Goal: Task Accomplishment & Management: Manage account settings

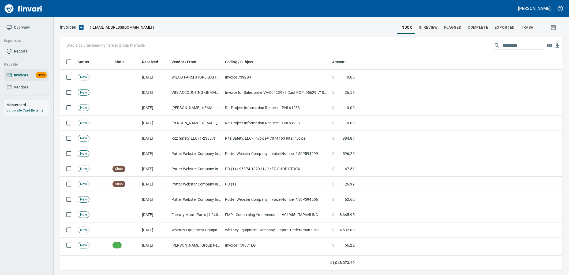
scroll to position [212, 494]
click at [274, 24] on span "In Review" at bounding box center [428, 27] width 19 height 7
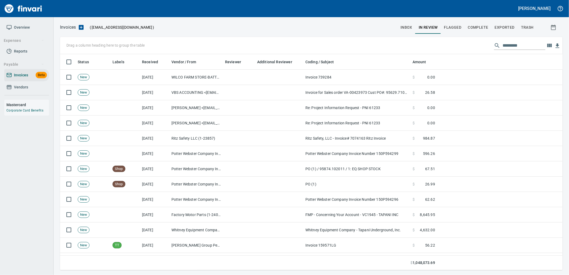
scroll to position [212, 494]
click at [274, 45] on input "text" at bounding box center [524, 45] width 43 height 9
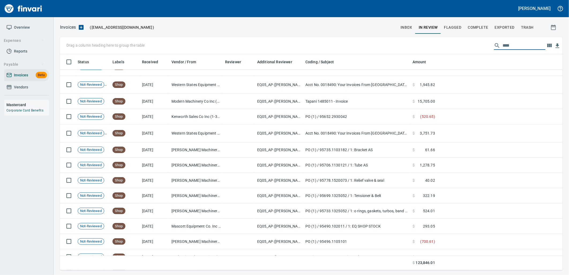
type input "****"
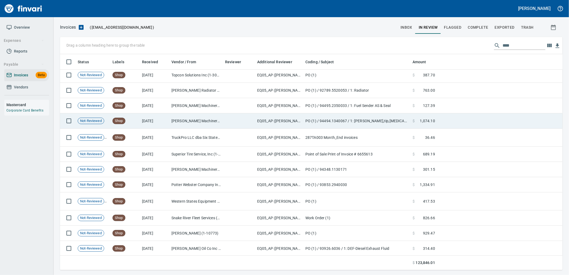
scroll to position [2759, 0]
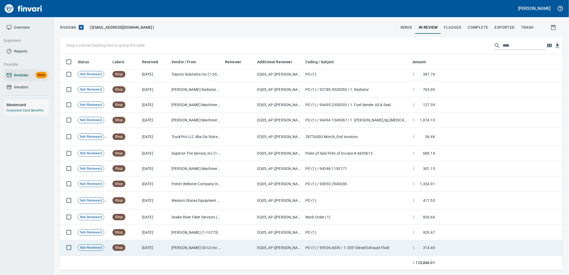
click at [217, 242] on td "Byrnes Oil Co Inc (1-38025)" at bounding box center [196, 247] width 54 height 15
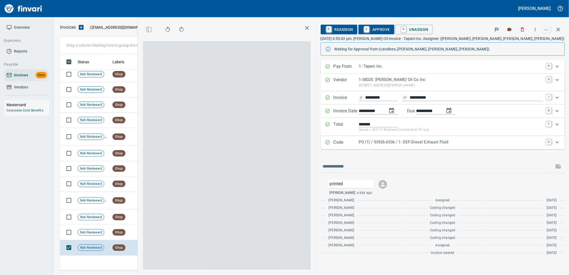
scroll to position [207, 360]
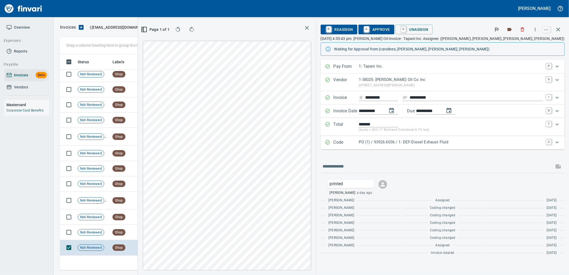
click at [274, 143] on p "PO (1) / 93926.6036 / 1: DEF-Diesel Exhaust Fluid" at bounding box center [451, 142] width 184 height 6
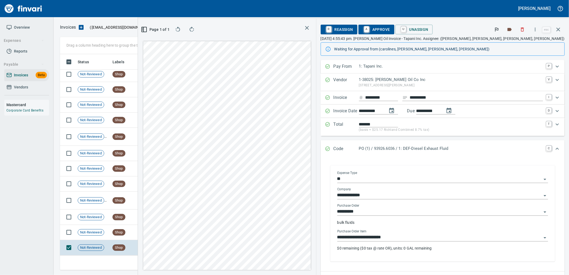
click at [274, 234] on input "**********" at bounding box center [439, 238] width 204 height 8
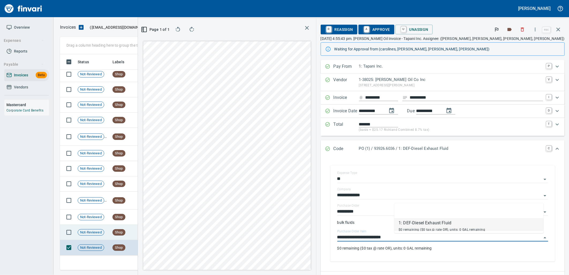
click at [170, 236] on td "Pape Kenworth (1-10773)" at bounding box center [196, 232] width 54 height 15
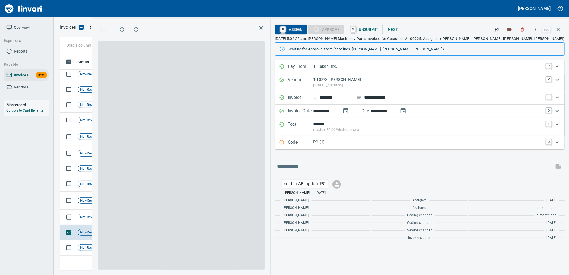
scroll to position [207, 360]
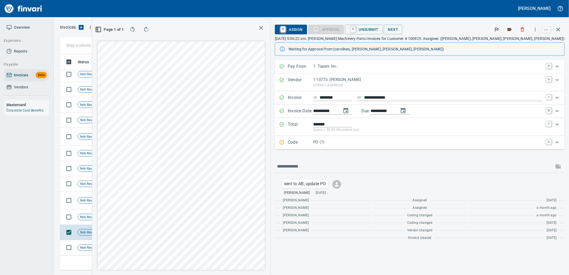
click at [274, 141] on p "PO (1)" at bounding box center [428, 142] width 230 height 6
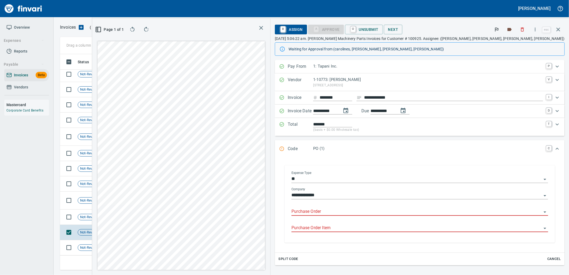
click at [274, 210] on input "Purchase Order" at bounding box center [417, 212] width 250 height 8
type input "**********"
click at [131, 210] on td "Shop" at bounding box center [124, 217] width 29 height 15
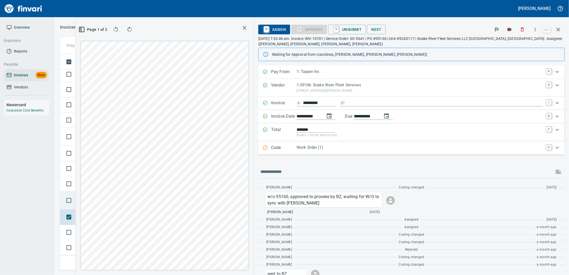
click at [74, 205] on td at bounding box center [68, 201] width 16 height 18
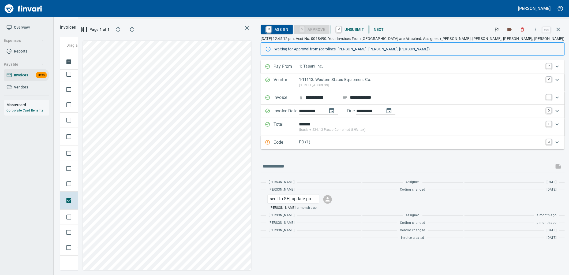
click at [274, 134] on div "Total ******* (basis + $34.13 Pasco Combined 8.9% tax) T" at bounding box center [413, 127] width 304 height 18
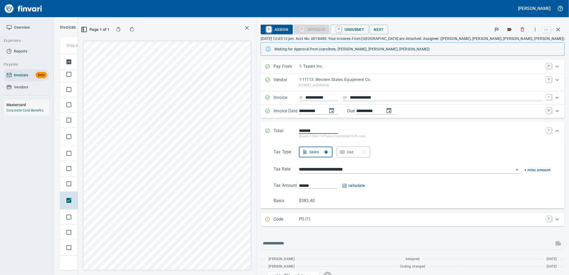
click at [274, 217] on p "PO (1)" at bounding box center [421, 219] width 244 height 6
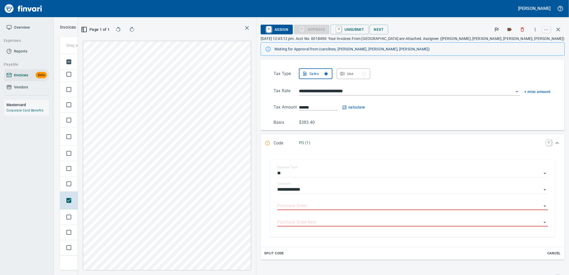
scroll to position [89, 0]
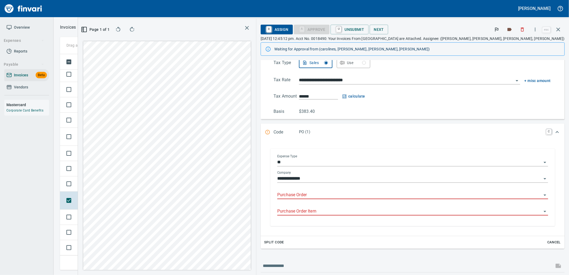
click at [274, 196] on input "Purchase Order" at bounding box center [409, 195] width 264 height 8
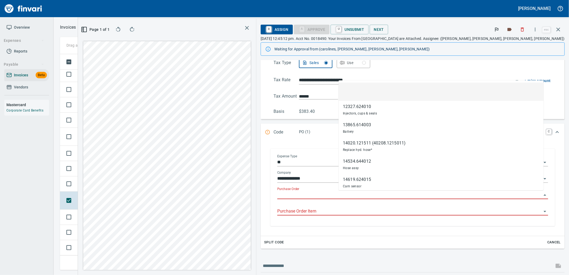
scroll to position [207, 360]
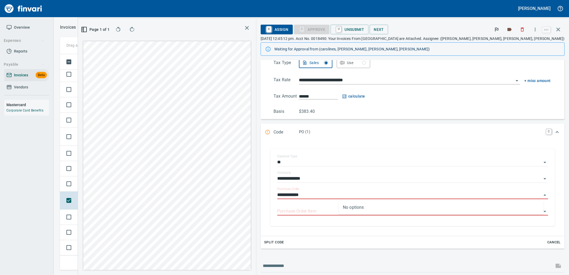
type input "**********"
click at [124, 185] on span "Shop" at bounding box center [119, 183] width 12 height 5
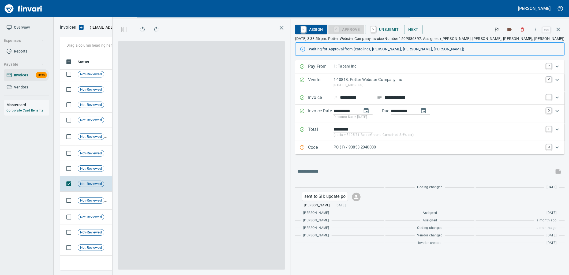
click at [274, 151] on div "PO (1) / 93853.2940030" at bounding box center [439, 147] width 210 height 7
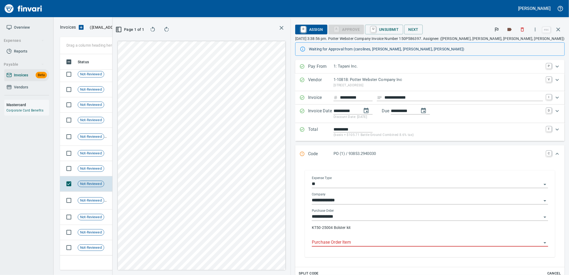
click at [274, 242] on input "Purchase Order Item" at bounding box center [427, 243] width 230 height 8
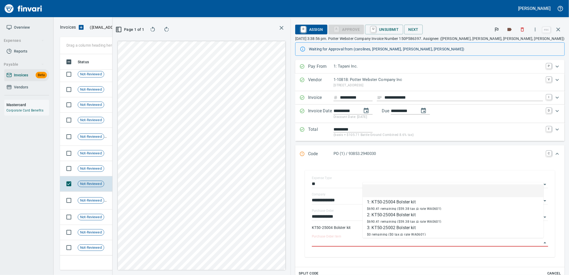
scroll to position [207, 360]
click at [130, 165] on td "Shop" at bounding box center [124, 168] width 29 height 15
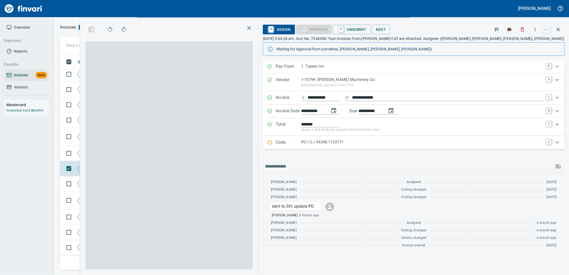
click at [274, 145] on p "PO (1) / 94348.1130171" at bounding box center [422, 142] width 242 height 6
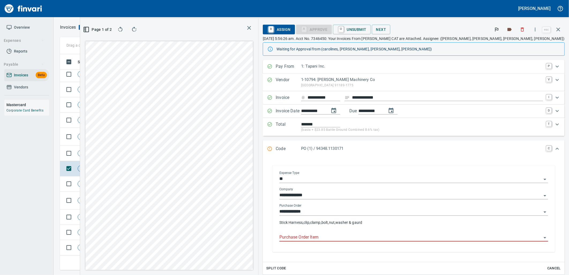
click at [274, 234] on body "Leah Wilson Overview Expenses Reports Payable Invoices Beta Vendors Mastercard …" at bounding box center [284, 137] width 569 height 275
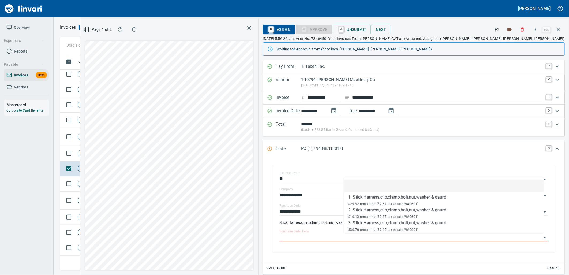
scroll to position [207, 360]
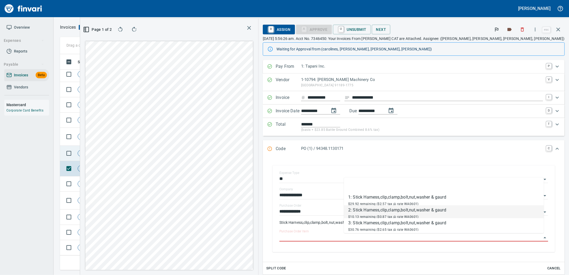
click at [137, 156] on td "Shop" at bounding box center [124, 153] width 29 height 15
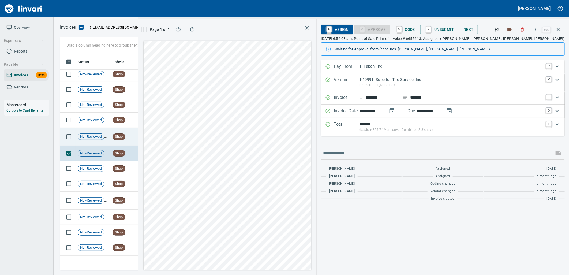
click at [138, 139] on td "Shop" at bounding box center [124, 137] width 29 height 18
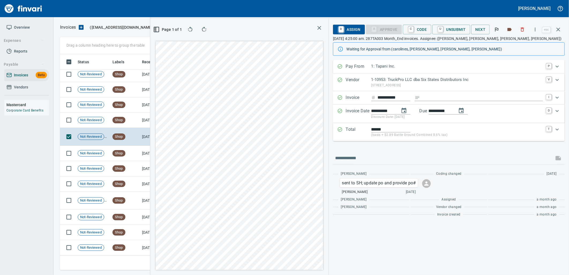
click at [274, 137] on p "(basis + $2.89 Battle Ground Combined 8.6% tax)" at bounding box center [457, 134] width 172 height 5
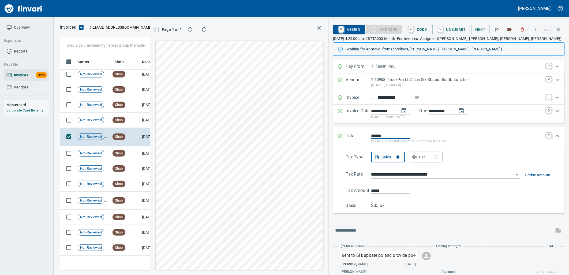
click at [274, 140] on p "(basis + $2.89 Battle Ground Combined 8.6% tax)" at bounding box center [457, 141] width 172 height 5
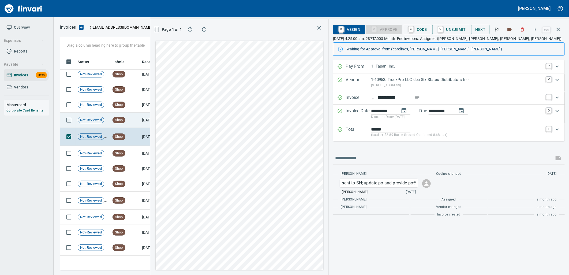
click at [134, 117] on td "Shop" at bounding box center [124, 120] width 29 height 15
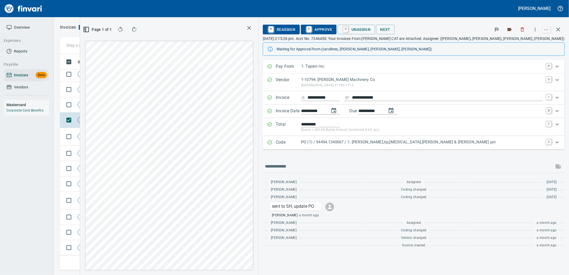
click at [274, 143] on p "PO (1) / 94494.1340067 / 1: Shank,tip,retainer,pin & cotter pin" at bounding box center [422, 142] width 242 height 6
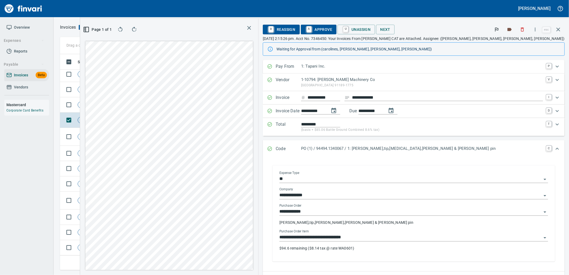
click at [274, 240] on input "**********" at bounding box center [410, 238] width 262 height 8
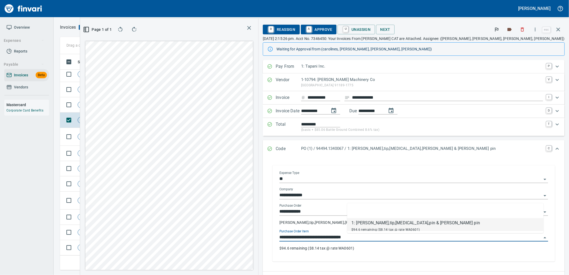
scroll to position [207, 360]
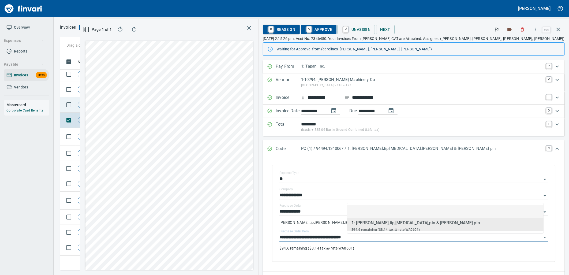
click at [139, 102] on td "Shop" at bounding box center [124, 104] width 29 height 15
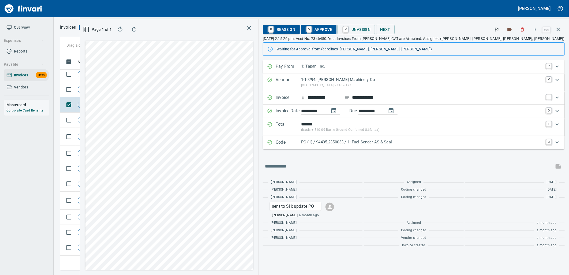
click at [274, 144] on p "PO (1) / 94495.2350033 / 1: Fuel Sender AS & Seal" at bounding box center [422, 142] width 242 height 6
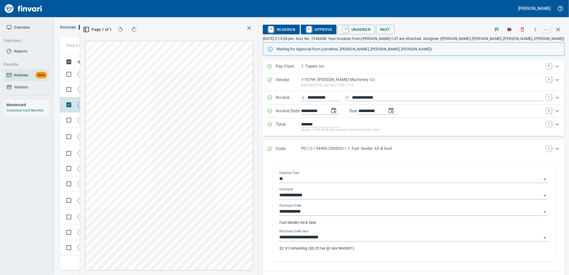
click at [274, 241] on input "**********" at bounding box center [410, 238] width 262 height 8
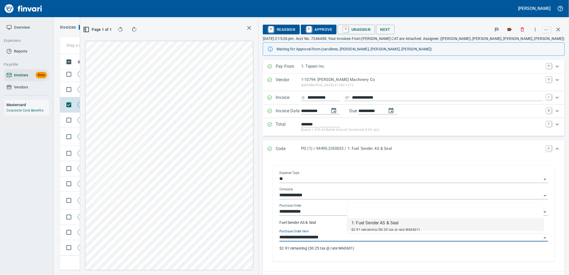
scroll to position [207, 360]
click at [135, 89] on td "Shop" at bounding box center [124, 89] width 29 height 15
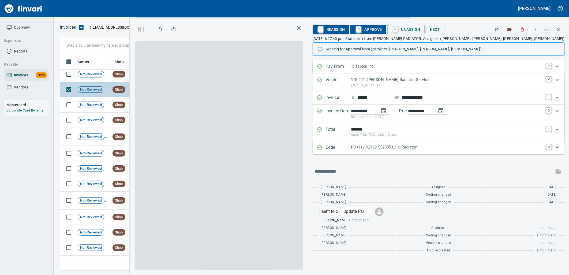
scroll to position [207, 360]
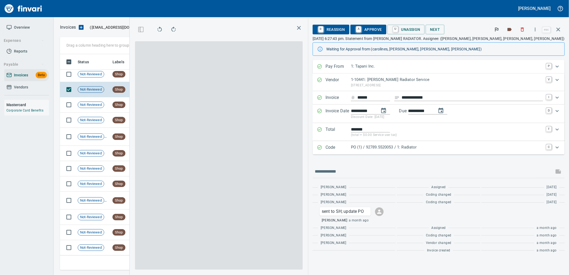
click at [274, 149] on p "PO (1) / 92789.5520053 / 1: Radiator" at bounding box center [447, 147] width 192 height 6
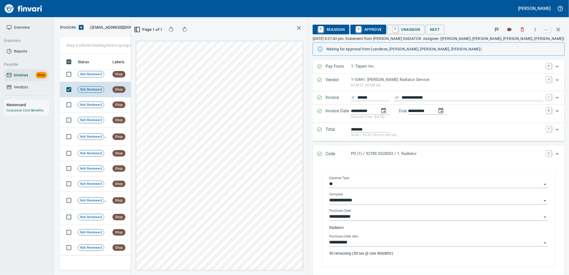
click at [274, 248] on div "**********" at bounding box center [438, 247] width 219 height 26
click at [274, 246] on input "**********" at bounding box center [435, 243] width 212 height 8
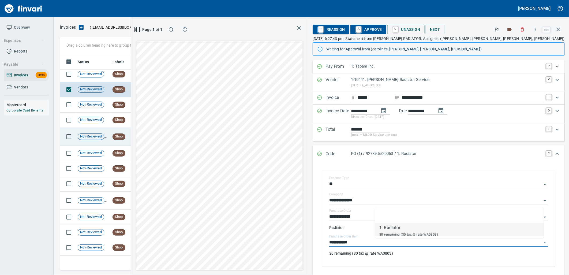
scroll to position [2699, 0]
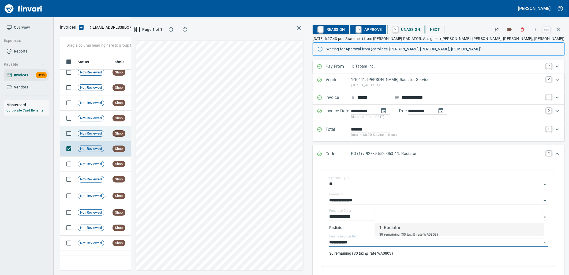
click at [150, 136] on td "7/2/2025" at bounding box center [154, 133] width 29 height 15
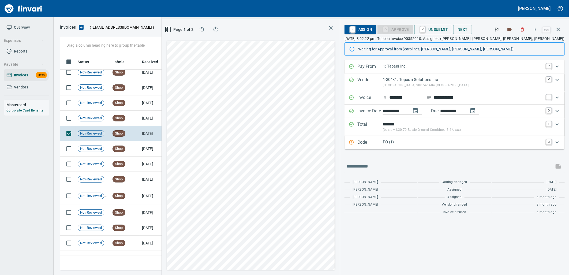
click at [274, 146] on div "PO (1)" at bounding box center [463, 142] width 160 height 7
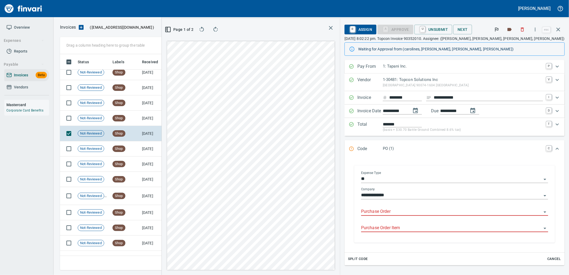
click at [274, 212] on input "Purchase Order" at bounding box center [451, 212] width 181 height 8
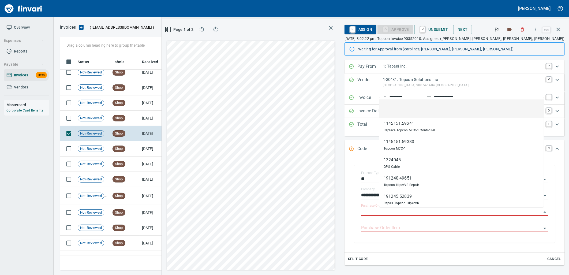
scroll to position [207, 360]
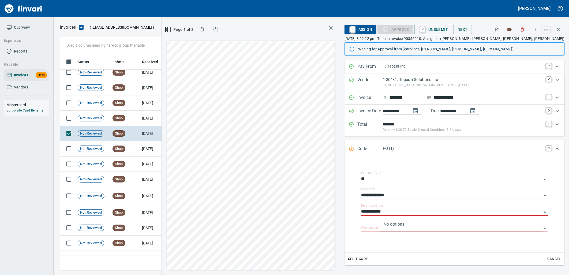
type input "**********"
click at [136, 117] on td "Shop" at bounding box center [124, 118] width 29 height 15
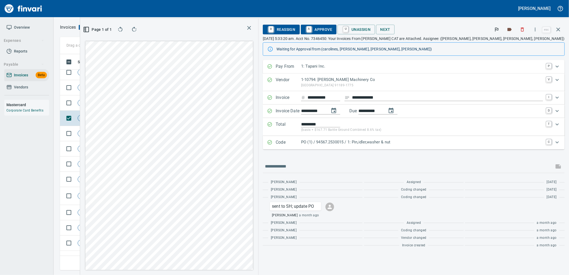
click at [274, 146] on div "PO (1) / 94567.2530015 / 1: Pin,idler,washer & nut" at bounding box center [422, 142] width 242 height 7
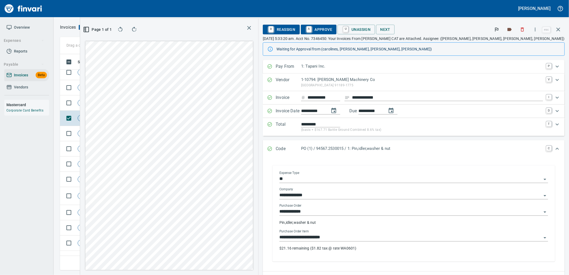
click at [274, 235] on input "**********" at bounding box center [410, 238] width 262 height 8
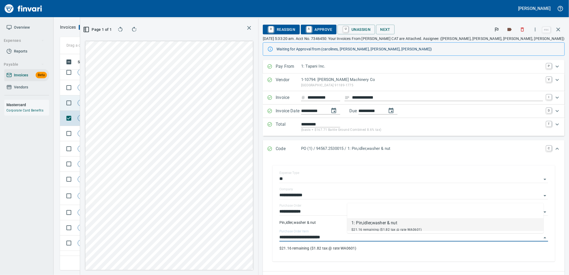
scroll to position [207, 360]
click at [132, 98] on td "Shop" at bounding box center [124, 102] width 29 height 15
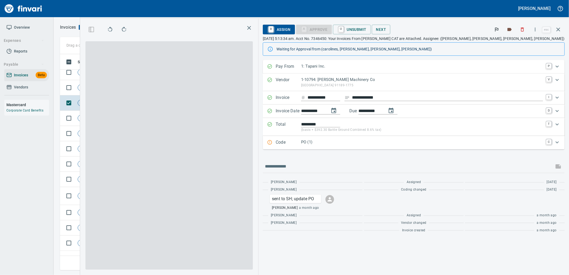
click at [274, 143] on p "PO (1)" at bounding box center [422, 142] width 242 height 6
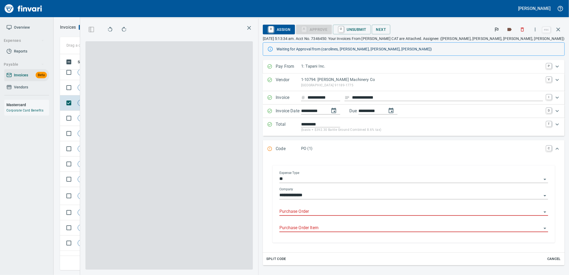
click at [274, 211] on input "Purchase Order" at bounding box center [410, 212] width 262 height 8
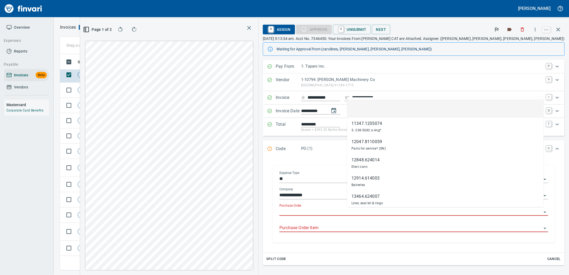
scroll to position [207, 360]
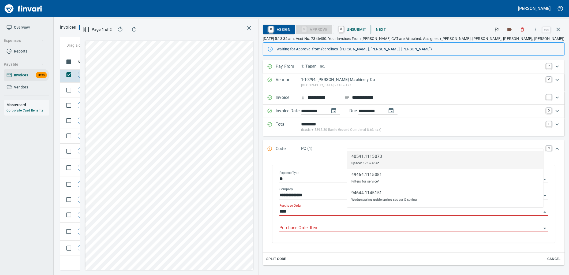
type input "*****"
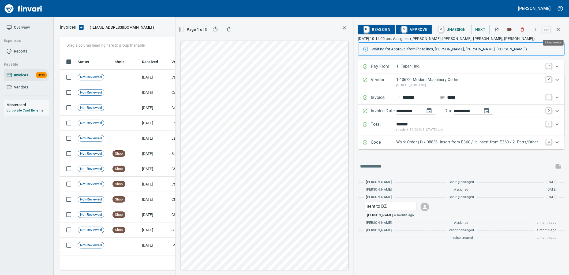
scroll to position [207, 360]
click at [561, 29] on icon "button" at bounding box center [558, 29] width 6 height 6
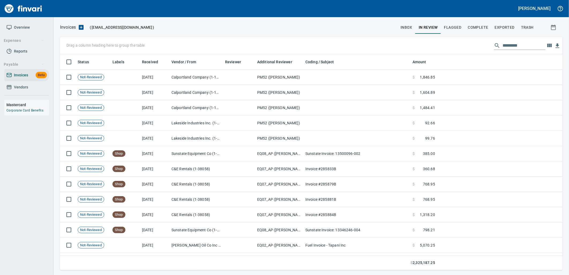
scroll to position [212, 494]
click at [528, 44] on input "text" at bounding box center [524, 45] width 43 height 9
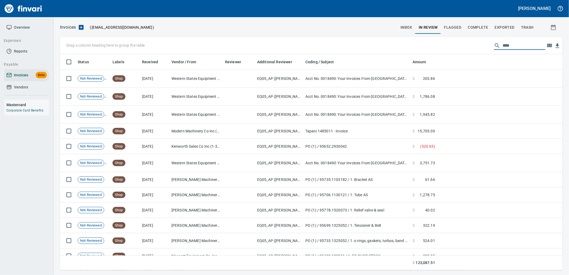
type input "****"
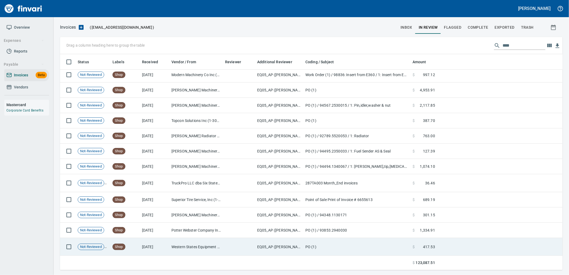
scroll to position [2638, 0]
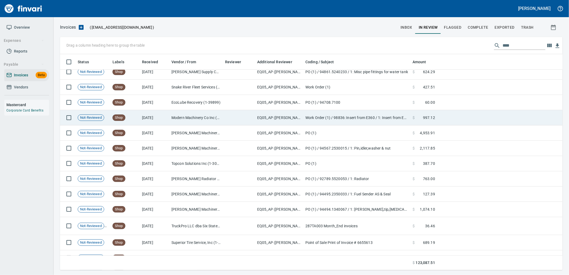
click at [150, 114] on td "7/8/2025" at bounding box center [154, 117] width 29 height 15
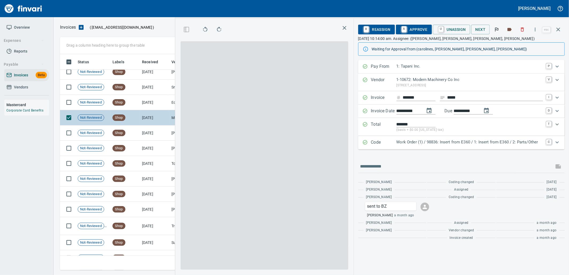
scroll to position [207, 360]
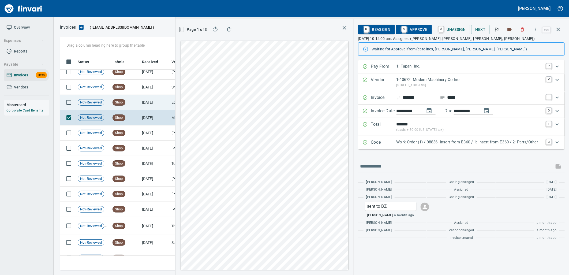
click at [151, 104] on td "7/9/2025" at bounding box center [154, 102] width 29 height 15
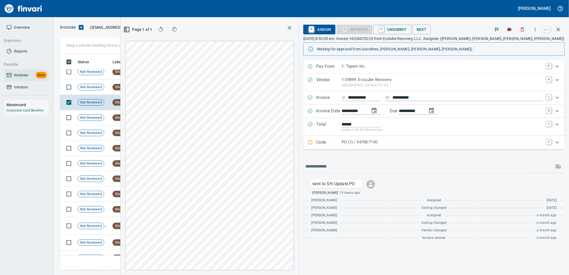
click at [408, 145] on p "PO (1) / 94708.7100" at bounding box center [442, 142] width 201 height 6
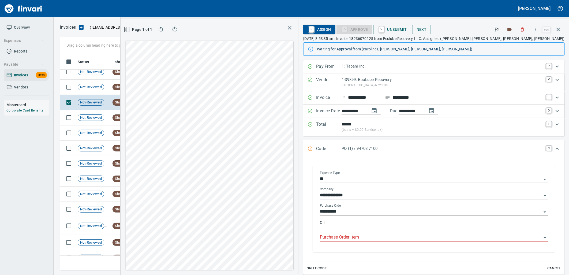
click at [403, 236] on input "Purchase Order Item" at bounding box center [431, 238] width 222 height 8
click at [150, 88] on td "7/10/2025" at bounding box center [154, 87] width 29 height 15
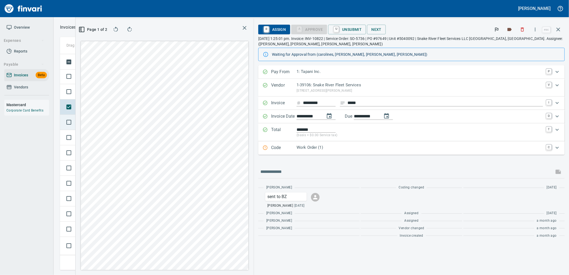
scroll to position [2609, 0]
click at [74, 107] on td at bounding box center [68, 101] width 16 height 15
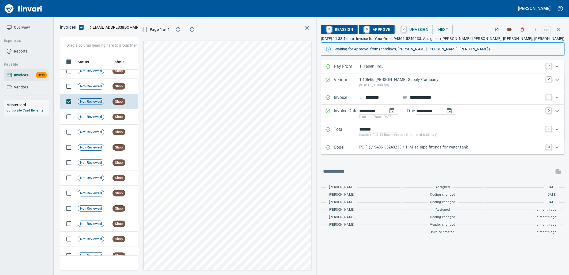
click at [437, 147] on p "PO (1) / 94861.5240233 / 1: Misc pipe fittings for water tank" at bounding box center [451, 147] width 184 height 6
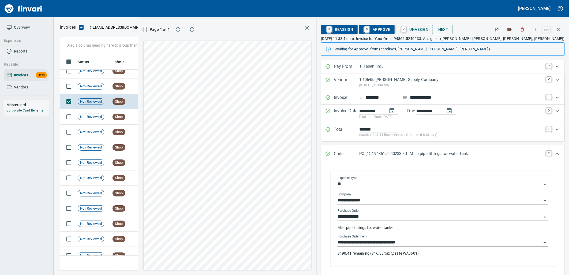
click at [444, 243] on input "**********" at bounding box center [440, 243] width 204 height 8
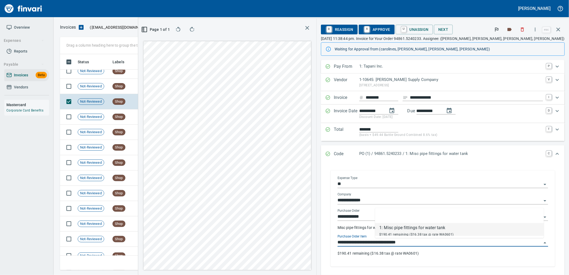
scroll to position [207, 360]
click at [155, 87] on td "7/11/2025" at bounding box center [154, 86] width 29 height 15
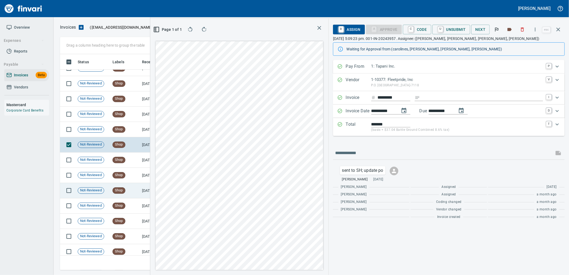
scroll to position [2549, 0]
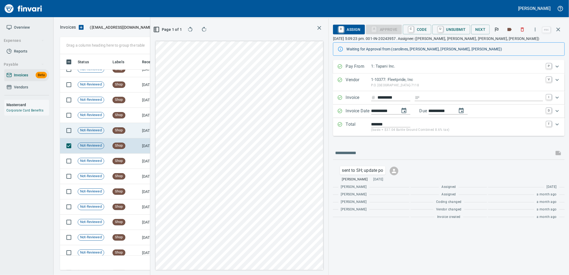
click at [137, 132] on td "Shop" at bounding box center [124, 130] width 29 height 15
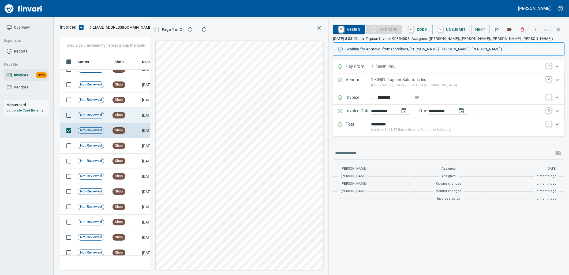
click at [137, 117] on td "Shop" at bounding box center [124, 115] width 29 height 15
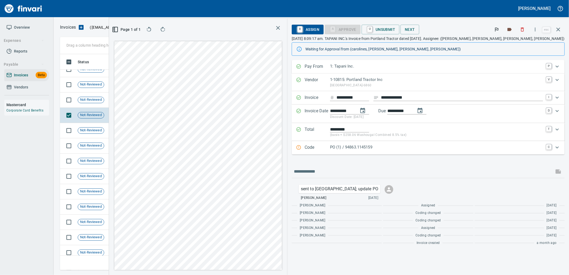
click at [427, 150] on p "PO (1) / 94863.1145159" at bounding box center [436, 147] width 213 height 6
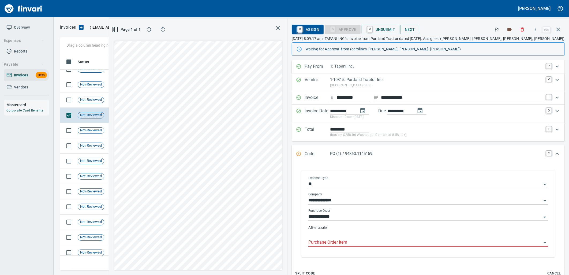
click at [404, 244] on input "Purchase Order Item" at bounding box center [424, 243] width 233 height 8
click at [135, 102] on td "Shop" at bounding box center [124, 99] width 29 height 15
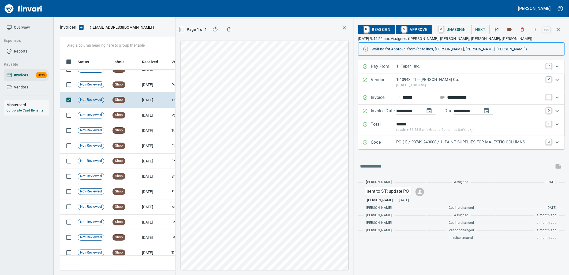
click at [432, 144] on p "PO (1) / 93749.243008 / 1: PAINT SUPPLIES FOR MAJESTIC COLUMNS" at bounding box center [470, 142] width 147 height 6
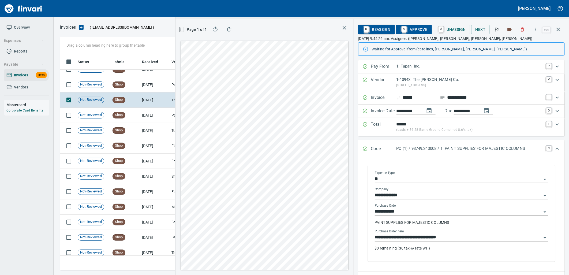
click at [440, 237] on input "**********" at bounding box center [458, 238] width 167 height 8
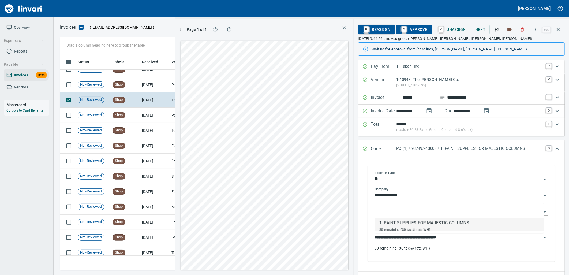
scroll to position [207, 360]
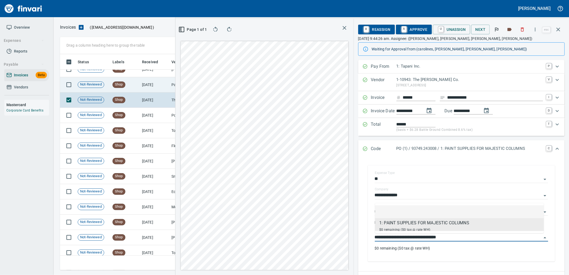
click at [143, 89] on td "7/15/2025" at bounding box center [154, 84] width 29 height 15
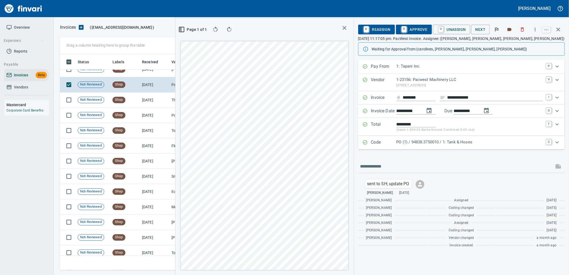
drag, startPoint x: 468, startPoint y: 141, endPoint x: 468, endPoint y: 156, distance: 14.7
click at [467, 141] on p "PO (1) / 94838.3750010 / 1: Tank & Hoses" at bounding box center [470, 142] width 147 height 6
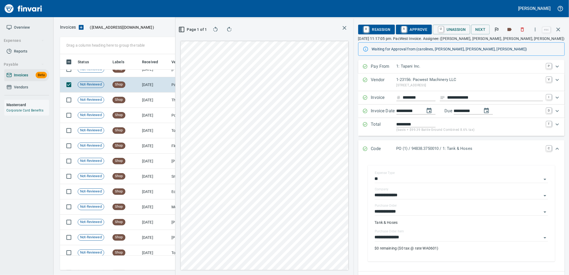
click at [416, 238] on input "**********" at bounding box center [458, 238] width 167 height 8
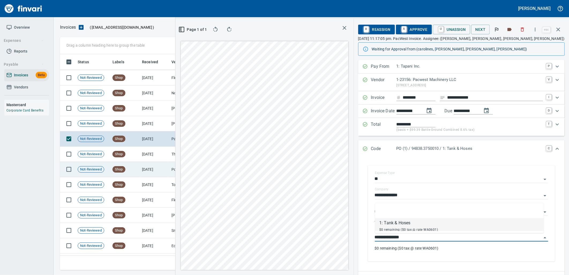
scroll to position [2490, 0]
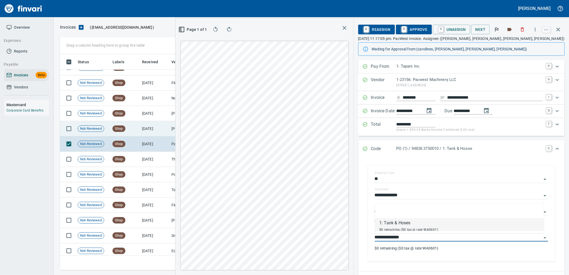
click at [151, 133] on td "7/16/2025" at bounding box center [154, 128] width 29 height 15
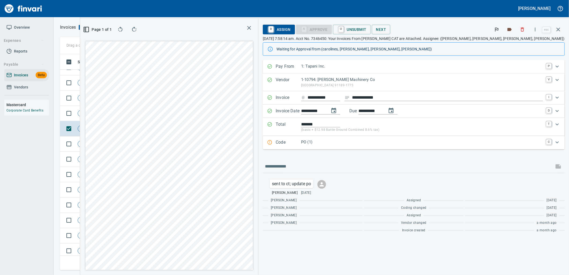
click at [414, 147] on div "Code PO (1) C" at bounding box center [414, 142] width 302 height 13
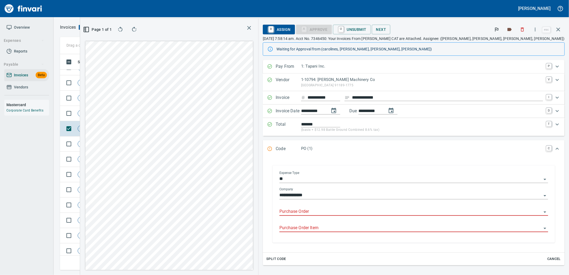
click at [384, 214] on input "Purchase Order" at bounding box center [410, 212] width 262 height 8
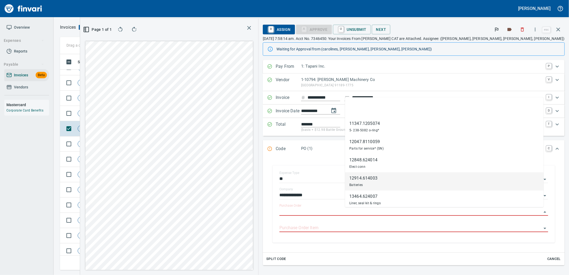
scroll to position [207, 360]
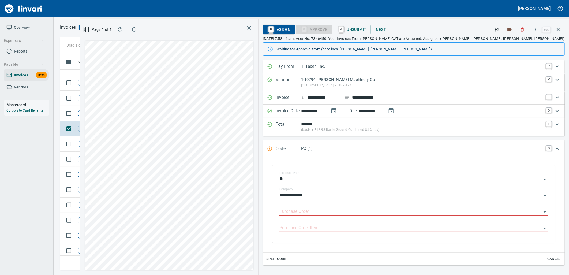
type input "**********"
click at [130, 114] on td "Shop" at bounding box center [124, 113] width 29 height 15
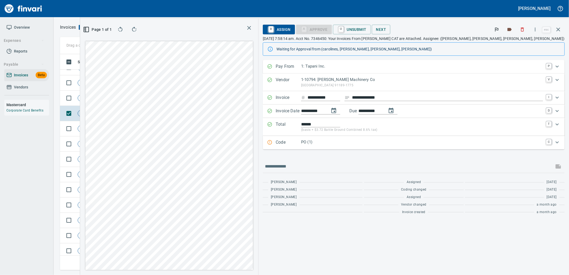
click at [387, 143] on p "PO (1)" at bounding box center [422, 142] width 242 height 6
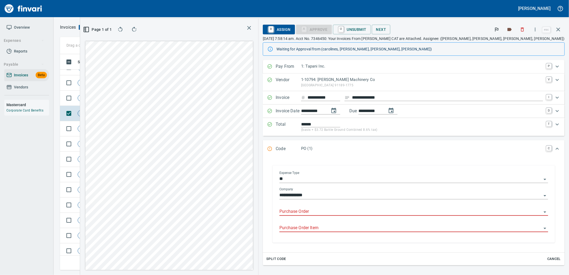
click at [381, 211] on input "Purchase Order" at bounding box center [410, 212] width 262 height 8
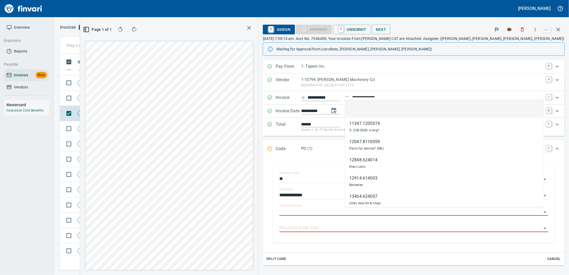
scroll to position [207, 360]
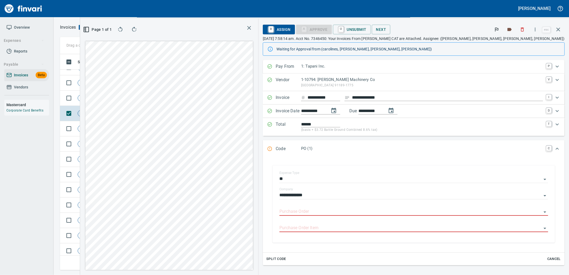
type input "**********"
click at [124, 97] on span "Shop" at bounding box center [119, 98] width 12 height 5
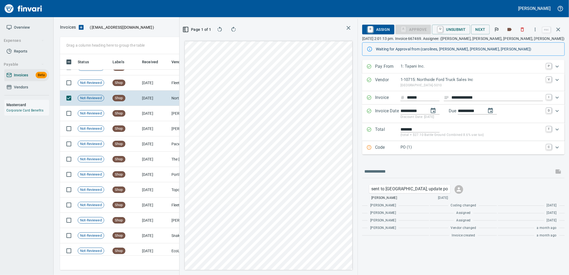
click at [405, 150] on p "PO (1)" at bounding box center [472, 147] width 143 height 6
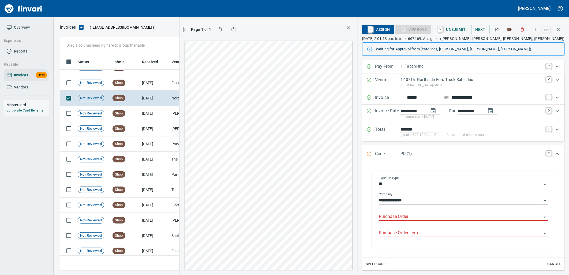
click at [413, 217] on input "Purchase Order" at bounding box center [460, 217] width 163 height 8
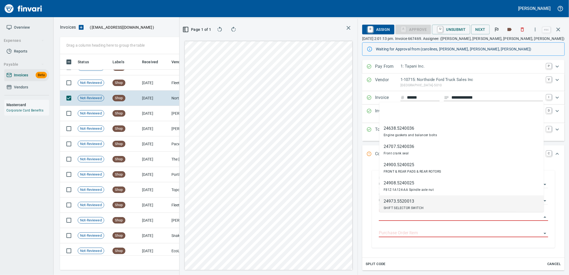
scroll to position [207, 360]
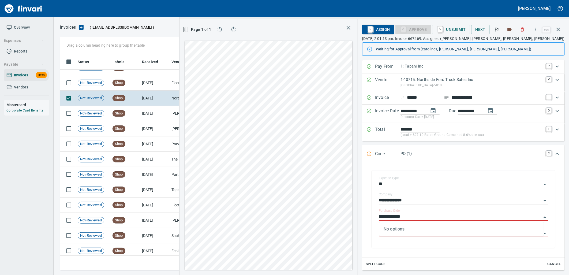
type input "**********"
click at [150, 83] on td "7/16/2025" at bounding box center [154, 82] width 29 height 15
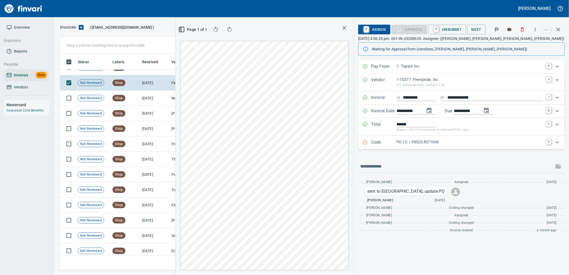
click at [455, 146] on div "PO (1) / 95020.8071069" at bounding box center [470, 142] width 147 height 7
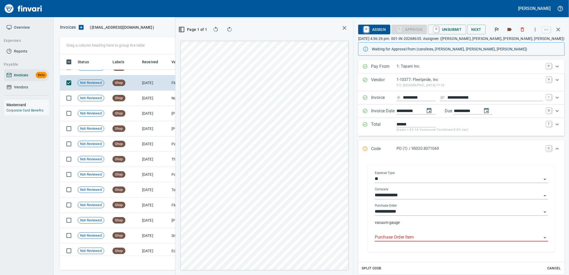
click at [425, 236] on input "Purchase Order Item" at bounding box center [458, 238] width 167 height 8
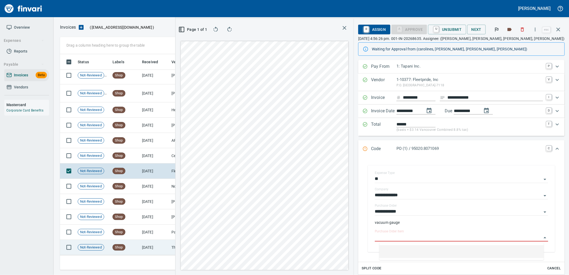
scroll to position [2400, 0]
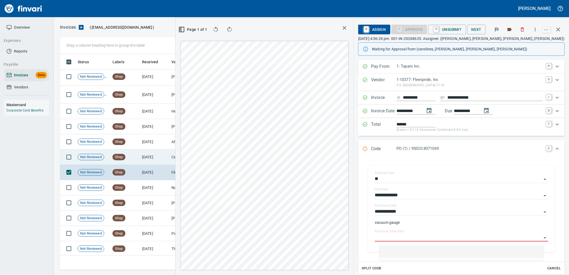
click at [158, 156] on td "7/16/2025" at bounding box center [154, 157] width 29 height 15
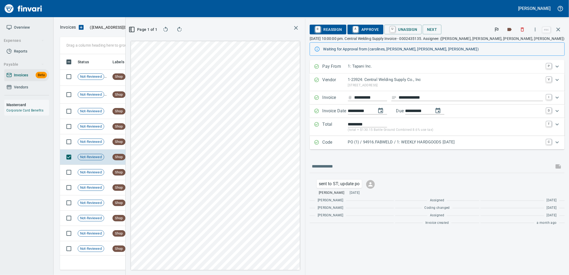
click at [430, 145] on p "PO (1) / 94916.FABWELD / 1: WEEKLY HARDGOODS 7.14.25" at bounding box center [445, 142] width 195 height 6
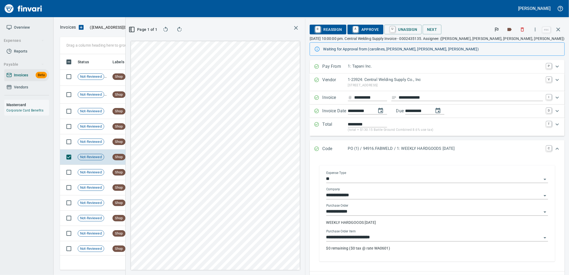
click at [446, 238] on input "**********" at bounding box center [433, 238] width 215 height 8
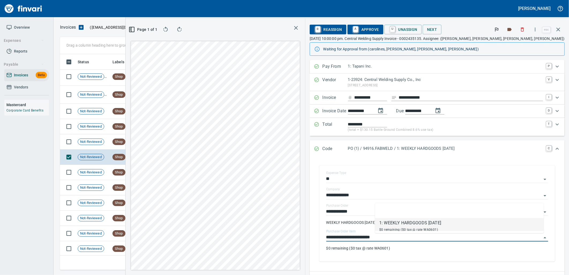
scroll to position [207, 360]
click at [151, 145] on td "7/17/2025" at bounding box center [154, 141] width 29 height 15
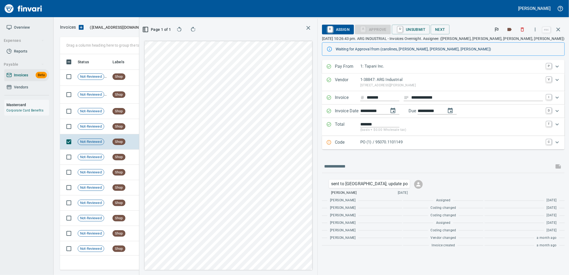
click at [446, 144] on p "PO (1) / 95070.1101149" at bounding box center [451, 142] width 183 height 6
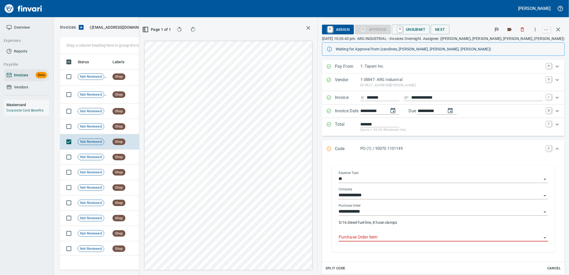
click at [430, 235] on input "Purchase Order Item" at bounding box center [440, 238] width 203 height 8
click at [157, 126] on td "7/18/2025" at bounding box center [154, 126] width 29 height 15
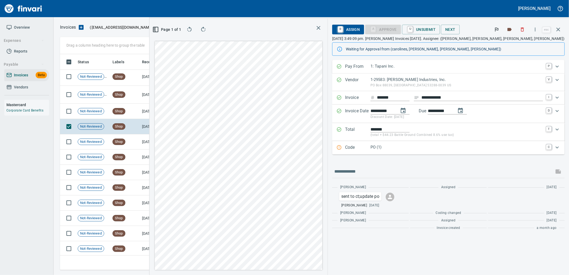
drag, startPoint x: 424, startPoint y: 148, endPoint x: 425, endPoint y: 151, distance: 3.1
click at [424, 148] on p "PO (1)" at bounding box center [457, 147] width 173 height 6
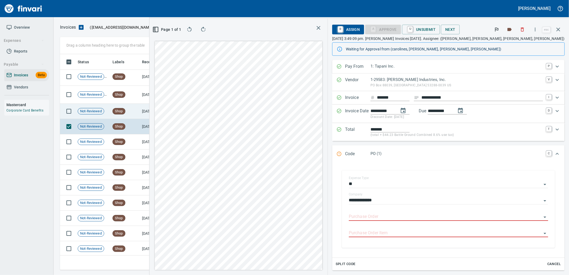
click at [141, 114] on td "7/22/2025" at bounding box center [154, 111] width 29 height 15
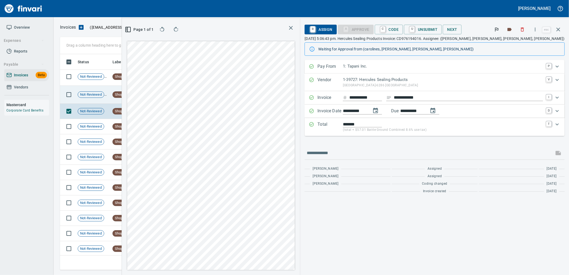
click at [133, 97] on td "Shop" at bounding box center [124, 95] width 29 height 18
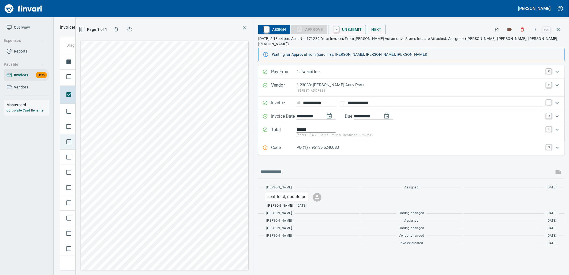
scroll to position [2371, 0]
click at [398, 145] on p "PO (1) / 95136.5240083" at bounding box center [420, 147] width 247 height 6
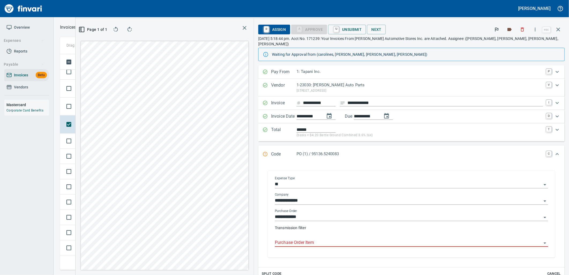
click at [365, 239] on input "Purchase Order Item" at bounding box center [408, 243] width 267 height 8
click at [104, 107] on div "Not-Reviewed" at bounding box center [91, 106] width 27 height 6
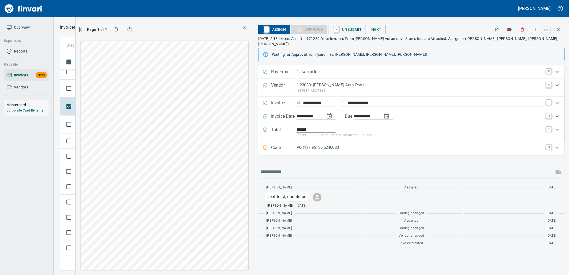
click at [379, 144] on p "PO (1) / 95136.5240083" at bounding box center [420, 147] width 247 height 6
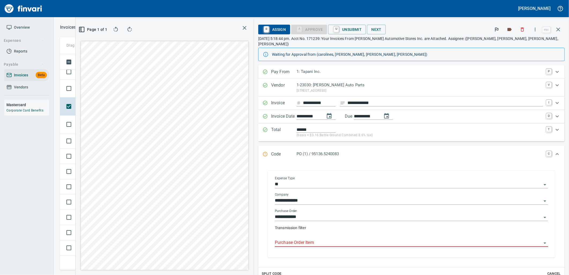
click at [356, 239] on input "Purchase Order Item" at bounding box center [408, 243] width 267 height 8
click at [94, 90] on span "Not-Reviewed" at bounding box center [91, 88] width 26 height 5
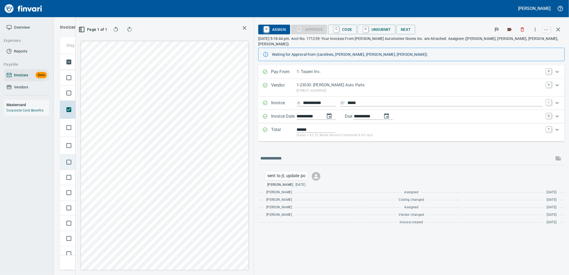
scroll to position [2341, 0]
click at [103, 101] on span "Not-Reviewed" at bounding box center [91, 101] width 26 height 5
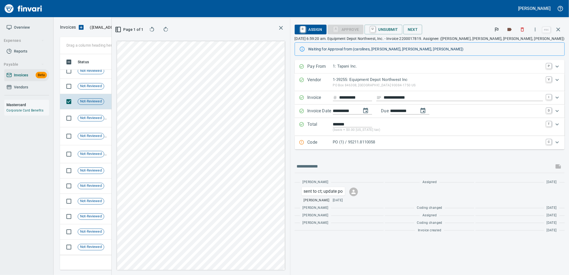
click at [333, 141] on p "Code" at bounding box center [320, 142] width 25 height 7
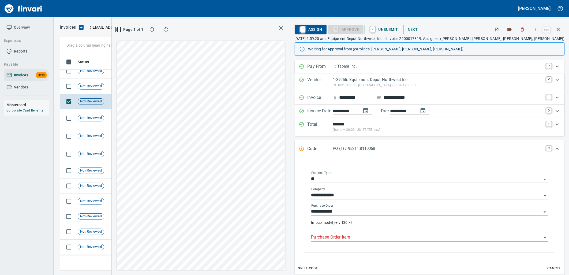
click at [393, 235] on input "Purchase Order Item" at bounding box center [426, 238] width 230 height 8
click at [138, 86] on td "Shop" at bounding box center [124, 86] width 29 height 15
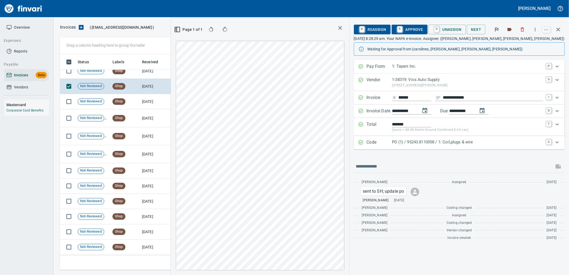
click at [416, 142] on p "PO (1) / 95243.8110058 / 1: Coil,plugs & wire" at bounding box center [467, 142] width 151 height 6
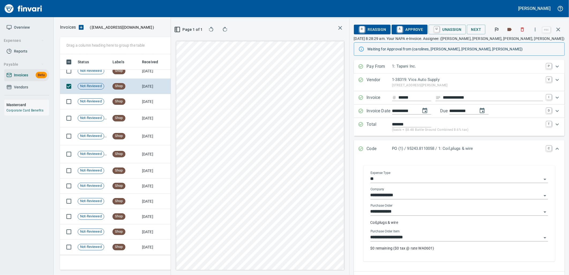
click at [417, 240] on input "**********" at bounding box center [456, 238] width 171 height 8
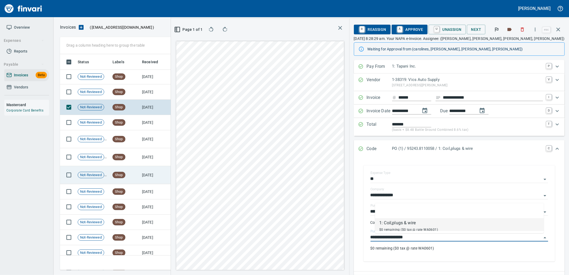
scroll to position [2281, 0]
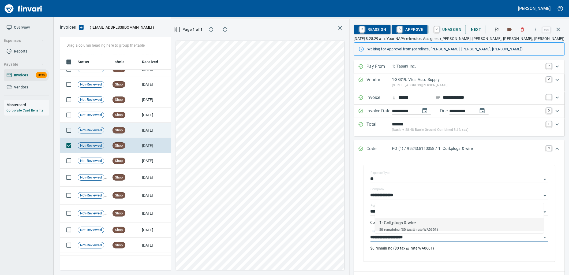
click at [155, 132] on td "7/23/2025" at bounding box center [154, 130] width 29 height 15
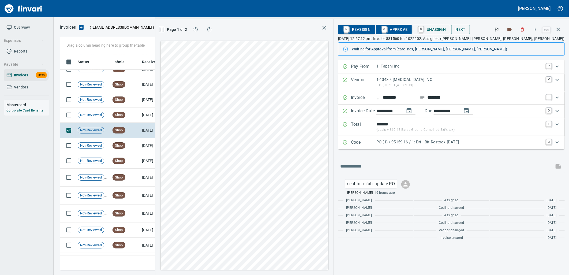
click at [416, 143] on p "PO (1) / 95159.16 / 1: Drill Bit Restock 07/21/25" at bounding box center [459, 142] width 167 height 6
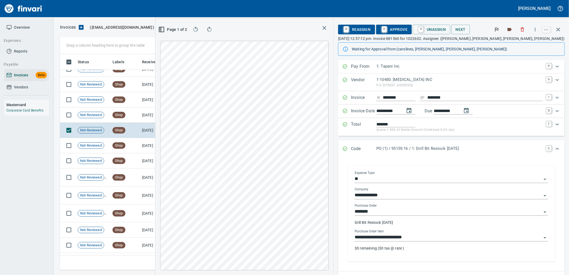
click at [441, 236] on input "**********" at bounding box center [448, 238] width 187 height 8
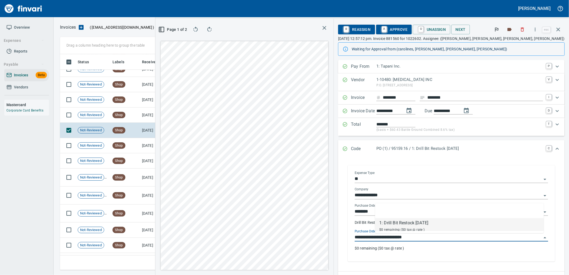
scroll to position [207, 360]
click at [159, 113] on td "7/23/2025" at bounding box center [154, 114] width 29 height 15
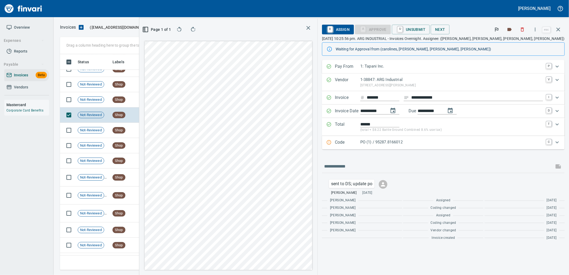
click at [453, 145] on p "PO (1) / 95287.8166012" at bounding box center [451, 142] width 183 height 6
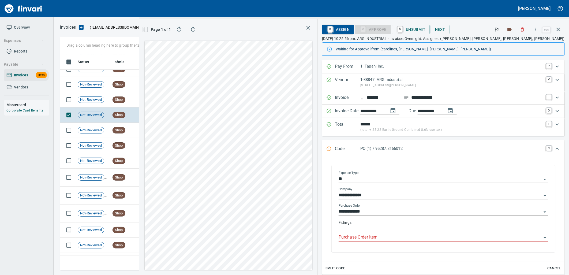
click at [417, 240] on input "Purchase Order Item" at bounding box center [440, 238] width 203 height 8
click at [150, 102] on td "7/24/2025" at bounding box center [154, 99] width 29 height 15
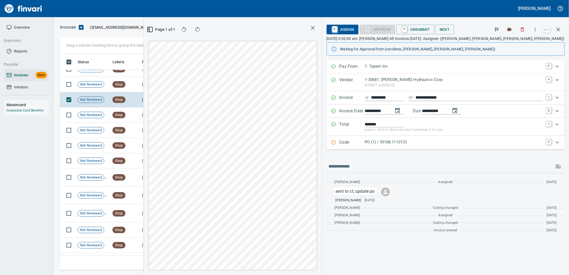
click at [437, 143] on p "PO (1) / 95188.1110123" at bounding box center [454, 142] width 178 height 6
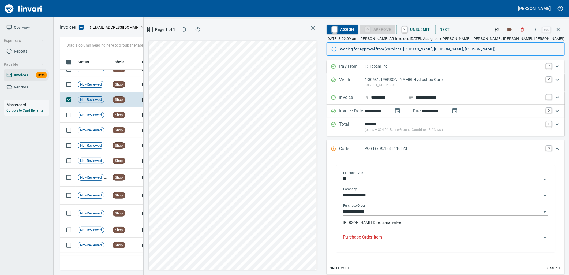
click at [426, 234] on input "Purchase Order Item" at bounding box center [442, 238] width 199 height 8
click at [159, 87] on td "7/24/2025" at bounding box center [154, 84] width 29 height 15
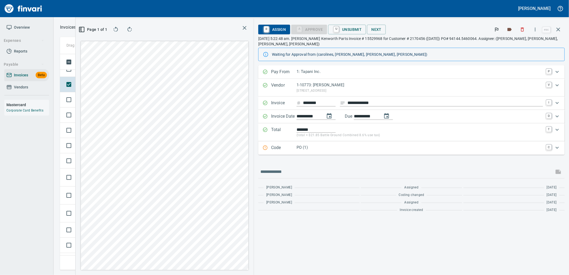
click at [368, 146] on div "PO (1)" at bounding box center [420, 147] width 247 height 7
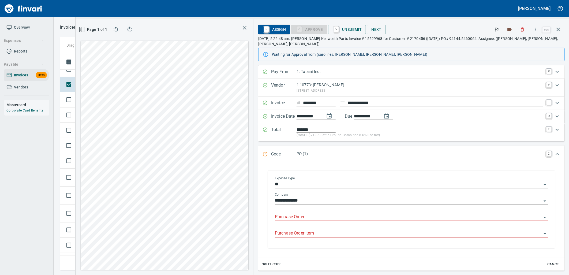
click at [320, 209] on div "Purchase Order" at bounding box center [411, 215] width 273 height 12
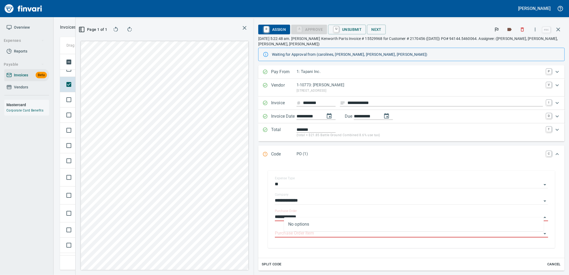
type input "**********"
click at [77, 104] on td "Not-Reviewed" at bounding box center [93, 98] width 35 height 15
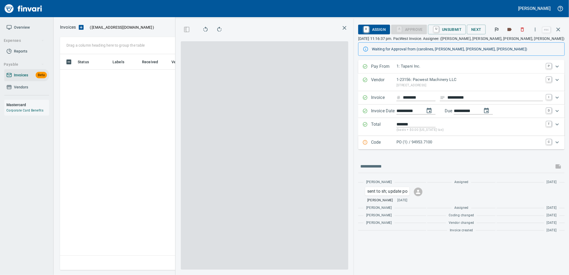
scroll to position [207, 360]
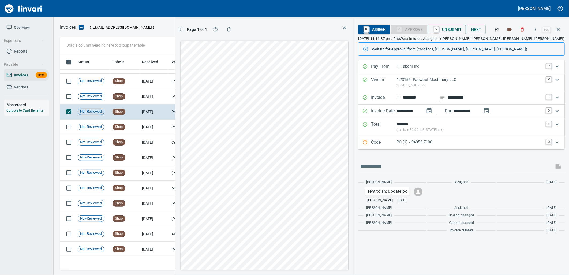
click at [444, 142] on p "PO (1) / 94953.7100" at bounding box center [470, 142] width 147 height 6
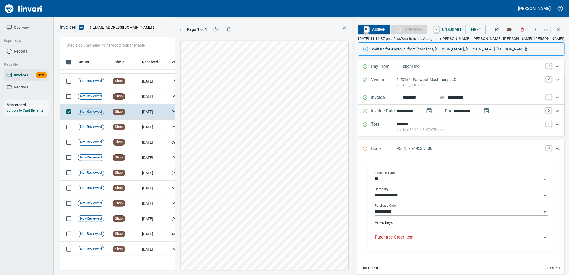
click at [424, 238] on input "Purchase Order Item" at bounding box center [458, 238] width 167 height 8
click at [161, 100] on td "7/25/2025" at bounding box center [154, 96] width 29 height 15
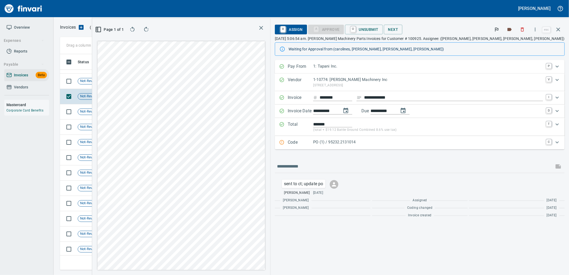
click at [428, 146] on div "PO (1) / 95232.2131014" at bounding box center [428, 142] width 230 height 7
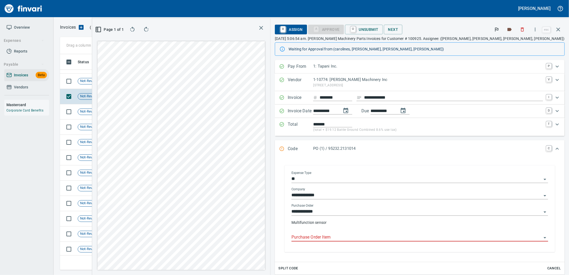
click at [406, 238] on input "Purchase Order Item" at bounding box center [417, 238] width 250 height 8
click at [142, 83] on td "7/25/2025" at bounding box center [154, 81] width 29 height 15
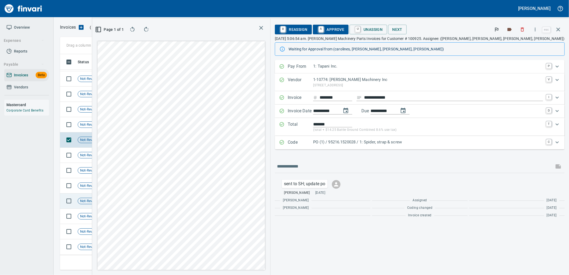
scroll to position [2103, 0]
click at [447, 143] on p "PO (1) / 95216.1520028 / 1: Spider, strap & screw" at bounding box center [428, 142] width 230 height 6
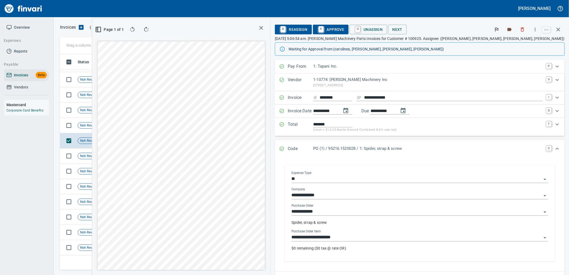
click at [422, 241] on div "**********" at bounding box center [420, 238] width 257 height 8
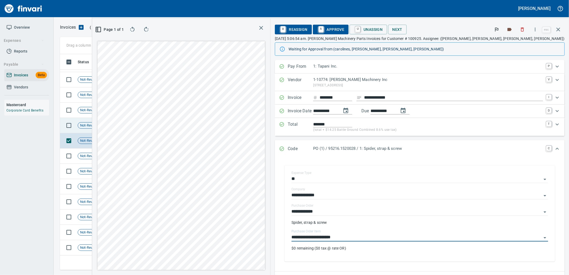
click at [155, 124] on td "7/25/2025" at bounding box center [154, 125] width 29 height 15
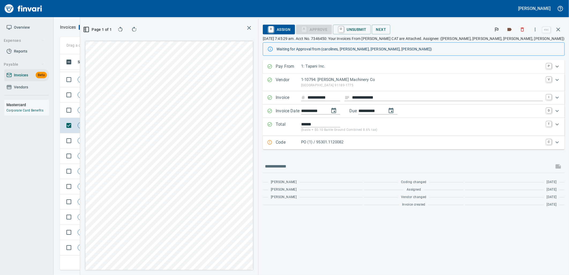
click at [406, 141] on p "PO (1) / 95301.1120082" at bounding box center [422, 142] width 242 height 6
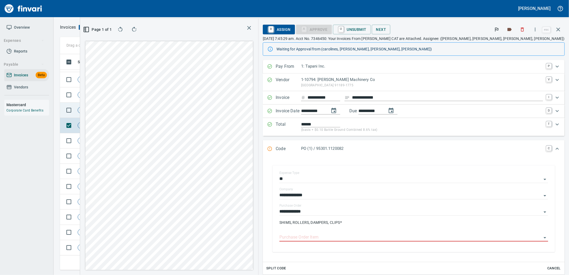
click at [126, 109] on td "Shop" at bounding box center [124, 110] width 29 height 15
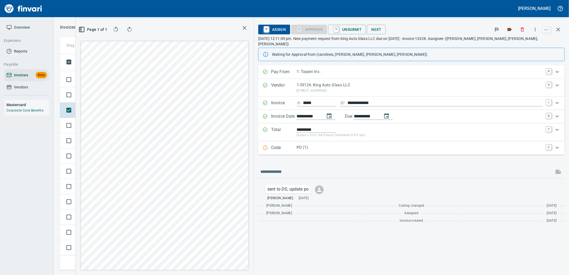
click at [356, 144] on p "PO (1)" at bounding box center [420, 147] width 247 height 6
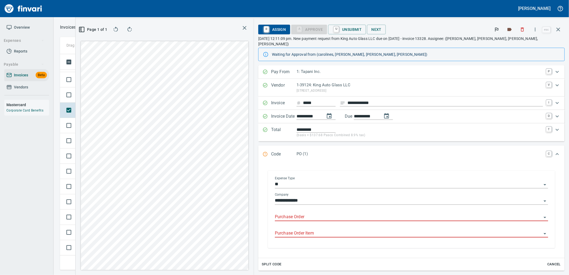
click at [342, 213] on input "Purchase Order" at bounding box center [408, 217] width 267 height 8
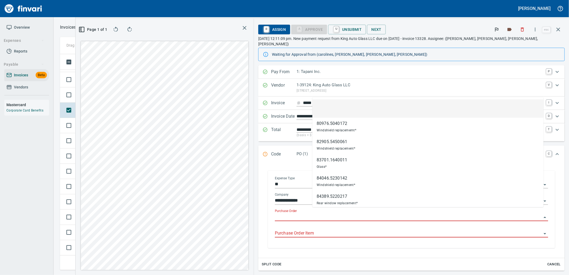
scroll to position [207, 360]
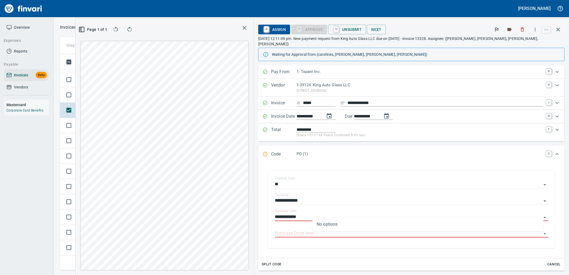
type input "**********"
click at [97, 98] on td "Not-Reviewed" at bounding box center [93, 94] width 35 height 15
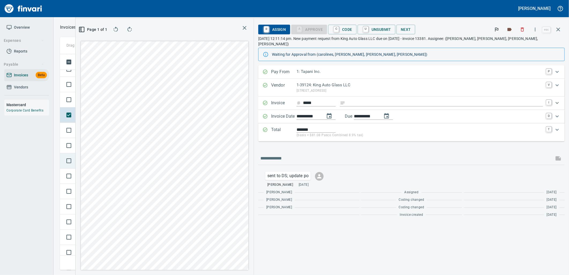
scroll to position [2073, 0]
click at [97, 114] on td "Not-Reviewed" at bounding box center [93, 109] width 35 height 15
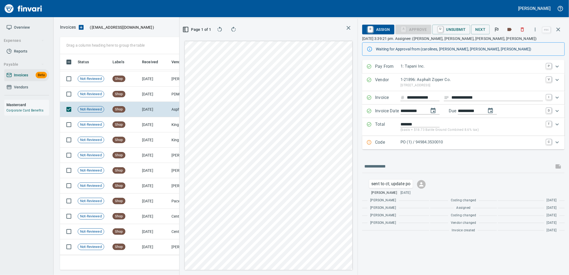
click at [433, 143] on p "PO (1) / 94984.3530010" at bounding box center [472, 142] width 143 height 6
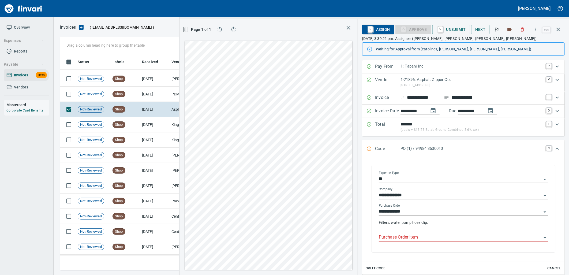
click at [423, 237] on input "Purchase Order Item" at bounding box center [460, 238] width 163 height 8
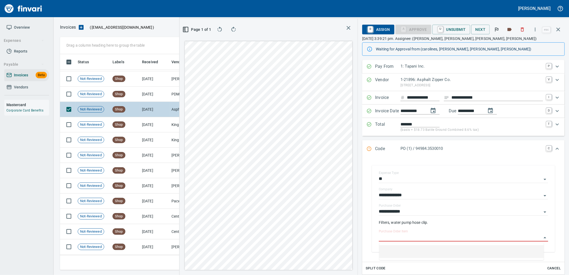
click at [154, 94] on td "7/25/2025" at bounding box center [154, 94] width 29 height 15
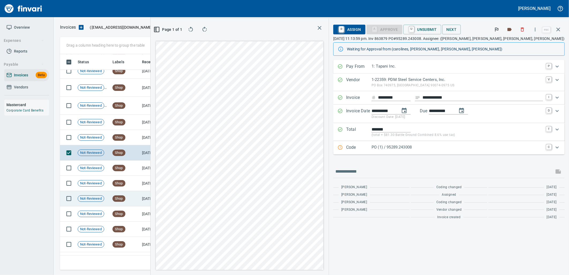
scroll to position [2013, 0]
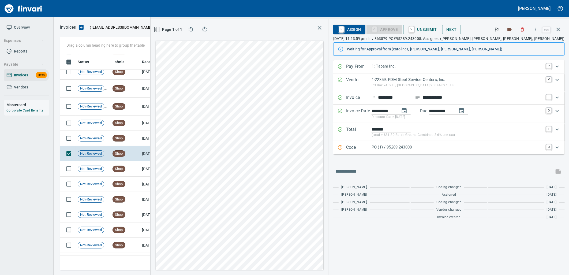
click at [420, 146] on p "PO (1) / 95289.243008" at bounding box center [457, 147] width 171 height 6
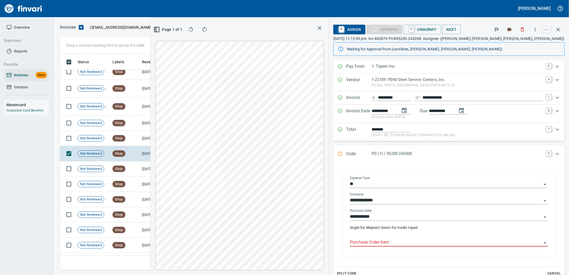
click at [401, 243] on input "Purchase Order Item" at bounding box center [446, 243] width 192 height 8
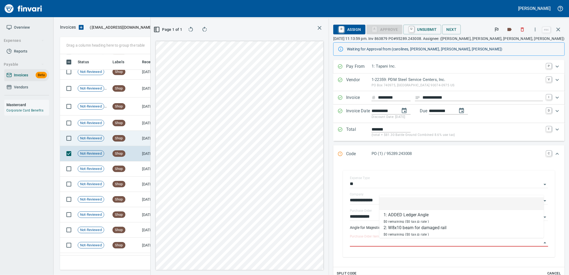
click at [148, 144] on td "7/26/2025" at bounding box center [154, 138] width 29 height 15
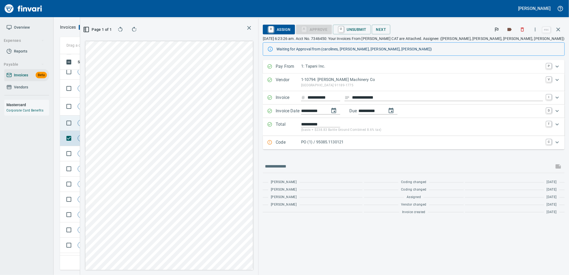
click at [122, 124] on span "Shop" at bounding box center [119, 123] width 12 height 5
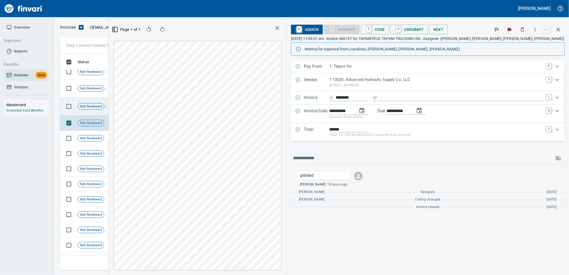
click at [138, 112] on td "Shop" at bounding box center [124, 107] width 29 height 18
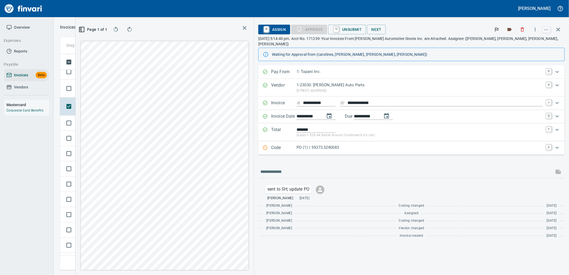
click at [376, 144] on p "PO (1) / 95373.5240083" at bounding box center [420, 147] width 247 height 6
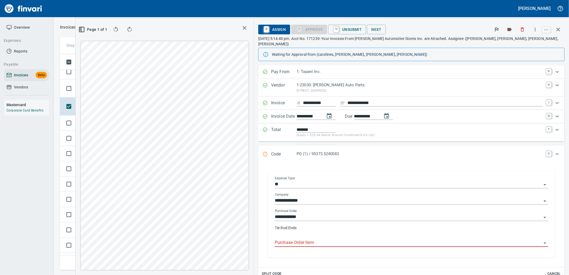
click at [348, 239] on input "Purchase Order Item" at bounding box center [408, 243] width 267 height 8
click at [111, 90] on td "Shop" at bounding box center [124, 89] width 29 height 18
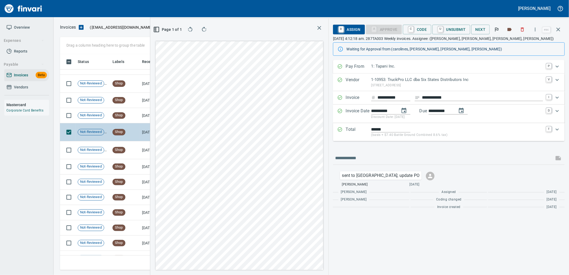
scroll to position [1954, 0]
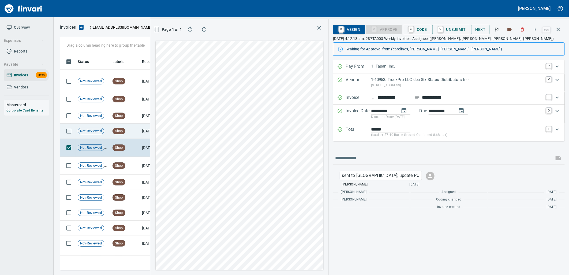
click at [140, 133] on td "7/28/2025" at bounding box center [154, 131] width 29 height 15
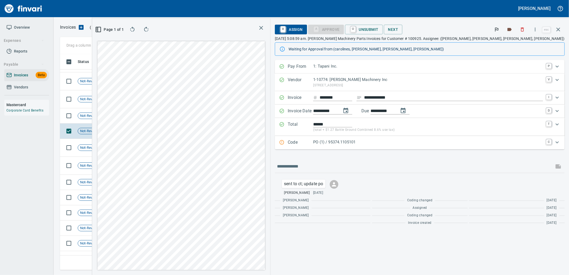
click at [427, 145] on div "PO (1) / 95374.1105101" at bounding box center [428, 142] width 230 height 7
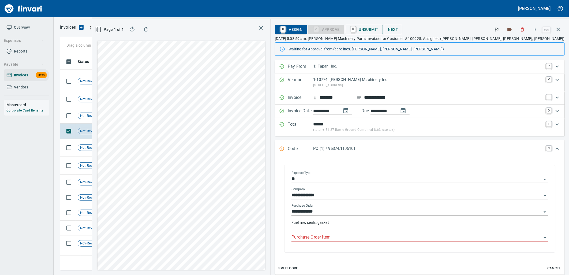
click at [422, 235] on input "Purchase Order Item" at bounding box center [417, 238] width 250 height 8
click at [148, 118] on td "7/28/2025" at bounding box center [154, 115] width 29 height 15
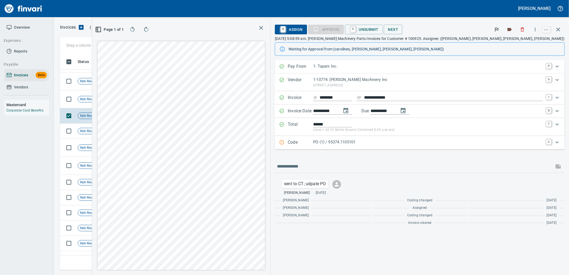
click at [443, 145] on p "PO (1) / 95374.1105101" at bounding box center [428, 142] width 230 height 6
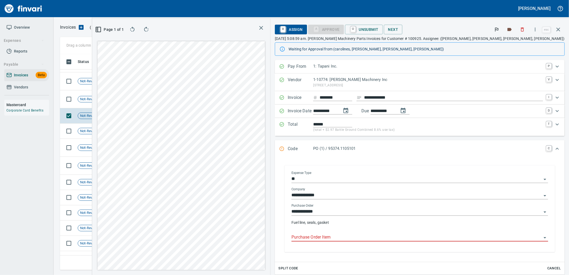
click at [413, 235] on input "Purchase Order Item" at bounding box center [417, 238] width 250 height 8
click at [154, 105] on td "7/28/2025" at bounding box center [154, 99] width 29 height 18
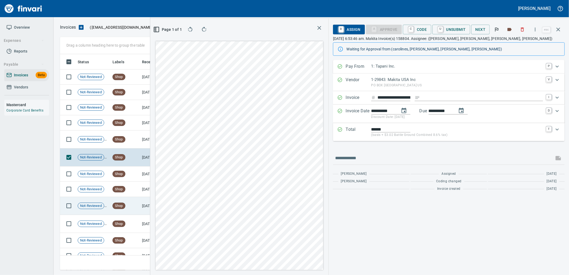
scroll to position [1894, 0]
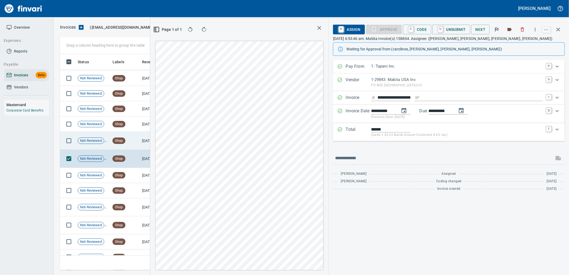
click at [122, 143] on div "Shop" at bounding box center [119, 140] width 13 height 6
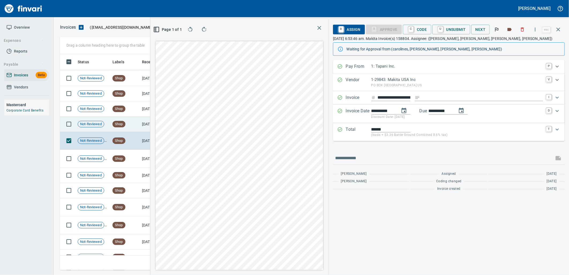
click at [136, 124] on td "Shop" at bounding box center [124, 124] width 29 height 15
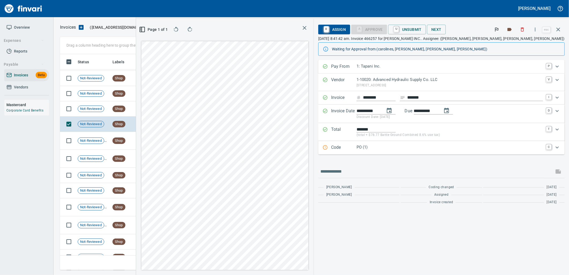
click at [423, 149] on p "PO (1)" at bounding box center [450, 147] width 186 height 6
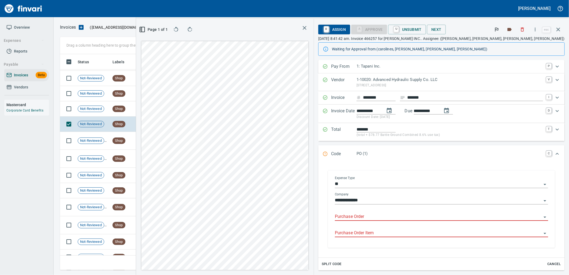
click at [412, 219] on input "Purchase Order" at bounding box center [438, 217] width 207 height 8
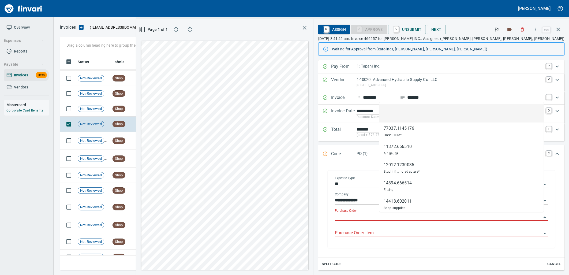
scroll to position [207, 360]
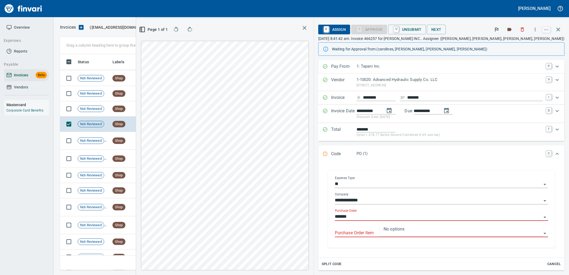
type input "*******"
click at [150, 107] on td "7/28/2025" at bounding box center [154, 108] width 29 height 15
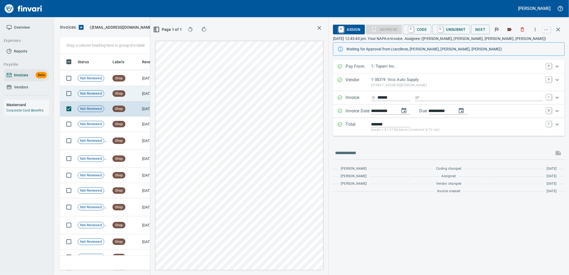
click at [137, 93] on td "Shop" at bounding box center [124, 93] width 29 height 15
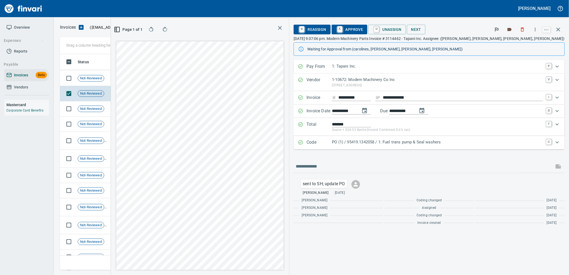
click at [429, 141] on p "PO (1) / 95419.1342058 / 1: Fuel trans pump & Seal washers" at bounding box center [437, 142] width 211 height 6
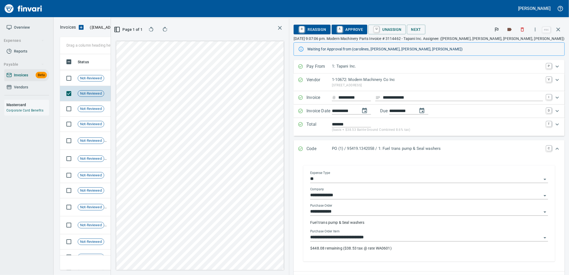
click at [444, 236] on input "**********" at bounding box center [426, 238] width 232 height 8
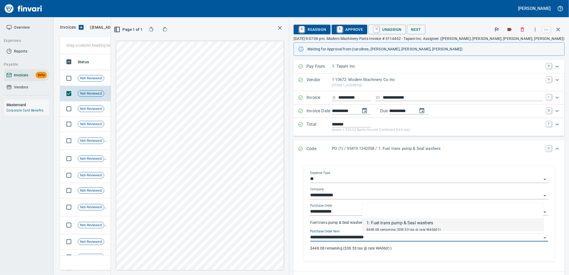
scroll to position [207, 360]
click at [363, 28] on span "A Approve" at bounding box center [349, 29] width 27 height 9
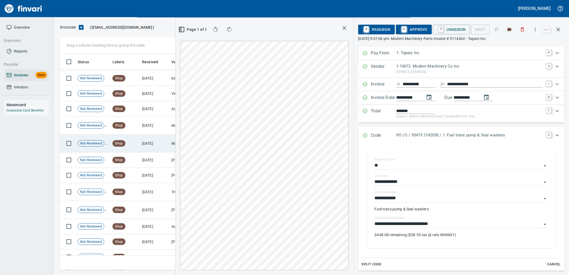
click at [142, 83] on td "7/28/2025" at bounding box center [154, 78] width 29 height 15
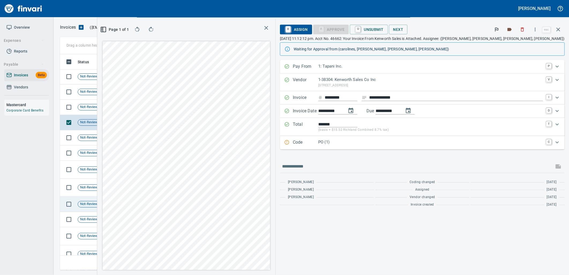
scroll to position [1805, 0]
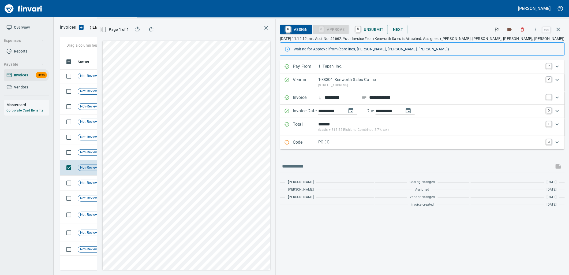
click at [383, 144] on p "PO (1)" at bounding box center [430, 142] width 225 height 6
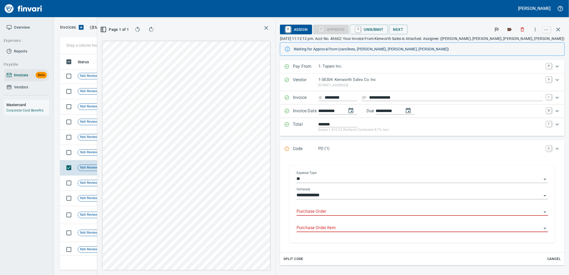
click at [387, 212] on input "Purchase Order" at bounding box center [419, 212] width 245 height 8
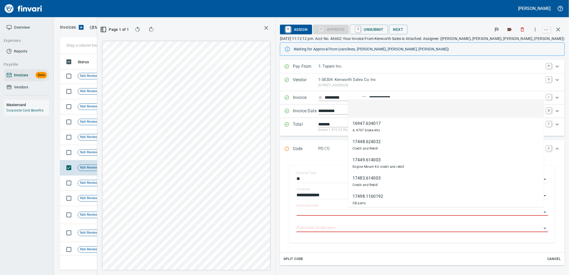
scroll to position [207, 360]
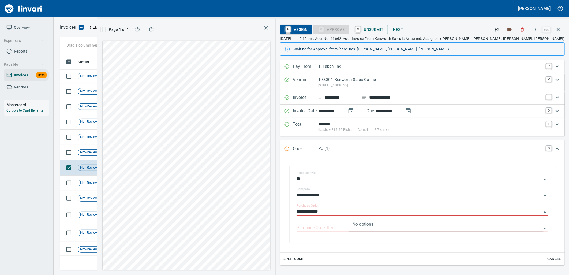
type input "**********"
click at [140, 151] on td "7/28/2025" at bounding box center [154, 152] width 29 height 15
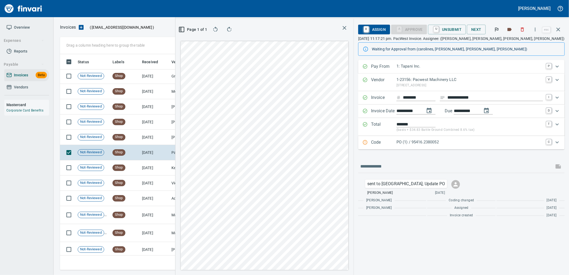
click at [428, 140] on p "PO (1) / 95416.2380052" at bounding box center [470, 142] width 147 height 6
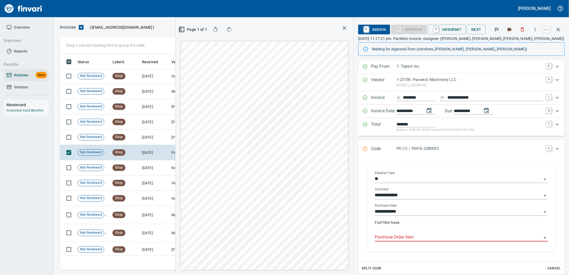
click at [416, 240] on input "Purchase Order Item" at bounding box center [458, 238] width 167 height 8
click at [141, 135] on td "7/29/2025" at bounding box center [154, 137] width 29 height 15
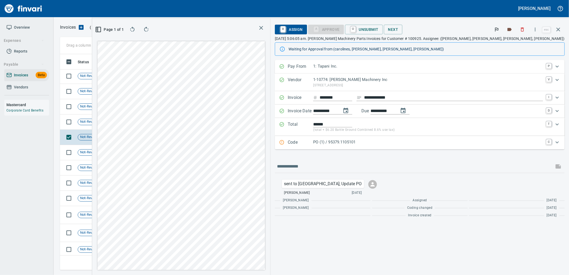
click at [421, 145] on p "PO (1) / 95379.1105101" at bounding box center [428, 142] width 230 height 6
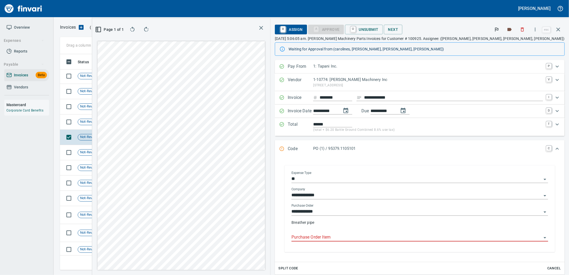
click at [408, 240] on input "Purchase Order Item" at bounding box center [417, 238] width 250 height 8
click at [138, 124] on td "Shop" at bounding box center [124, 121] width 29 height 15
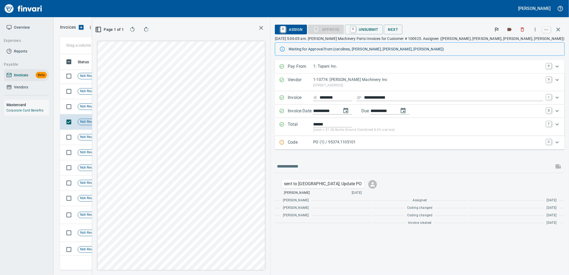
click at [446, 147] on div "Code PO (1) / 95374.1105101 C" at bounding box center [420, 142] width 290 height 13
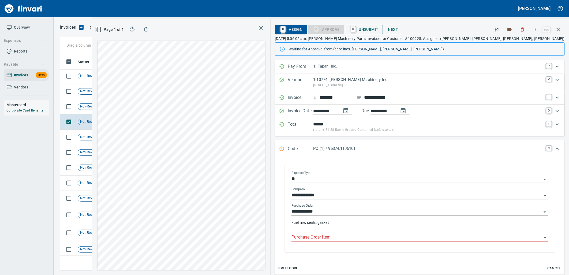
click at [416, 239] on input "Purchase Order Item" at bounding box center [417, 238] width 250 height 8
click at [131, 108] on td "Shop" at bounding box center [124, 106] width 29 height 15
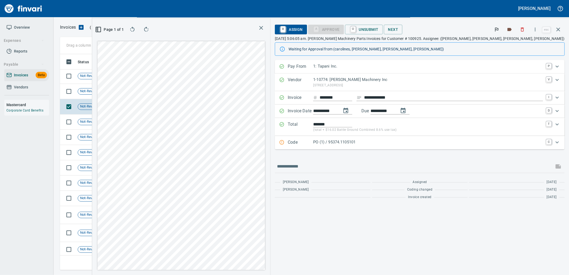
click at [428, 144] on p "PO (1) / 95374.1105101" at bounding box center [428, 142] width 230 height 6
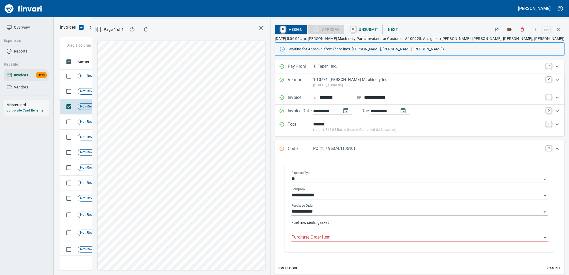
click at [399, 236] on input "Purchase Order Item" at bounding box center [417, 238] width 250 height 8
click at [145, 93] on td "7/29/2025" at bounding box center [154, 91] width 29 height 15
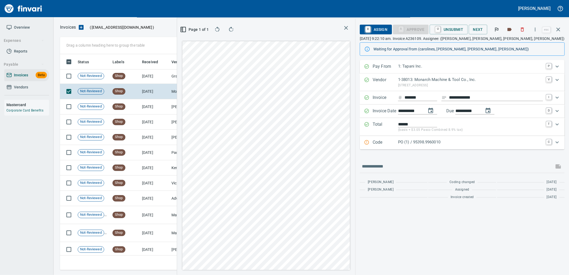
click at [448, 141] on p "PO (1) / 95398.9960010" at bounding box center [470, 142] width 145 height 6
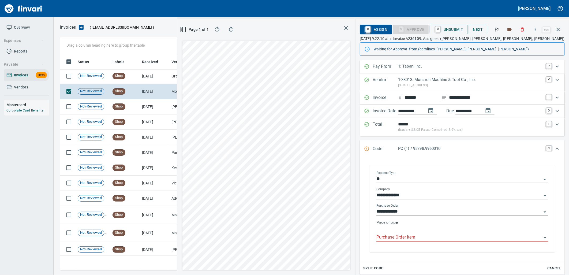
click at [414, 238] on input "Purchase Order Item" at bounding box center [458, 238] width 165 height 8
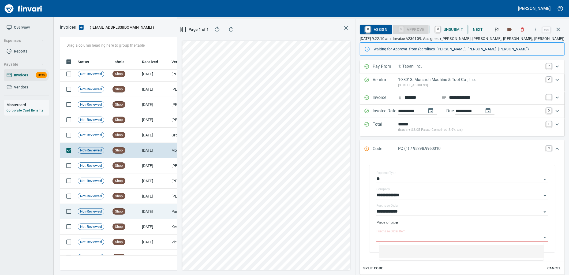
scroll to position [1745, 0]
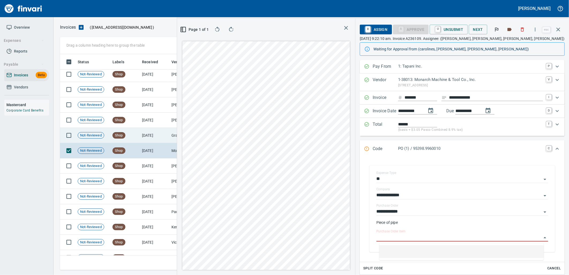
click at [147, 139] on td "7/29/2025" at bounding box center [154, 135] width 29 height 15
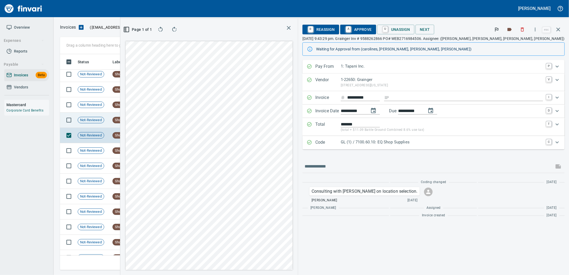
click at [147, 117] on td "[DATE]" at bounding box center [154, 120] width 29 height 15
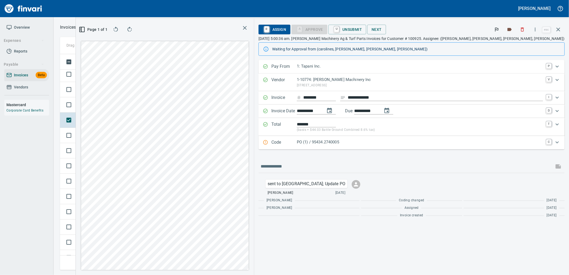
click at [411, 145] on div "PO (1) / 95434.2740005" at bounding box center [420, 142] width 246 height 7
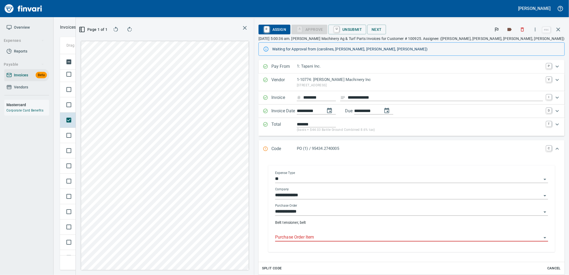
click at [393, 237] on input "Purchase Order Item" at bounding box center [408, 238] width 267 height 8
click at [133, 111] on td "Shop" at bounding box center [124, 104] width 29 height 15
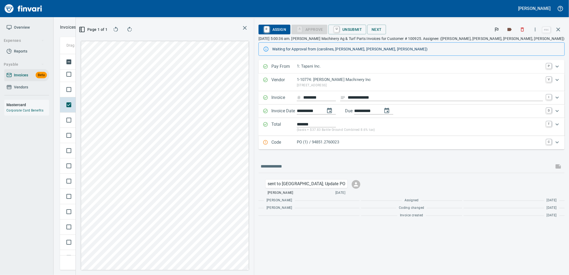
click at [420, 140] on p "PO (1) / 94851.2760023" at bounding box center [420, 142] width 246 height 6
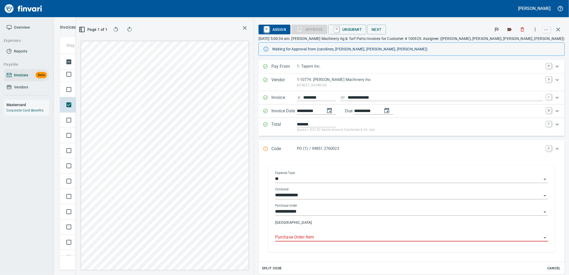
click at [388, 239] on input "Purchase Order Item" at bounding box center [408, 238] width 267 height 8
click at [137, 95] on td "Shop" at bounding box center [124, 89] width 29 height 15
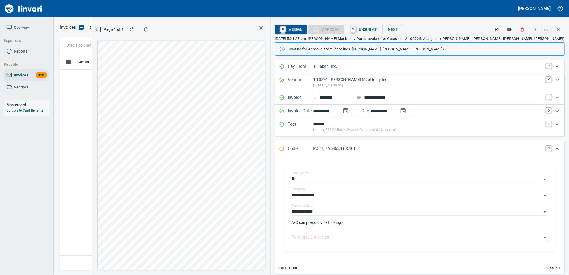
scroll to position [1, 1]
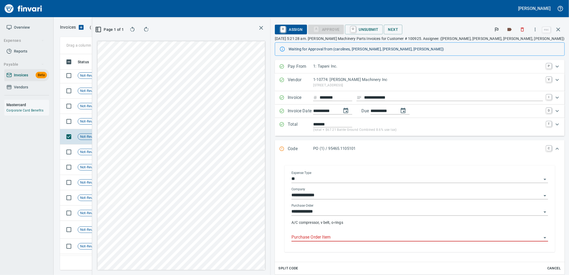
click at [419, 237] on input "Purchase Order Item" at bounding box center [417, 238] width 250 height 8
click at [146, 122] on td "[DATE]" at bounding box center [154, 121] width 29 height 15
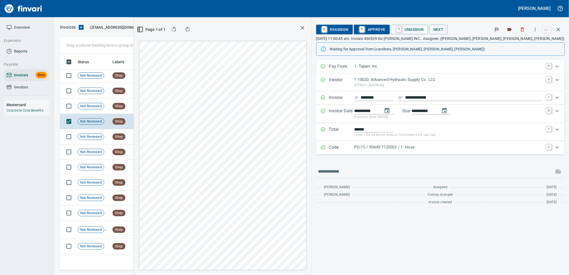
click at [424, 149] on p "PO (1) / 93649.7120003 / 1: Hose" at bounding box center [448, 147] width 189 height 6
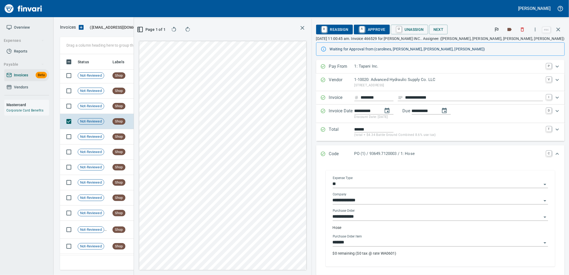
click at [413, 243] on input "*******" at bounding box center [437, 243] width 209 height 8
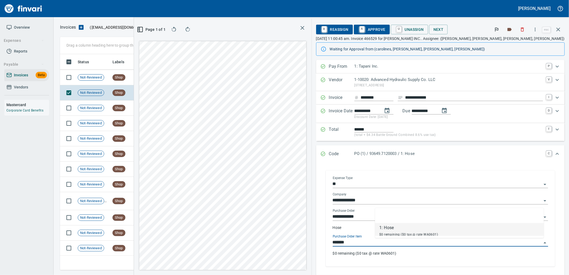
scroll to position [207, 360]
click at [154, 79] on td "[DATE]" at bounding box center [154, 77] width 29 height 15
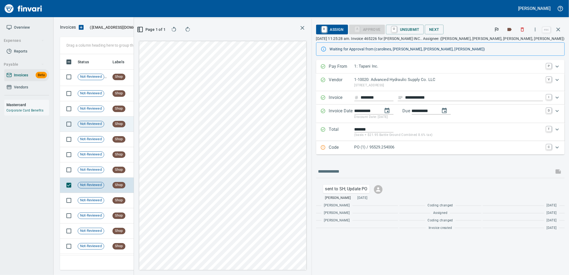
scroll to position [1328, 0]
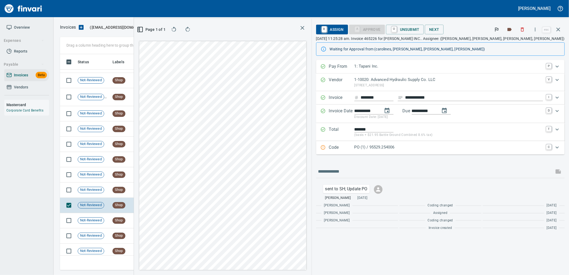
click at [449, 150] on p "PO (1) / 95529.254006" at bounding box center [448, 147] width 189 height 6
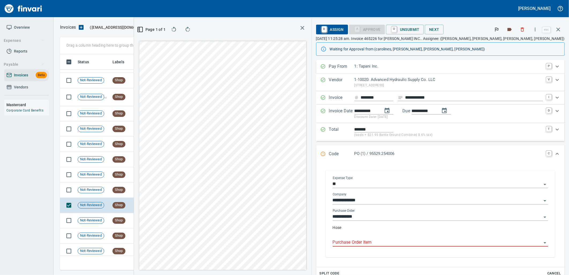
click at [408, 241] on input "Purchase Order Item" at bounding box center [437, 243] width 209 height 8
click at [165, 192] on td "7/31/2025" at bounding box center [154, 189] width 29 height 15
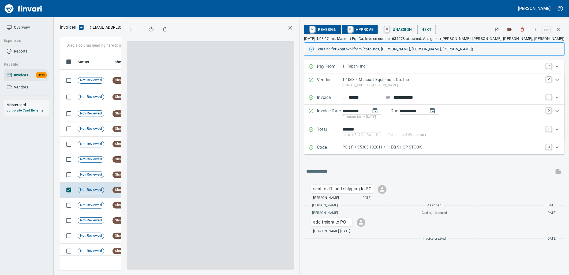
click at [443, 146] on p "PO (1) / 95305.102011 / 1: EQ SHOP STOCK" at bounding box center [442, 147] width 201 height 6
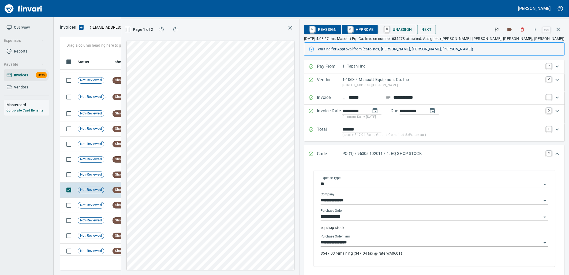
click at [421, 242] on input "**********" at bounding box center [431, 243] width 221 height 8
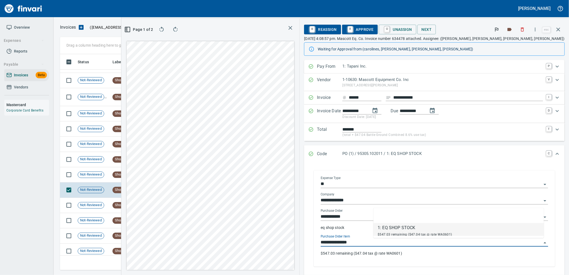
scroll to position [207, 360]
click at [374, 30] on span "A Approve" at bounding box center [359, 29] width 27 height 9
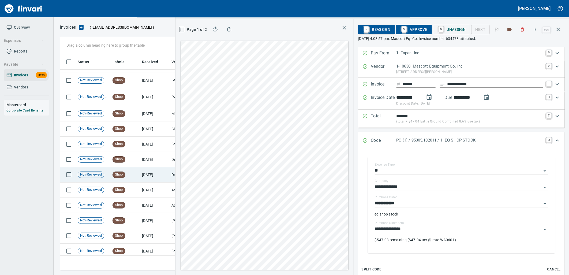
type input "**********"
click at [142, 174] on td "7/31/2025" at bounding box center [154, 174] width 29 height 15
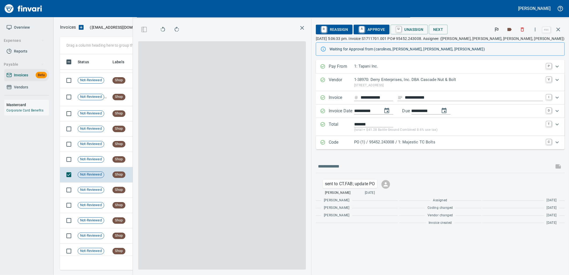
click at [432, 140] on p "PO (1) / 95452.243008 / 1: Majestic TC Bolts" at bounding box center [448, 142] width 189 height 6
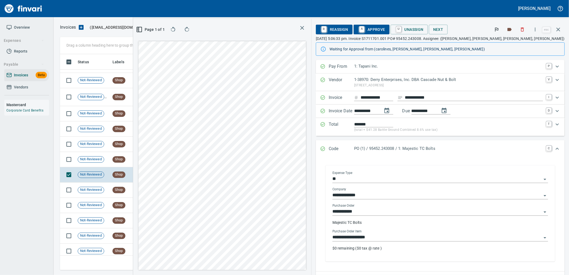
click at [425, 241] on div "**********" at bounding box center [441, 238] width 216 height 8
click at [426, 236] on input "**********" at bounding box center [437, 238] width 209 height 8
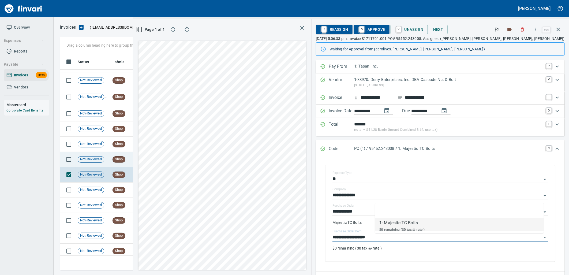
click at [156, 157] on td "7/31/2025" at bounding box center [154, 159] width 29 height 15
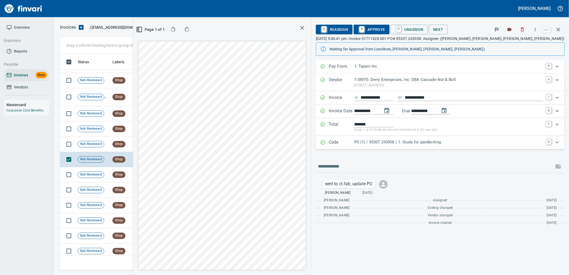
click at [462, 145] on p "PO (1) / 95307.243008 / 1: Studs for pandecking" at bounding box center [448, 142] width 189 height 6
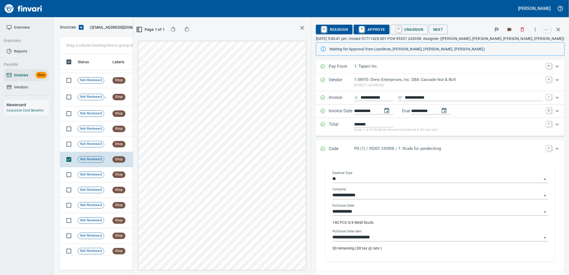
click at [435, 241] on input "**********" at bounding box center [437, 238] width 209 height 8
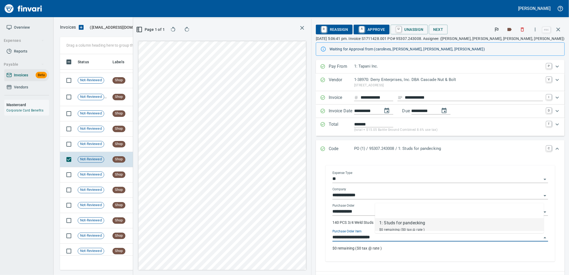
scroll to position [207, 360]
click at [147, 148] on td "7/31/2025" at bounding box center [154, 144] width 29 height 15
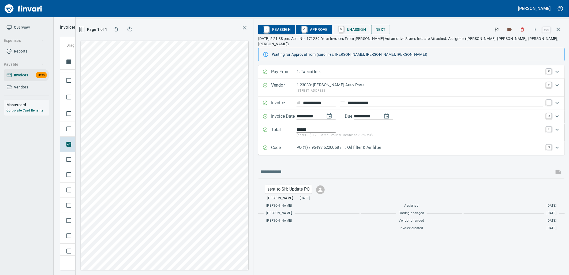
click at [367, 145] on p "PO (1) / 95493.5220058 / 1: Oil filter & Air filter" at bounding box center [420, 147] width 247 height 6
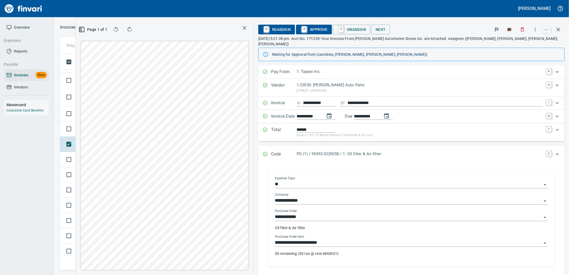
click at [367, 239] on input "**********" at bounding box center [408, 243] width 267 height 8
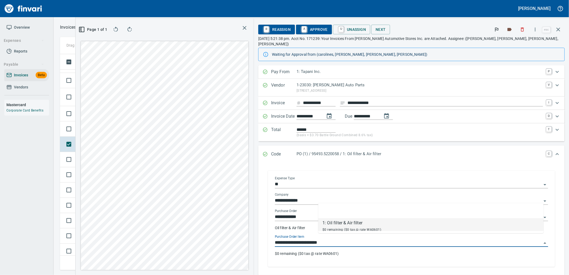
scroll to position [207, 360]
click at [107, 133] on td "Not-Reviewed" at bounding box center [93, 128] width 35 height 15
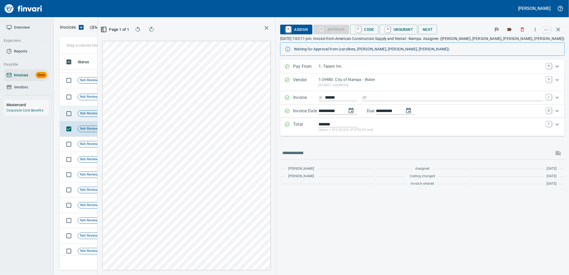
click at [135, 116] on td "Shop" at bounding box center [124, 113] width 29 height 15
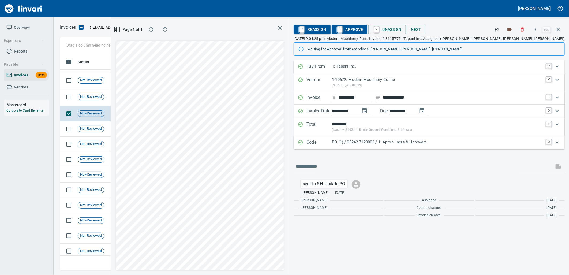
click at [416, 145] on p "PO (1) / 93242.7120003 / 1: Apron liners & Hardware" at bounding box center [437, 142] width 211 height 6
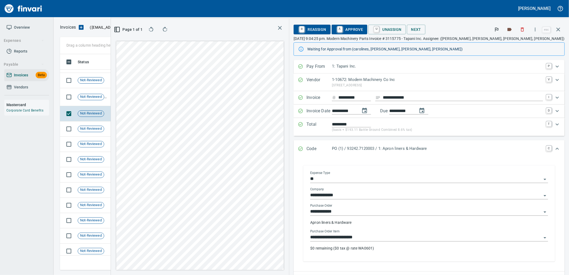
click at [418, 239] on input "**********" at bounding box center [426, 238] width 232 height 8
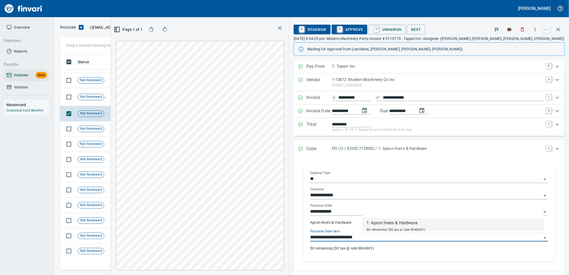
scroll to position [207, 360]
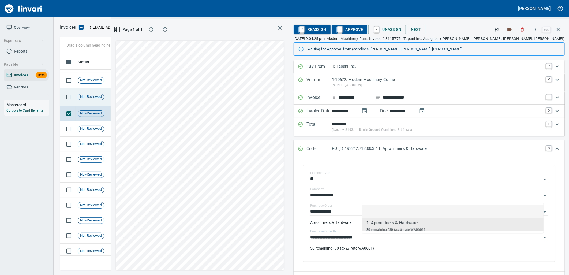
click at [142, 99] on td "7/31/2025" at bounding box center [154, 97] width 29 height 18
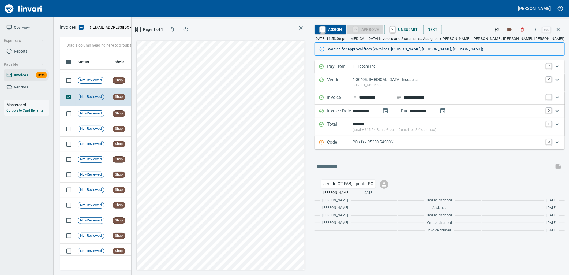
click at [421, 141] on p "PO (1) / 95250.5450061" at bounding box center [448, 142] width 191 height 6
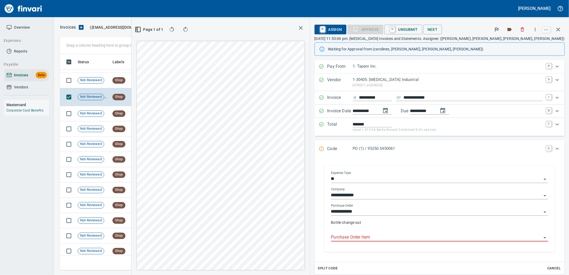
click at [422, 237] on input "Purchase Order Item" at bounding box center [436, 238] width 211 height 8
click at [167, 86] on td "8/1/2025" at bounding box center [154, 80] width 29 height 15
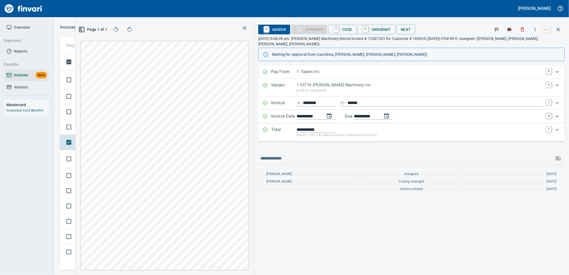
scroll to position [1239, 0]
click at [90, 158] on span "Not-Reviewed" at bounding box center [91, 159] width 26 height 5
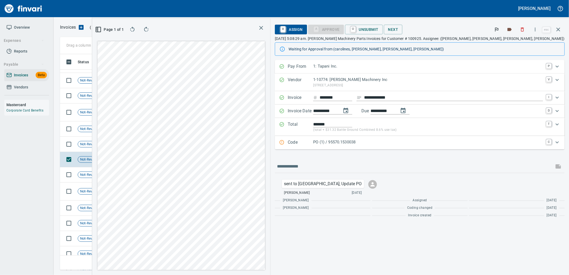
click at [430, 146] on div "PO (1) / 95570.1530038" at bounding box center [428, 142] width 230 height 7
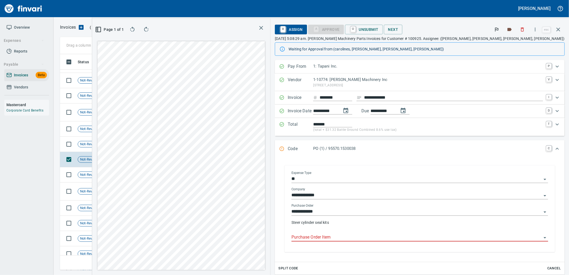
click at [402, 238] on input "Purchase Order Item" at bounding box center [417, 238] width 250 height 8
click at [150, 148] on td "8/1/2025" at bounding box center [154, 144] width 29 height 15
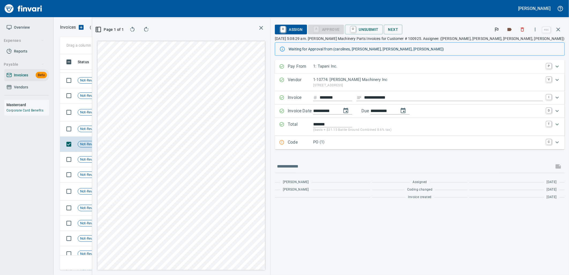
click at [393, 145] on p "PO (1)" at bounding box center [428, 142] width 230 height 6
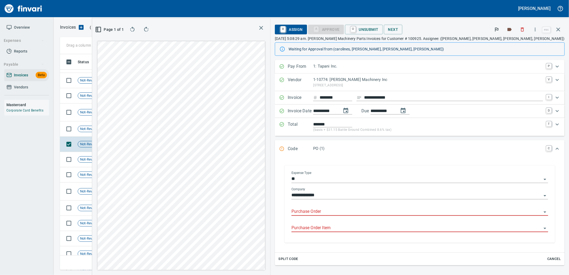
click at [399, 215] on input "Purchase Order" at bounding box center [417, 212] width 250 height 8
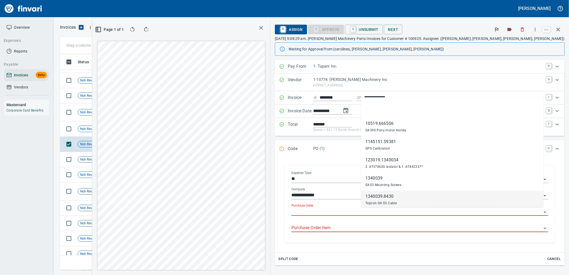
scroll to position [207, 360]
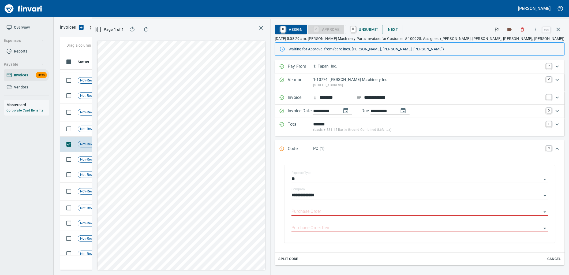
type input "**********"
click at [145, 129] on td "8/1/2025" at bounding box center [154, 128] width 29 height 15
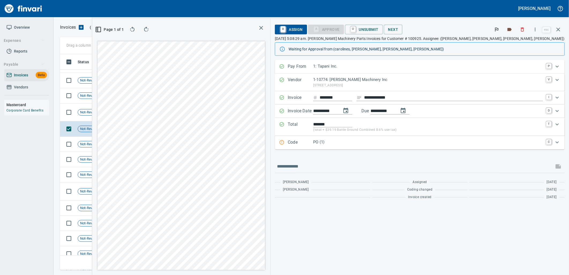
click at [390, 145] on p "PO (1)" at bounding box center [428, 142] width 230 height 6
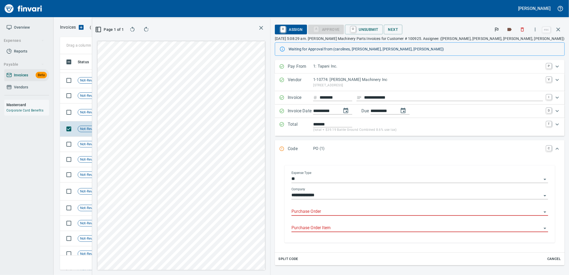
click at [387, 210] on input "Purchase Order" at bounding box center [417, 212] width 250 height 8
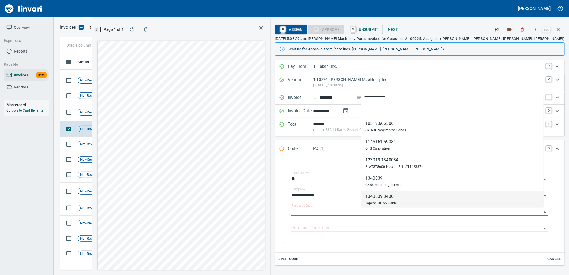
scroll to position [207, 360]
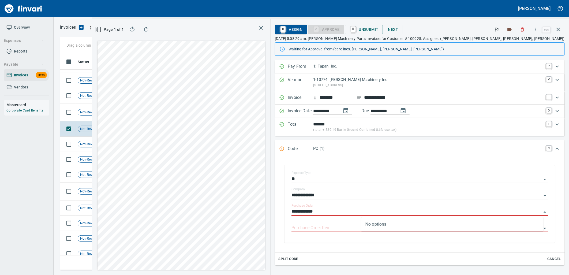
type input "**********"
click at [141, 108] on td "8/1/2025" at bounding box center [154, 112] width 29 height 18
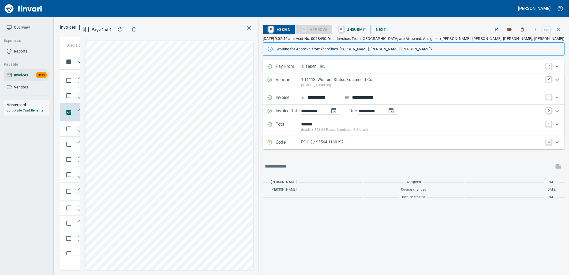
click at [411, 146] on div "PO (1) / 95564.1160192" at bounding box center [422, 142] width 242 height 7
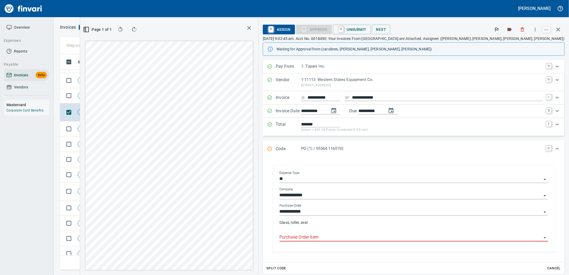
click at [395, 241] on input "Purchase Order Item" at bounding box center [410, 238] width 262 height 8
click at [126, 93] on td "Shop" at bounding box center [124, 95] width 29 height 15
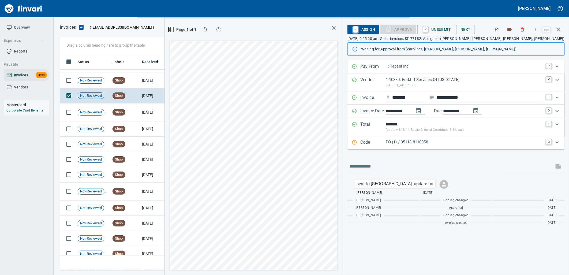
click at [417, 143] on p "PO (1) / 95118.8110058" at bounding box center [464, 142] width 157 height 6
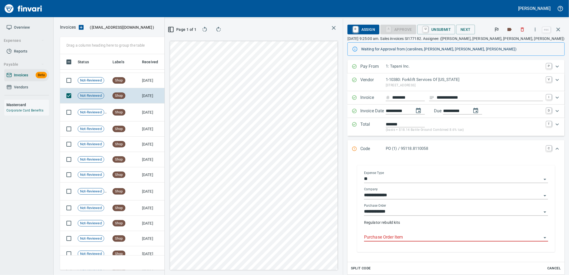
click at [403, 236] on input "Purchase Order Item" at bounding box center [453, 238] width 178 height 8
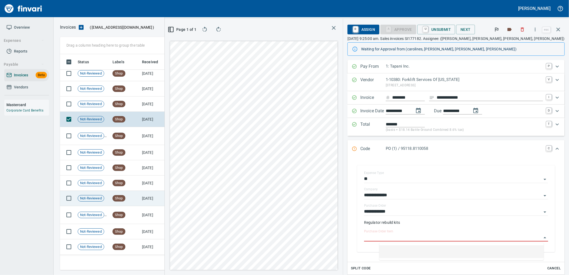
scroll to position [1150, 0]
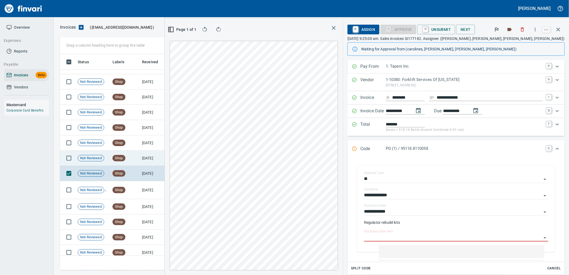
click at [162, 154] on td "8/1/2025" at bounding box center [154, 158] width 29 height 15
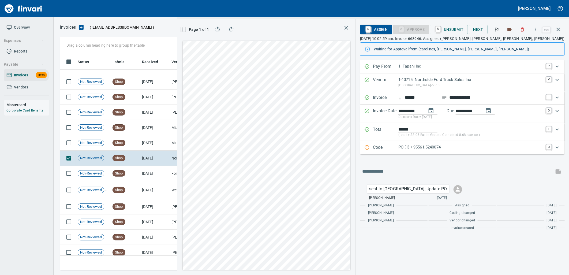
click at [451, 150] on p "PO (1) / 95561.5240074" at bounding box center [470, 147] width 145 height 6
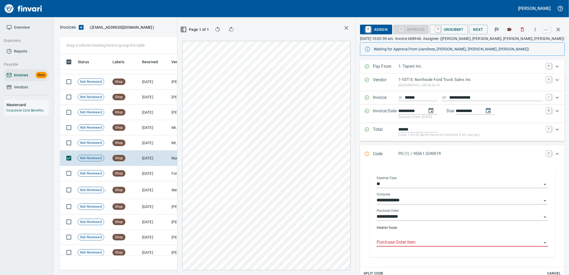
click at [397, 245] on input "Purchase Order Item" at bounding box center [459, 243] width 165 height 8
click at [155, 145] on td "8/1/2025" at bounding box center [154, 142] width 29 height 15
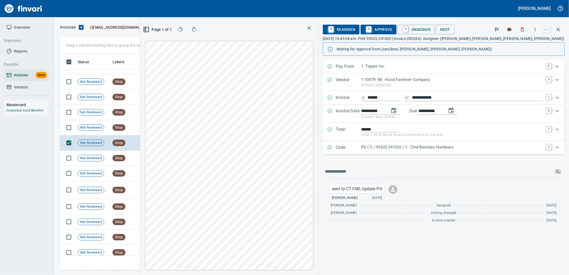
click at [439, 146] on p "PO (1) / 95525.241002 / 1: 72nd Benches Hardware" at bounding box center [452, 147] width 182 height 6
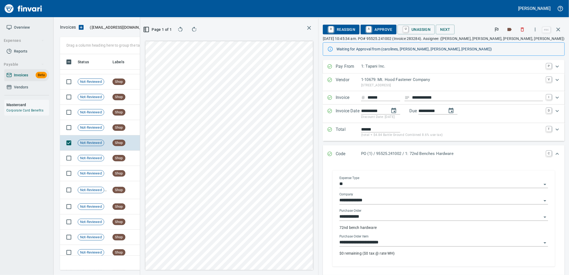
click at [430, 242] on input "**********" at bounding box center [440, 243] width 202 height 8
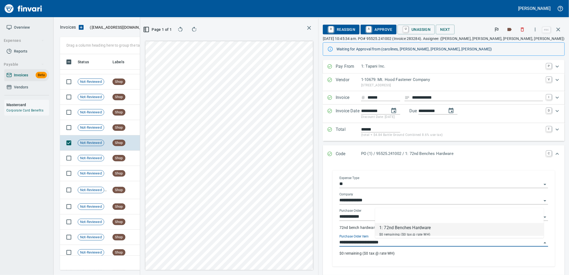
scroll to position [207, 360]
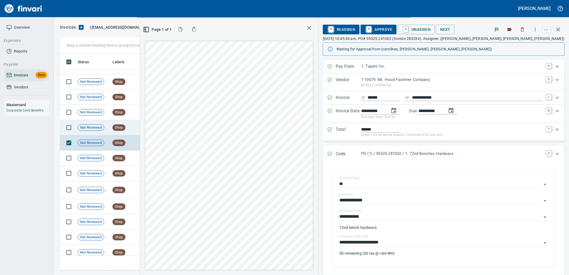
click at [153, 126] on td "8/1/2025" at bounding box center [154, 127] width 29 height 15
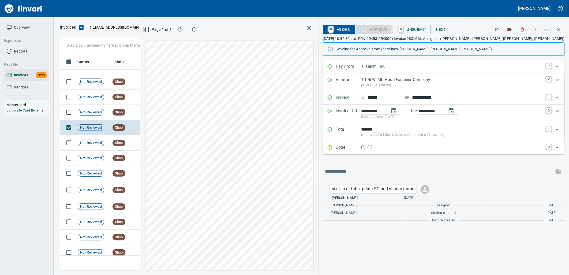
click at [431, 151] on div "PO (1)" at bounding box center [452, 147] width 182 height 7
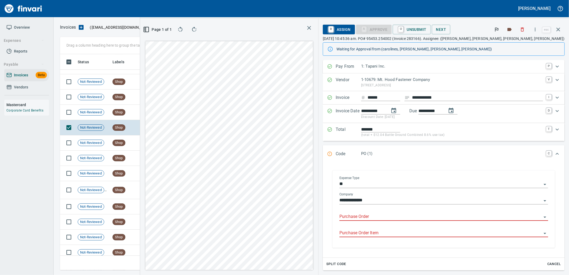
click at [412, 218] on input "Purchase Order" at bounding box center [440, 217] width 202 height 8
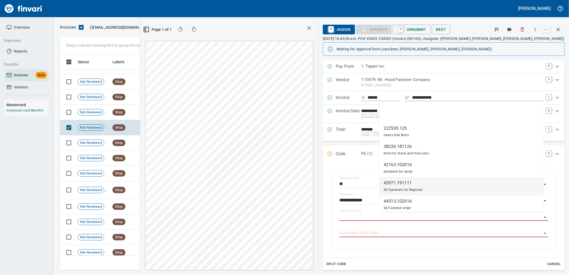
scroll to position [207, 360]
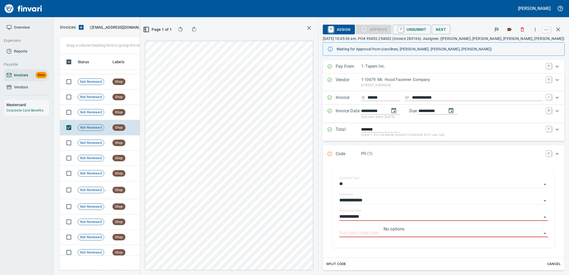
type input "**********"
click at [158, 114] on td "8/1/2025" at bounding box center [154, 112] width 29 height 15
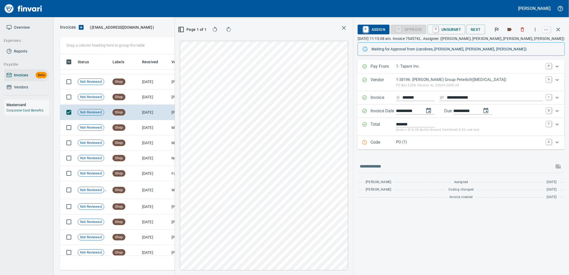
click at [459, 144] on p "PO (1)" at bounding box center [469, 142] width 147 height 6
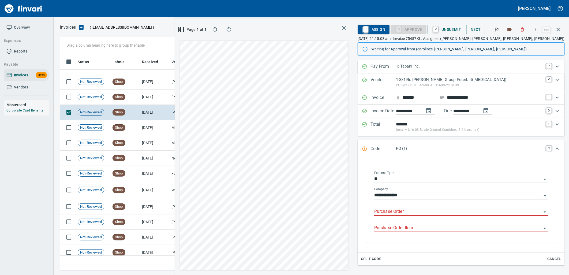
click at [413, 210] on input "Purchase Order" at bounding box center [457, 212] width 167 height 8
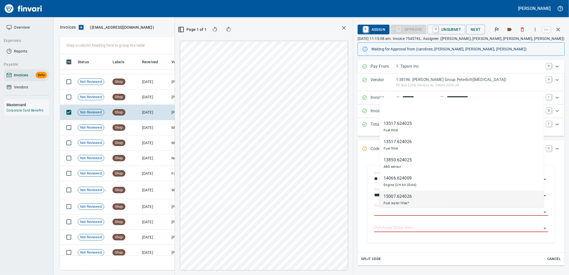
scroll to position [207, 360]
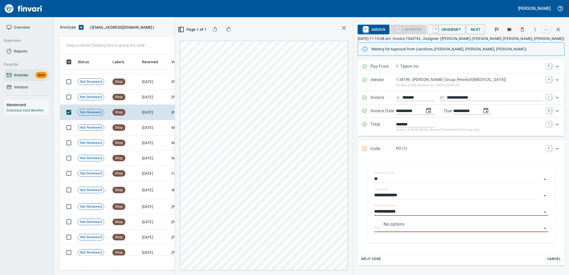
type input "**********"
click at [140, 101] on td "8/1/2025" at bounding box center [154, 96] width 29 height 15
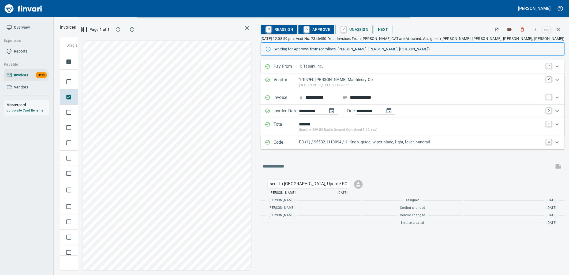
click at [397, 143] on p "PO (1) / 95532.1110094 / 1: Knob, guide, wiper blade, light, lever, handrail" at bounding box center [421, 142] width 244 height 6
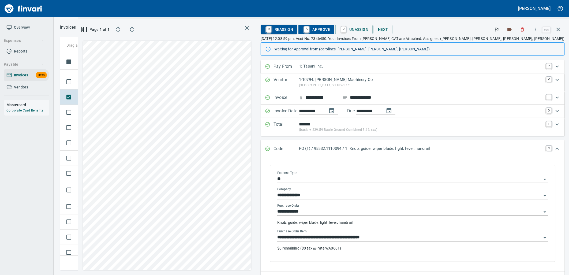
click at [409, 239] on input "**********" at bounding box center [409, 238] width 264 height 8
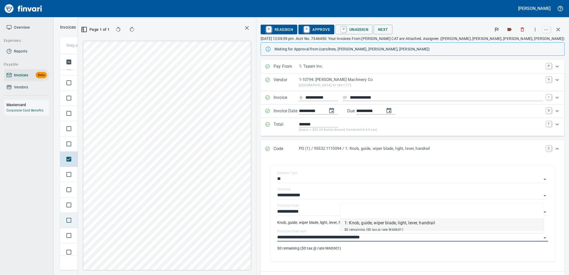
scroll to position [1091, 0]
click at [125, 150] on td "Shop" at bounding box center [124, 145] width 29 height 15
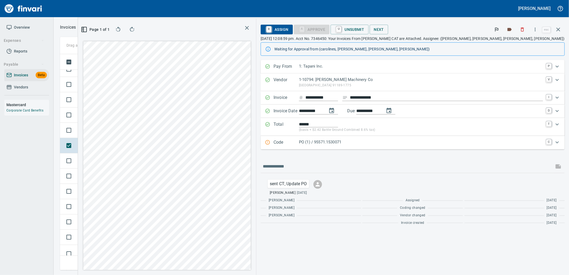
click at [410, 141] on p "PO (1) / 95571.1530071" at bounding box center [421, 142] width 244 height 6
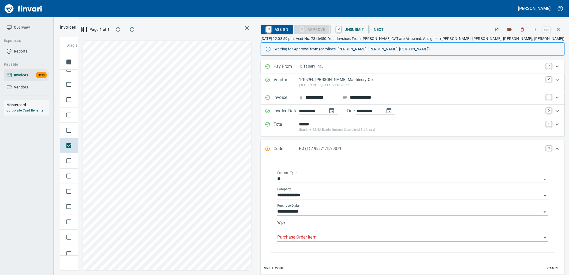
click at [380, 238] on input "Purchase Order Item" at bounding box center [409, 238] width 264 height 8
type input "**********"
click at [116, 129] on span "Shop" at bounding box center [119, 130] width 12 height 5
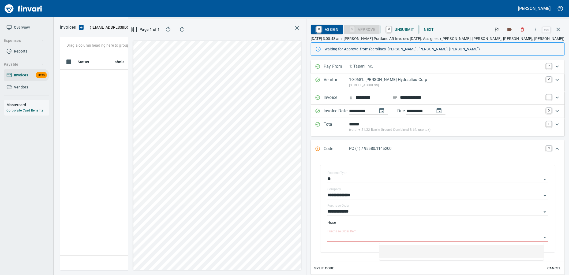
scroll to position [207, 360]
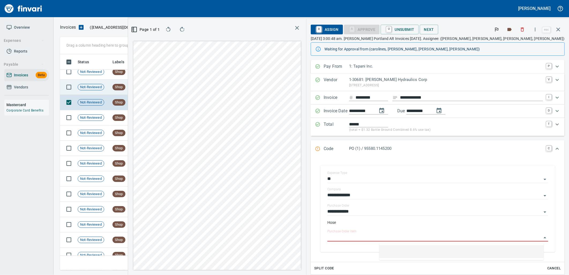
click at [142, 91] on td "[DATE]" at bounding box center [154, 87] width 29 height 15
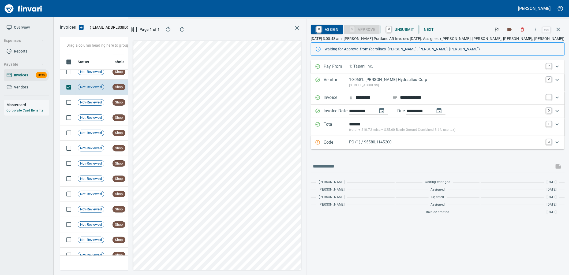
click at [427, 143] on p "PO (1) / 95580.1145200" at bounding box center [446, 142] width 194 height 6
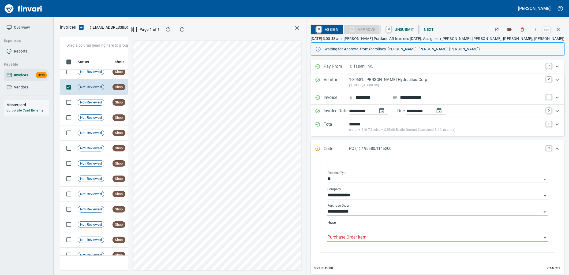
click at [411, 241] on input "Purchase Order Item" at bounding box center [434, 238] width 214 height 8
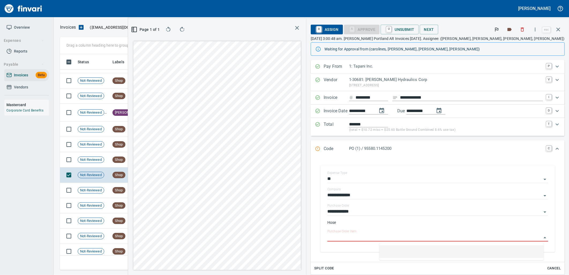
scroll to position [882, 0]
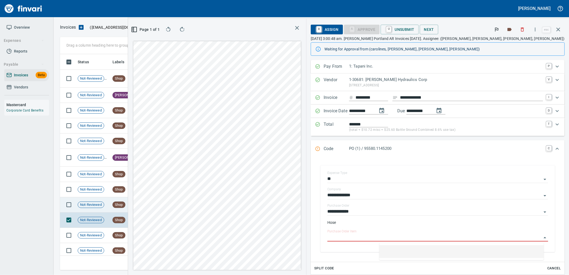
click at [151, 206] on td "8/2/2025" at bounding box center [154, 204] width 29 height 15
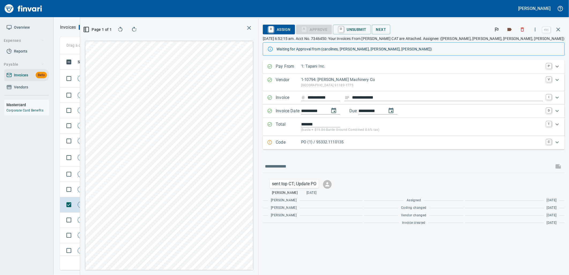
click at [397, 144] on p "PO (1) / 95332.1110135" at bounding box center [422, 142] width 242 height 6
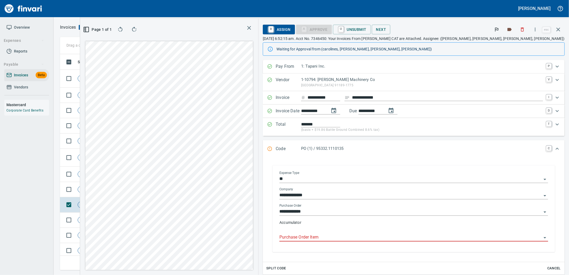
click at [383, 236] on input "Purchase Order Item" at bounding box center [410, 238] width 262 height 8
click at [127, 190] on td "Shop" at bounding box center [124, 189] width 29 height 15
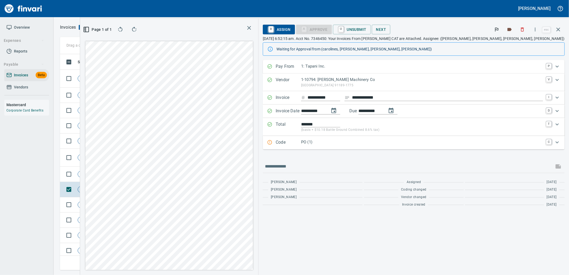
click at [394, 143] on p "PO (1)" at bounding box center [422, 142] width 242 height 6
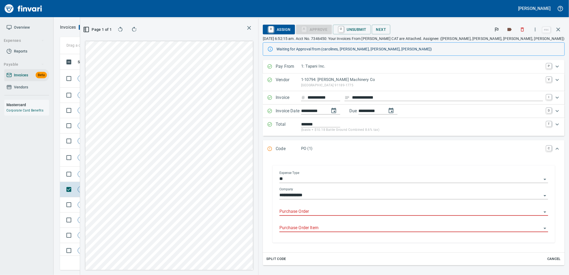
click at [382, 215] on input "Purchase Order" at bounding box center [410, 212] width 262 height 8
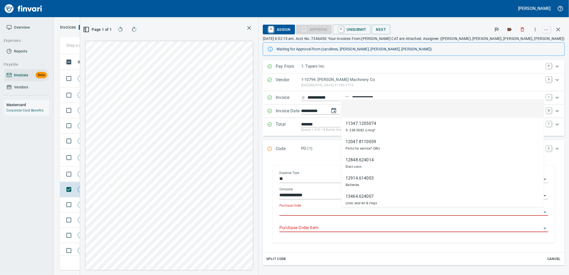
scroll to position [207, 360]
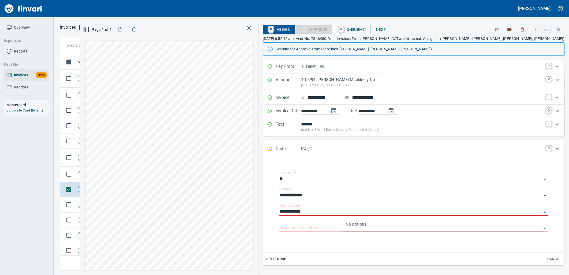
type input "**********"
click at [133, 174] on td "Shop" at bounding box center [124, 174] width 29 height 15
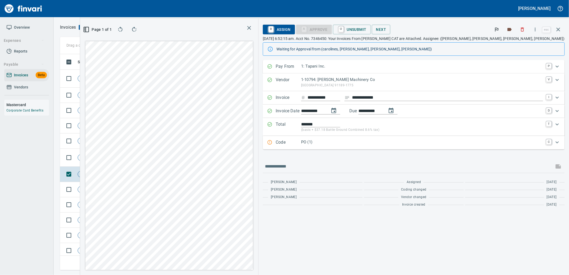
click at [400, 145] on p "PO (1)" at bounding box center [422, 142] width 242 height 6
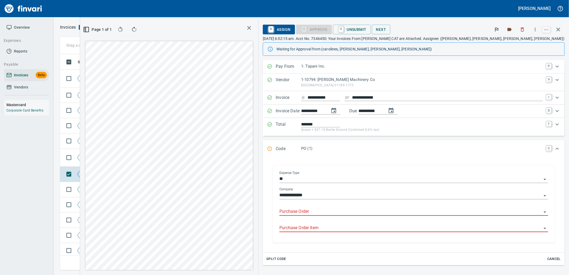
click at [376, 214] on input "Purchase Order" at bounding box center [410, 212] width 262 height 8
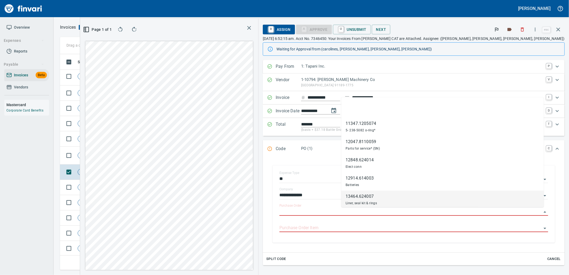
scroll to position [207, 360]
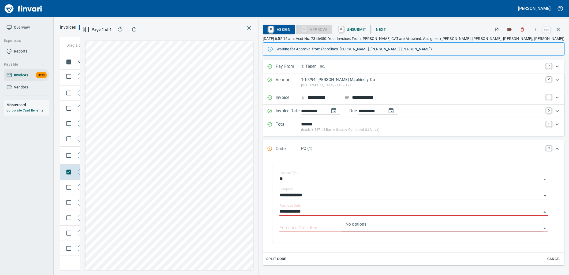
type input "**********"
click at [124, 137] on span "Shop" at bounding box center [119, 138] width 12 height 5
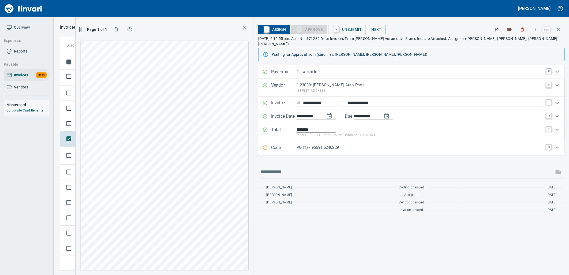
click at [364, 144] on p "PO (1) / 95591.5240229" at bounding box center [420, 147] width 247 height 6
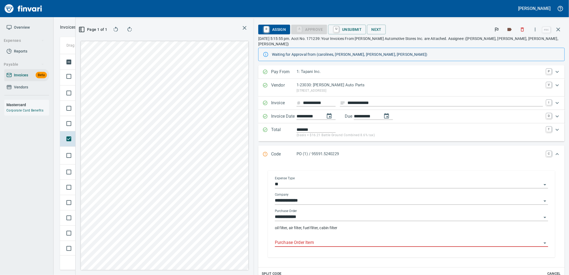
drag, startPoint x: 353, startPoint y: 237, endPoint x: 337, endPoint y: 237, distance: 15.5
click at [352, 239] on input "Purchase Order Item" at bounding box center [408, 243] width 267 height 8
click at [100, 129] on td "Not-Reviewed" at bounding box center [93, 123] width 35 height 15
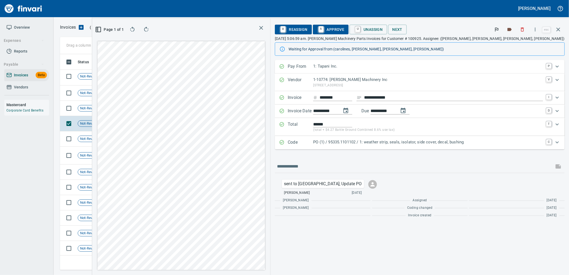
click at [406, 146] on div "PO (1) / 95335.1101102 / 1: weather strip, seals, isolator, side cover, decal, …" at bounding box center [428, 142] width 230 height 7
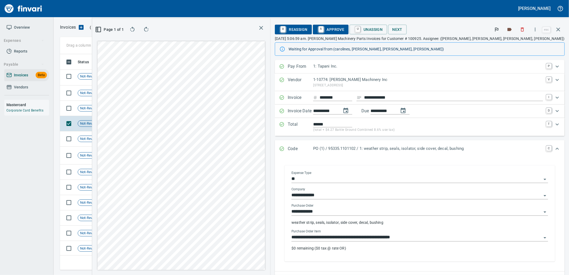
click at [393, 238] on input "**********" at bounding box center [417, 238] width 250 height 8
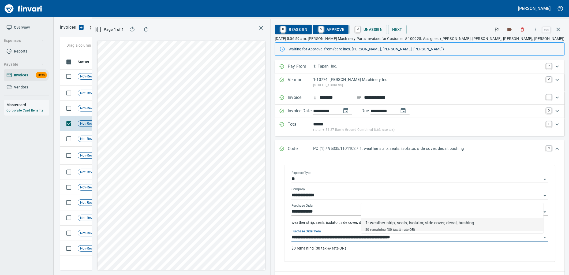
scroll to position [207, 360]
click at [133, 109] on td "Shop" at bounding box center [124, 108] width 29 height 15
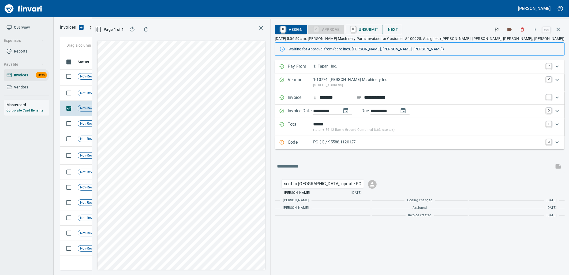
click at [414, 142] on p "PO (1) / 95588.1120127" at bounding box center [428, 142] width 230 height 6
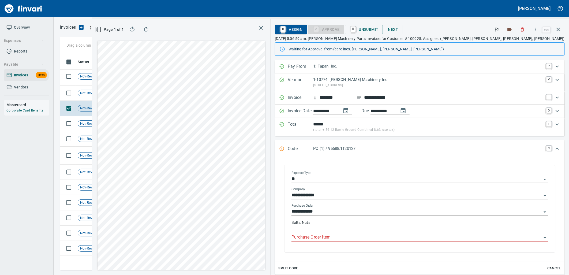
click at [404, 236] on input "Purchase Order Item" at bounding box center [417, 238] width 250 height 8
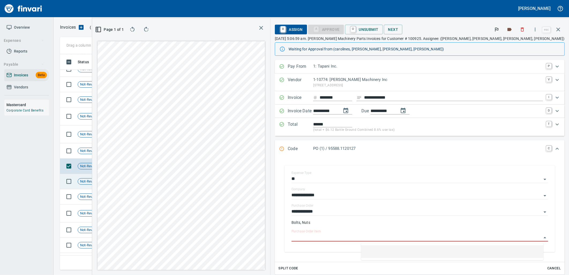
scroll to position [823, 0]
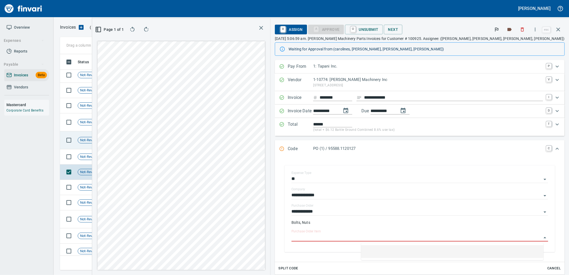
click at [135, 138] on td "Shop" at bounding box center [124, 140] width 29 height 18
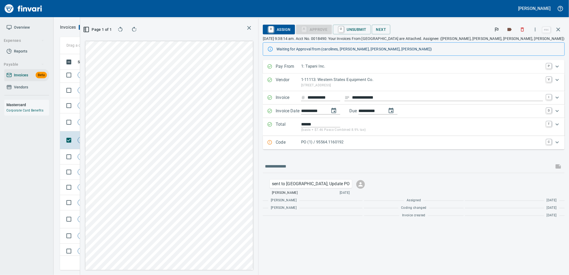
click at [400, 139] on p "PO (1) / 95564.1160192" at bounding box center [422, 142] width 242 height 6
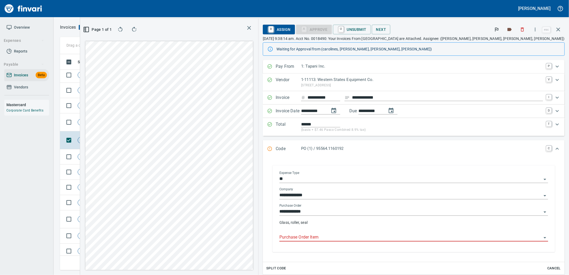
click at [367, 236] on input "Purchase Order Item" at bounding box center [410, 238] width 262 height 8
click at [126, 119] on td "Shop" at bounding box center [124, 122] width 29 height 18
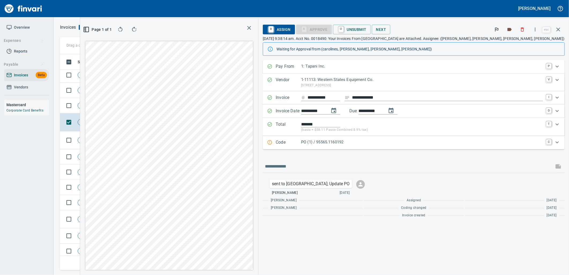
click at [399, 142] on p "PO (1) / 95565.1160192" at bounding box center [422, 142] width 242 height 6
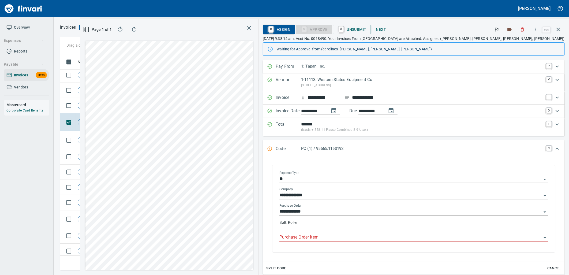
click at [364, 240] on input "Purchase Order Item" at bounding box center [410, 238] width 262 height 8
click at [114, 109] on td "Shop" at bounding box center [124, 105] width 29 height 15
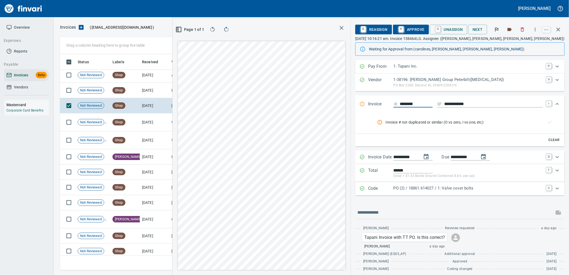
click at [446, 193] on div "Code PO (2) / 18861.614027 / 1: Valve cover bolts C" at bounding box center [460, 188] width 210 height 13
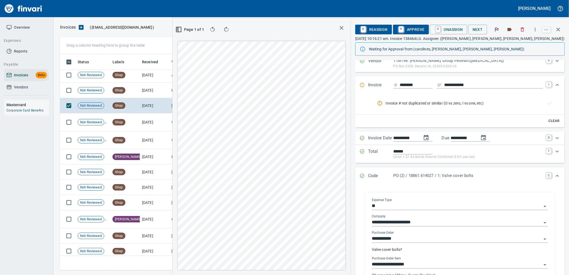
scroll to position [30, 0]
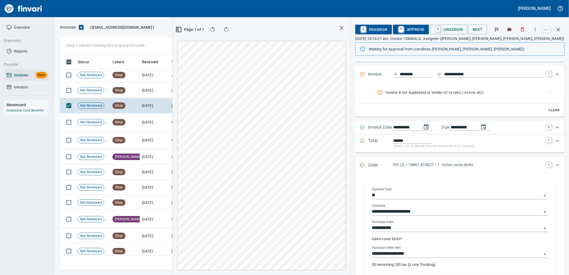
click at [416, 252] on input "**********" at bounding box center [457, 254] width 170 height 8
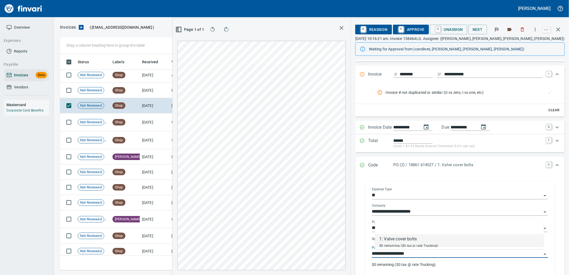
scroll to position [207, 360]
click at [112, 90] on td "Shop" at bounding box center [124, 90] width 29 height 15
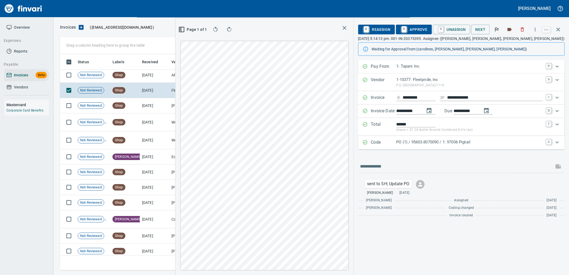
click at [454, 145] on p "PO (1) / 95603.8070090 / 1: 97006 Pigtail" at bounding box center [470, 142] width 147 height 6
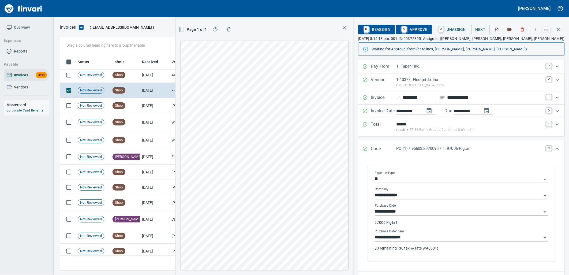
click at [418, 240] on input "**********" at bounding box center [458, 238] width 167 height 8
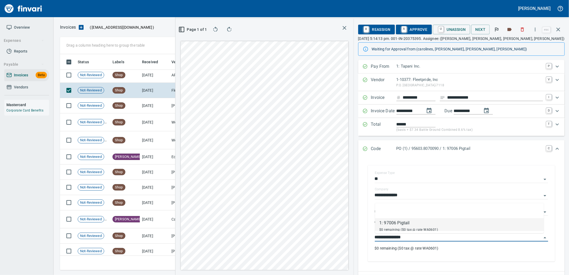
scroll to position [207, 360]
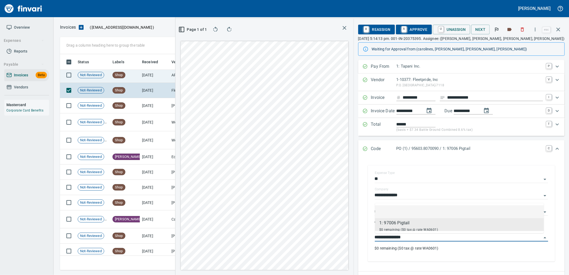
click at [156, 74] on td "[DATE]" at bounding box center [154, 75] width 29 height 15
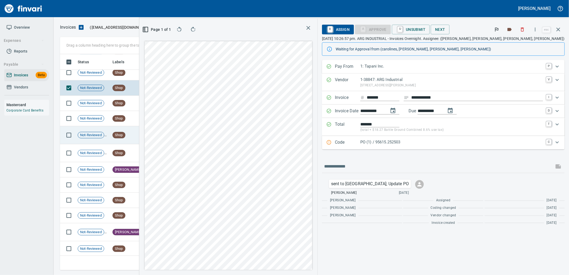
scroll to position [793, 0]
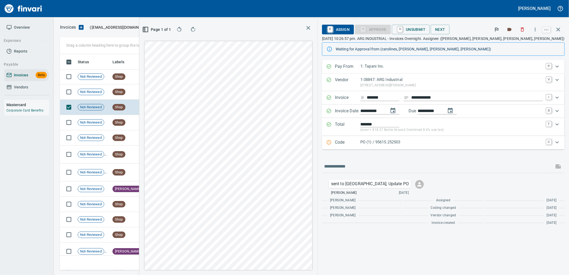
click at [360, 143] on p "Code" at bounding box center [347, 142] width 25 height 7
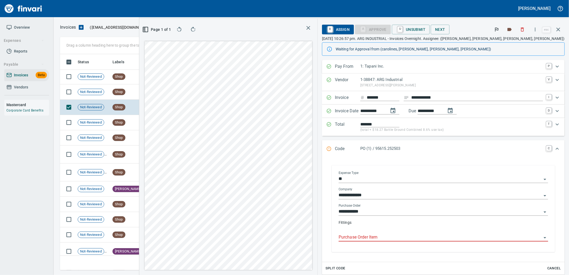
click at [403, 238] on input "Purchase Order Item" at bounding box center [440, 238] width 203 height 8
click at [153, 95] on td "[DATE]" at bounding box center [154, 91] width 29 height 15
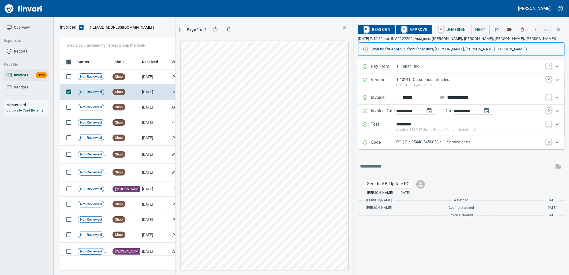
click at [427, 143] on p "PO (1) / 95440.5450053 / 1: Service parts" at bounding box center [470, 142] width 147 height 6
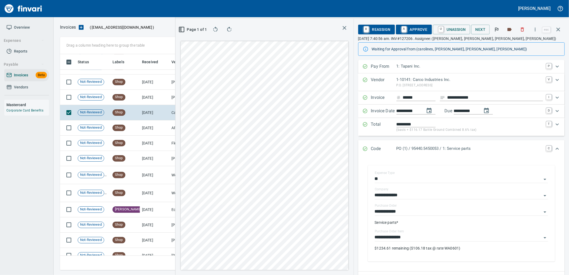
scroll to position [733, 0]
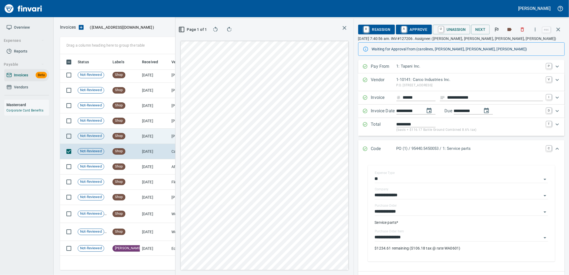
click at [140, 142] on td "[DATE]" at bounding box center [154, 136] width 29 height 15
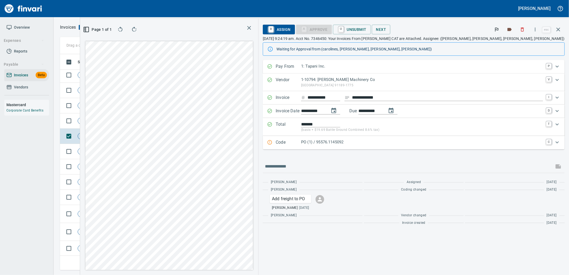
click at [420, 141] on p "PO (1) / 95576.1145092" at bounding box center [422, 142] width 242 height 6
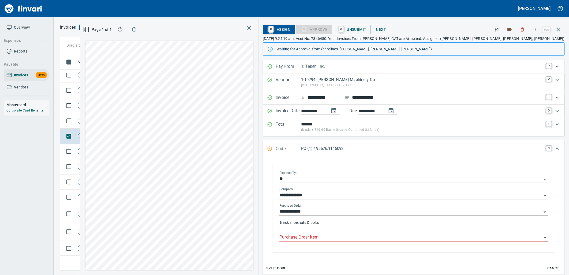
click at [382, 240] on input "Purchase Order Item" at bounding box center [410, 238] width 262 height 8
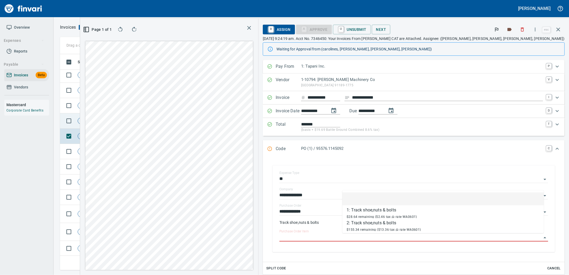
click at [122, 124] on td "Shop" at bounding box center [124, 120] width 29 height 15
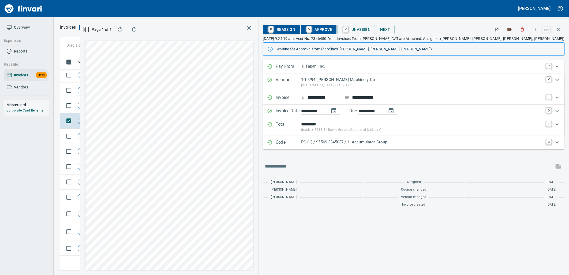
click at [413, 144] on p "PO (1) / 95569.3345037 / 1: Accumulator Group" at bounding box center [422, 142] width 242 height 6
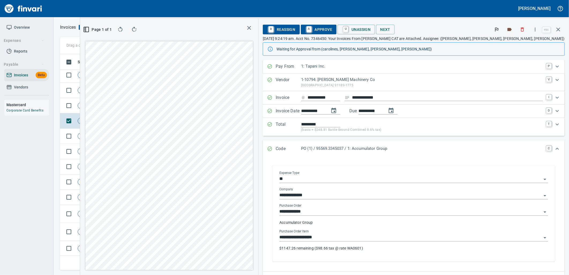
click at [389, 241] on div "**********" at bounding box center [413, 238] width 269 height 8
click at [395, 238] on input "**********" at bounding box center [410, 238] width 262 height 8
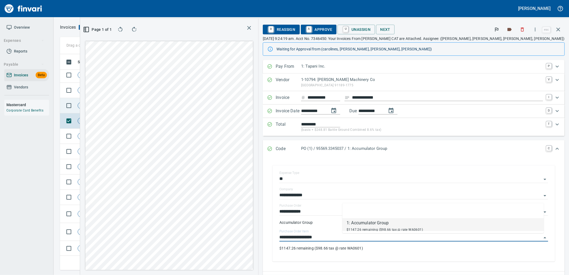
click at [131, 102] on td "Shop" at bounding box center [124, 105] width 29 height 15
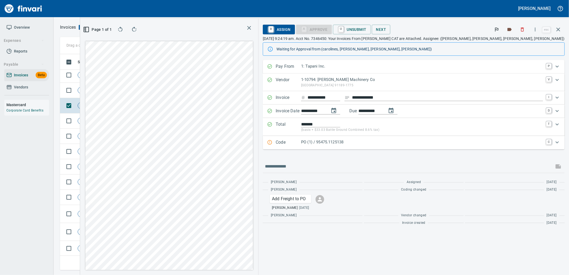
click at [396, 145] on p "PO (1) / 95475.1125138" at bounding box center [422, 142] width 242 height 6
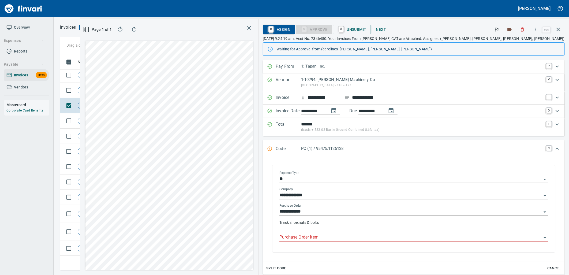
click at [386, 239] on input "Purchase Order Item" at bounding box center [410, 238] width 262 height 8
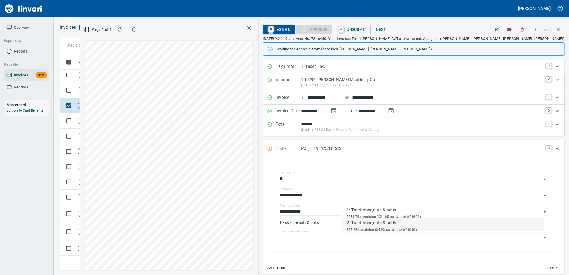
scroll to position [207, 360]
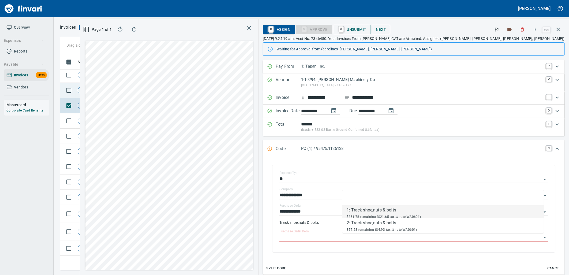
click at [130, 91] on td "Shop" at bounding box center [124, 90] width 29 height 15
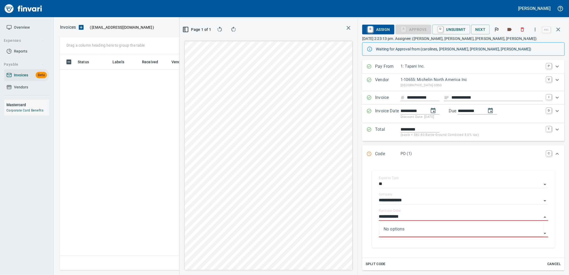
scroll to position [207, 360]
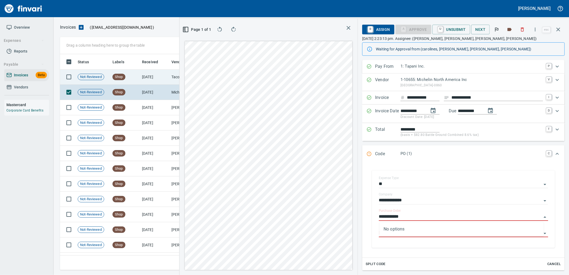
click at [157, 79] on td "[DATE]" at bounding box center [154, 76] width 29 height 15
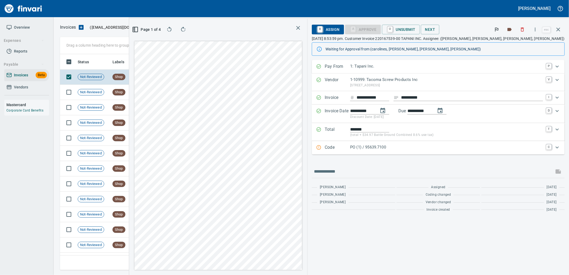
click at [437, 147] on p "PO (1) / 95639.7100" at bounding box center [446, 147] width 193 height 6
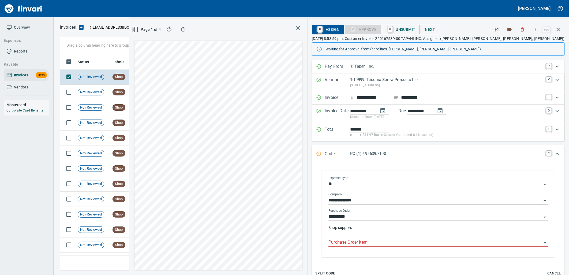
click at [410, 241] on input "Purchase Order Item" at bounding box center [435, 243] width 213 height 8
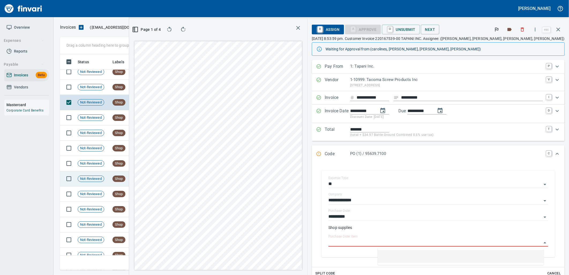
scroll to position [555, 0]
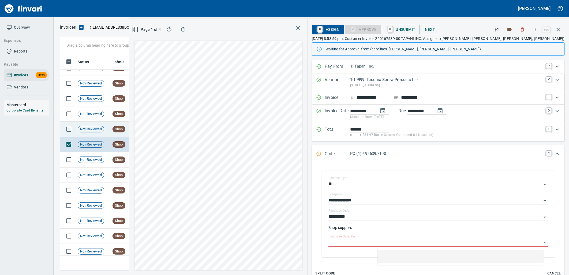
click at [144, 133] on td "[DATE]" at bounding box center [154, 129] width 29 height 15
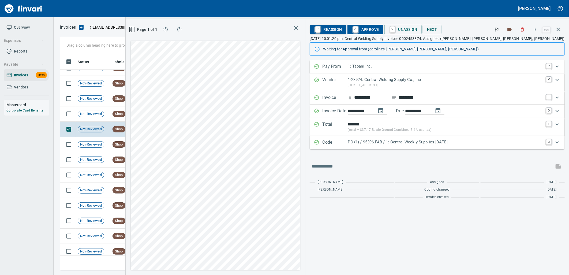
click at [448, 144] on p "PO (1) / 95396.FAB / 1: Central Weekly Supplies [DATE]" at bounding box center [445, 142] width 195 height 6
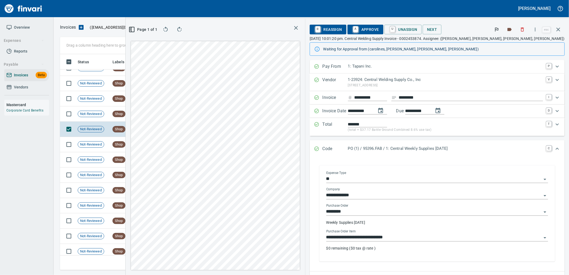
drag, startPoint x: 424, startPoint y: 231, endPoint x: 423, endPoint y: 235, distance: 4.0
click at [423, 235] on div "**********" at bounding box center [437, 235] width 222 height 12
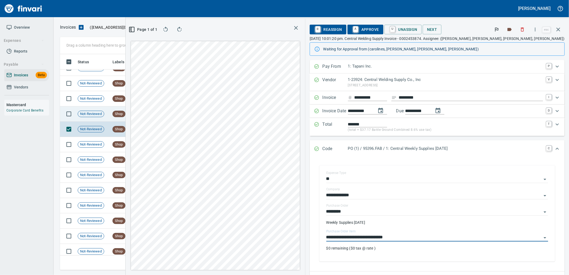
click at [159, 116] on td "[DATE]" at bounding box center [154, 113] width 29 height 15
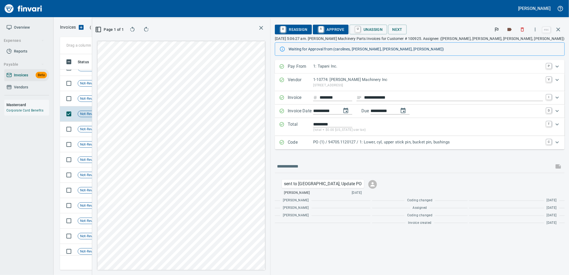
click at [394, 147] on div "Code PO (1) / 94705.1120127 / 1: Lower, cyl, upper stick pin, bucket pin, bushi…" at bounding box center [420, 142] width 290 height 13
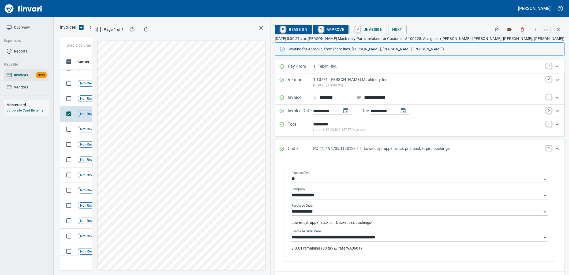
click at [414, 238] on input "**********" at bounding box center [417, 238] width 250 height 8
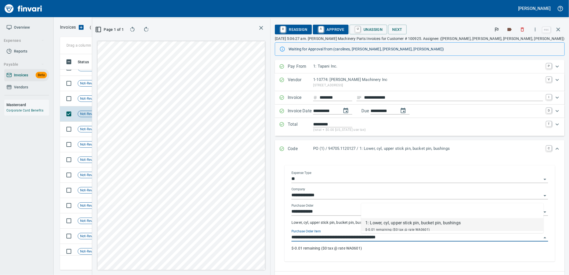
scroll to position [207, 360]
click at [145, 102] on td "[DATE]" at bounding box center [154, 98] width 29 height 15
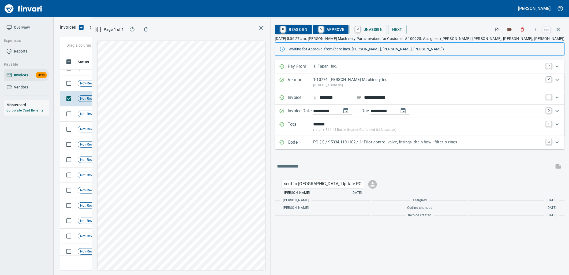
click at [454, 142] on p "PO (1) / 95334.1101102 / 1: Pilot control valve, fittings, drain bowl, filter, …" at bounding box center [428, 142] width 230 height 6
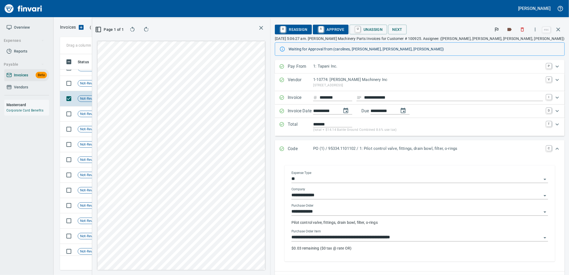
click at [417, 233] on div "**********" at bounding box center [420, 235] width 257 height 12
click at [380, 237] on input "**********" at bounding box center [417, 238] width 250 height 8
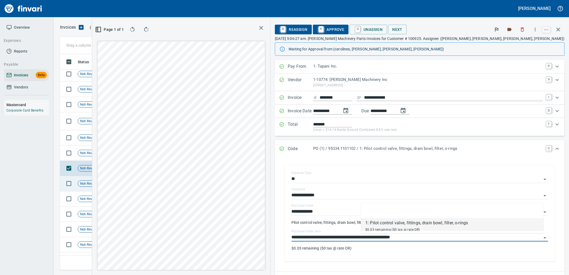
scroll to position [465, 0]
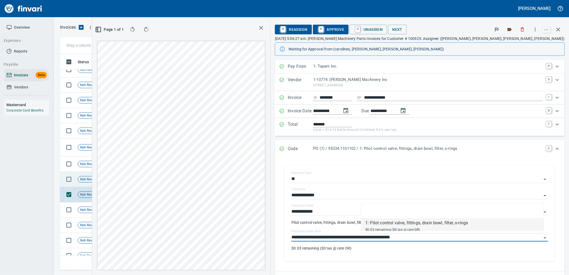
click at [135, 184] on td "Shop" at bounding box center [124, 179] width 29 height 15
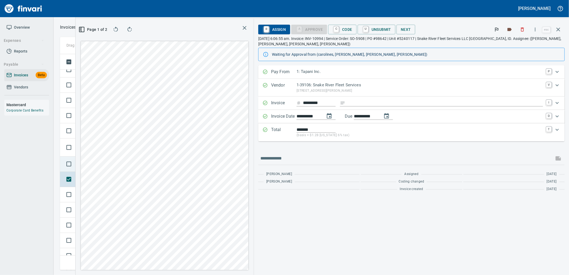
click at [74, 170] on td at bounding box center [68, 163] width 16 height 15
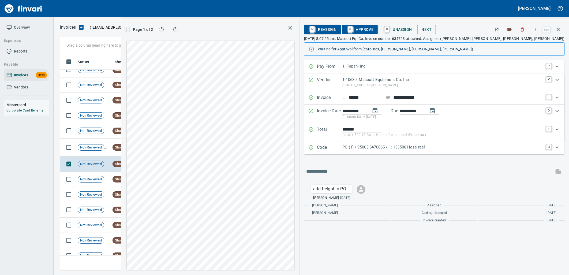
click at [470, 144] on div "Code PO (1) / 95003.5470065 / 1: 133506 Hose reel C" at bounding box center [434, 147] width 261 height 13
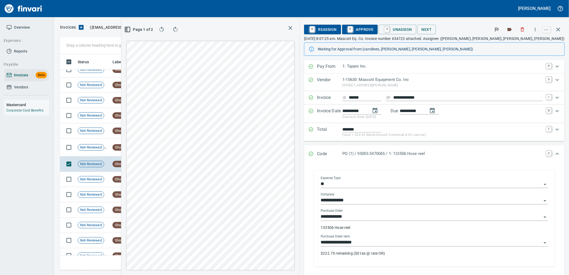
click at [422, 243] on input "**********" at bounding box center [431, 243] width 221 height 8
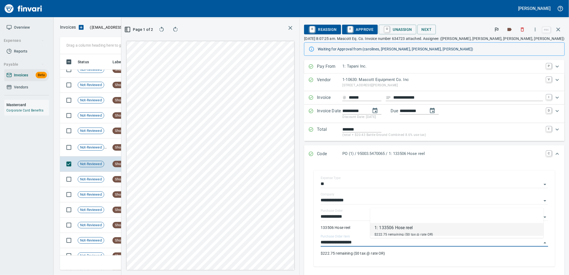
scroll to position [207, 360]
click at [153, 153] on td "8/6/2025" at bounding box center [154, 148] width 29 height 18
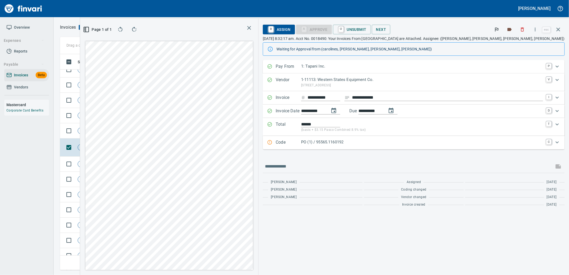
click at [419, 147] on div "Code PO (1) / 95565.1160192 C" at bounding box center [414, 142] width 302 height 13
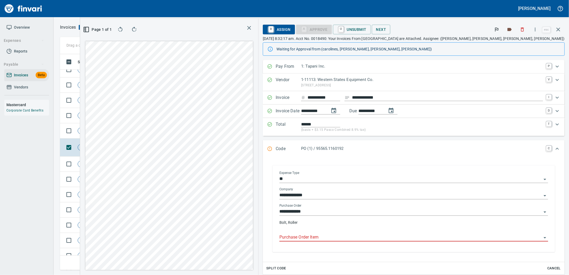
click at [382, 234] on input "Purchase Order Item" at bounding box center [410, 238] width 262 height 8
click at [127, 136] on td "Shop" at bounding box center [124, 130] width 29 height 15
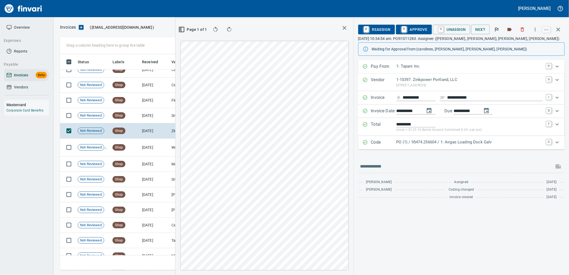
click at [464, 141] on p "PO (1) / 95474.256604 / 1: Airgas Loading Dock Galv" at bounding box center [470, 142] width 147 height 6
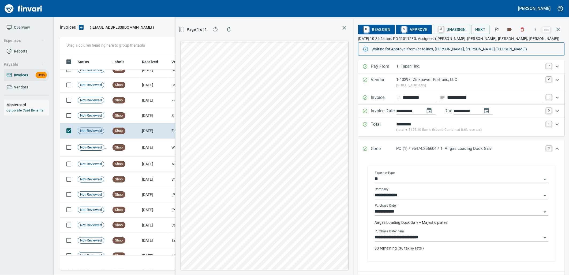
click at [436, 237] on input "**********" at bounding box center [458, 238] width 167 height 8
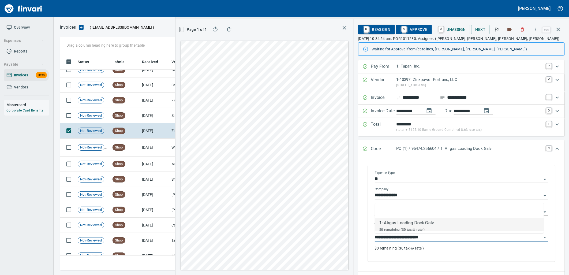
scroll to position [207, 360]
click at [158, 118] on td "8/6/2025" at bounding box center [154, 115] width 29 height 15
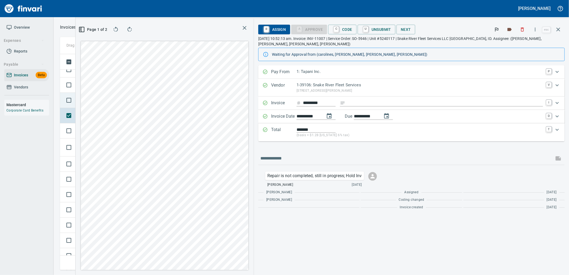
click at [75, 106] on td at bounding box center [68, 100] width 16 height 15
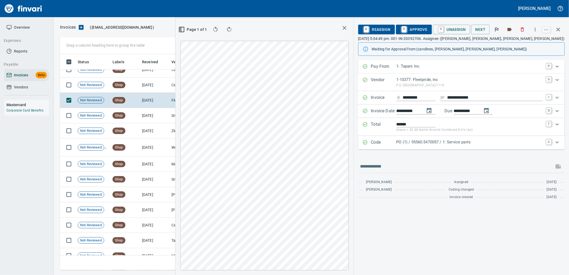
click at [433, 145] on div "PO (1) / 95560.5470057 / 1: Service parts" at bounding box center [470, 142] width 147 height 7
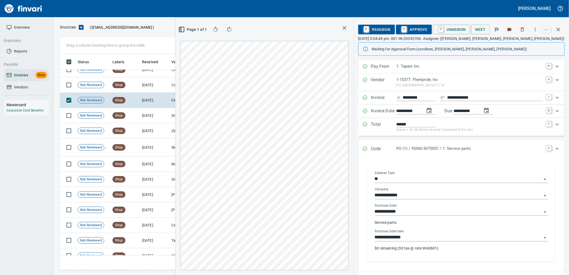
click at [421, 239] on input "**********" at bounding box center [458, 238] width 167 height 8
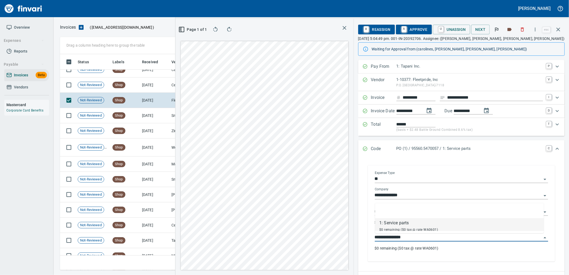
scroll to position [207, 360]
click at [128, 89] on td "Shop" at bounding box center [124, 84] width 29 height 15
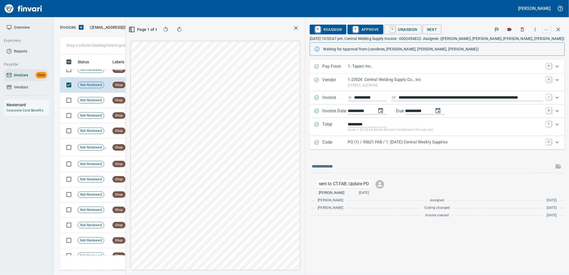
click at [421, 142] on p "PO (1) / 95621.FAB / 1: 08/04/25 Central Weekly Supplies" at bounding box center [445, 142] width 195 height 6
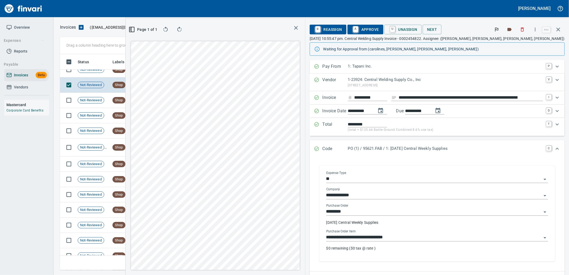
click at [433, 233] on div "**********" at bounding box center [437, 235] width 222 height 12
click at [424, 237] on input "**********" at bounding box center [433, 238] width 215 height 8
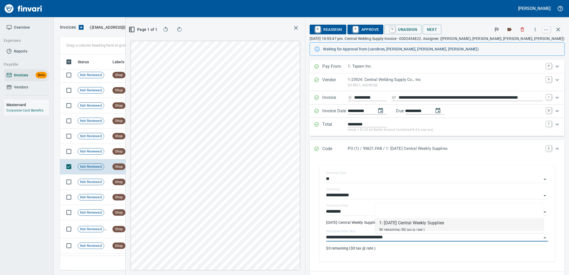
scroll to position [376, 0]
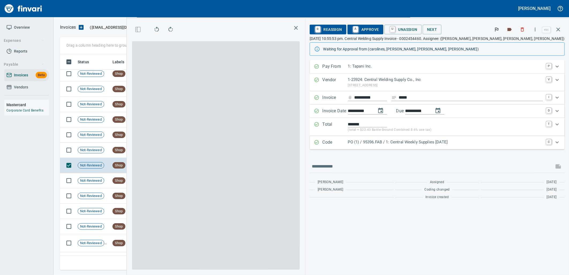
scroll to position [207, 360]
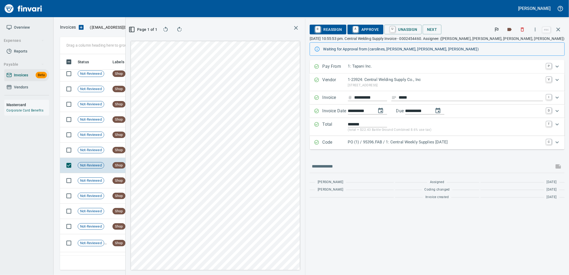
click at [436, 144] on p "PO (1) / 95396.FAB / 1: Central Weekly Supplies 07/28/25" at bounding box center [445, 142] width 195 height 6
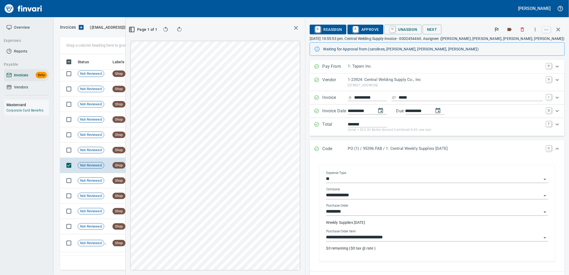
click at [422, 239] on input "**********" at bounding box center [433, 238] width 215 height 8
click at [125, 155] on td "Shop" at bounding box center [124, 150] width 29 height 15
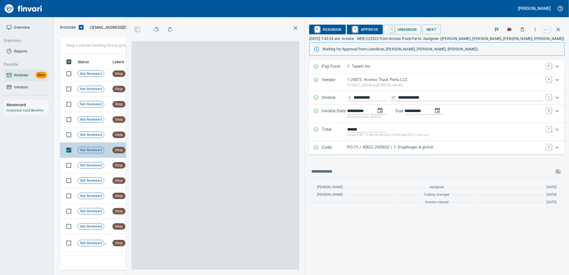
scroll to position [207, 360]
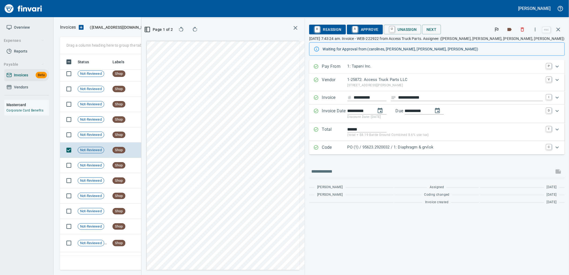
click at [446, 145] on p "PO (1) / 95623.2920032 / 1: Diaphragm & grvlok" at bounding box center [446, 147] width 196 height 6
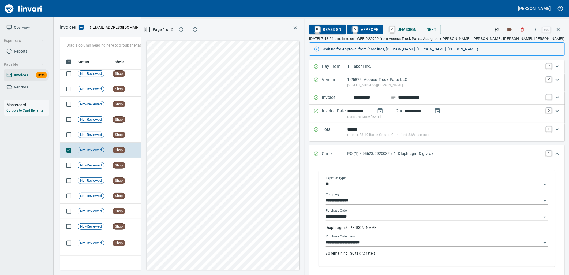
click at [422, 245] on input "**********" at bounding box center [434, 243] width 216 height 8
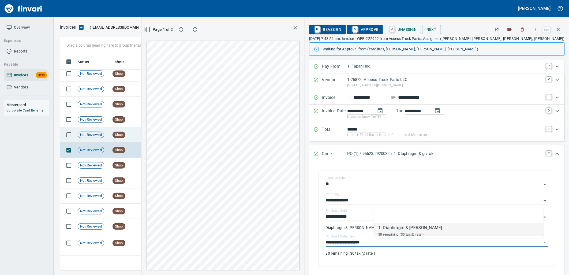
click at [156, 132] on td "8/7/2025" at bounding box center [154, 134] width 29 height 15
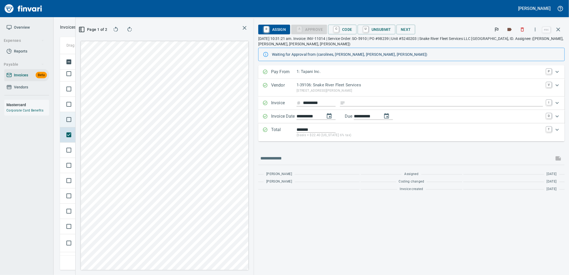
click at [73, 126] on td at bounding box center [68, 119] width 16 height 15
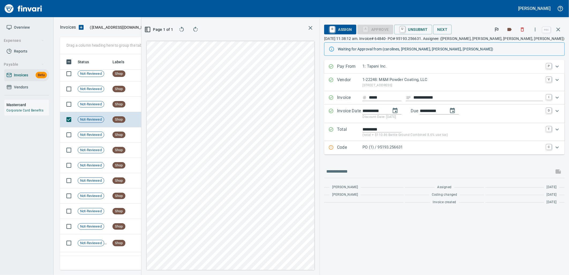
click at [417, 147] on p "PO (1) / 95193.256631" at bounding box center [453, 147] width 181 height 6
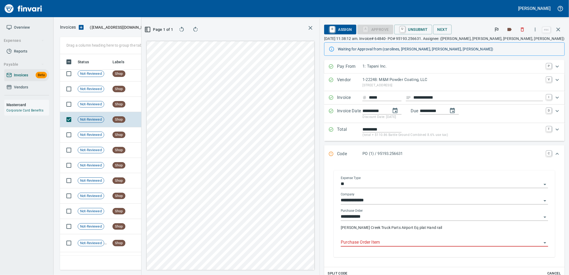
click at [421, 243] on input "Purchase Order Item" at bounding box center [441, 243] width 201 height 8
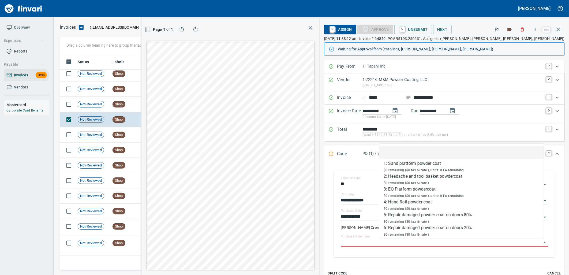
scroll to position [207, 360]
click at [161, 106] on td "8/7/2025" at bounding box center [154, 104] width 29 height 15
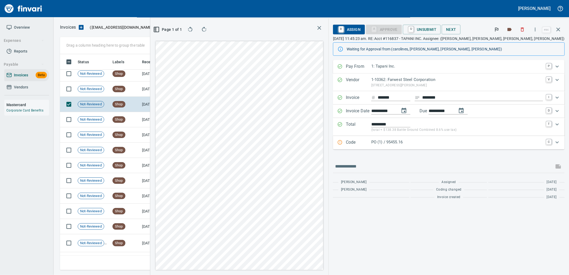
click at [434, 143] on p "PO (1) / 95455.16" at bounding box center [457, 142] width 172 height 6
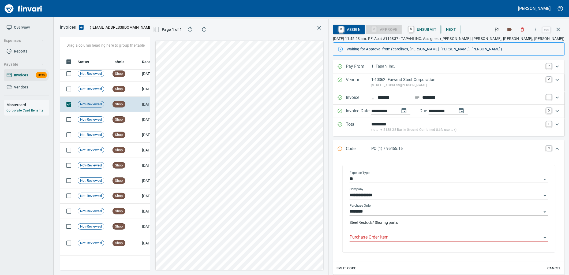
click at [424, 239] on input "Purchase Order Item" at bounding box center [446, 238] width 192 height 8
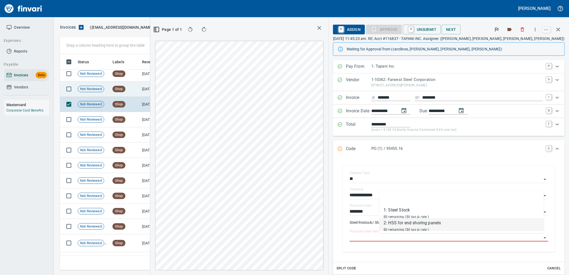
click at [160, 91] on td "8/7/2025" at bounding box center [154, 88] width 29 height 15
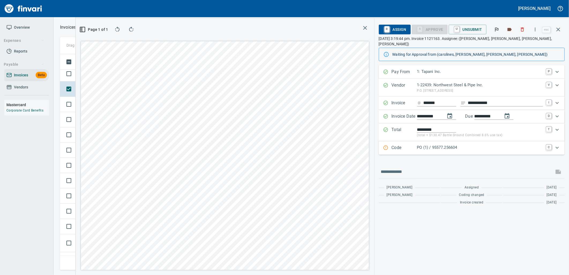
click at [468, 144] on p "PO (1) / 95577.256604" at bounding box center [480, 147] width 126 height 6
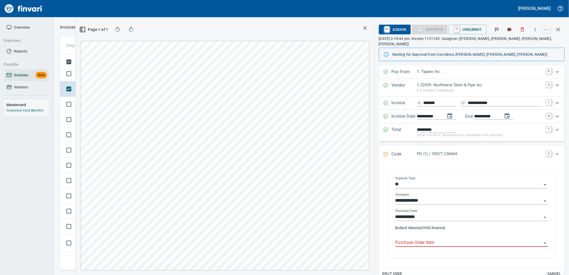
click at [446, 239] on input "Purchase Order Item" at bounding box center [468, 243] width 146 height 8
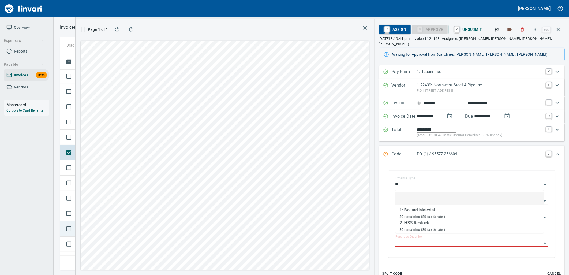
scroll to position [287, 0]
click at [73, 178] on td at bounding box center [68, 170] width 16 height 15
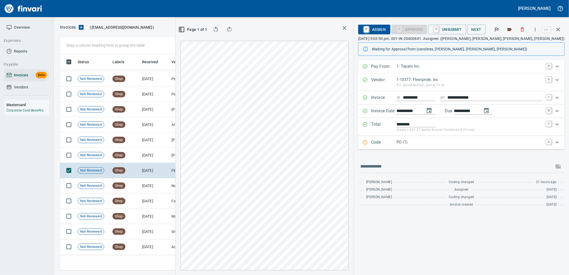
click at [422, 147] on div "Code PO (1) C" at bounding box center [461, 142] width 207 height 13
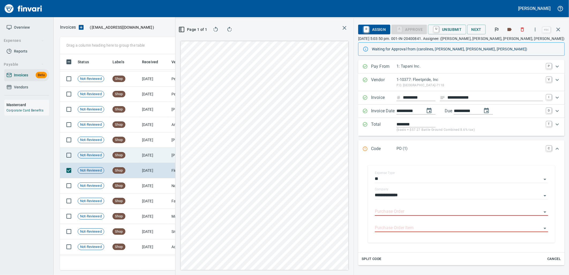
click at [132, 154] on td "Shop" at bounding box center [124, 155] width 29 height 15
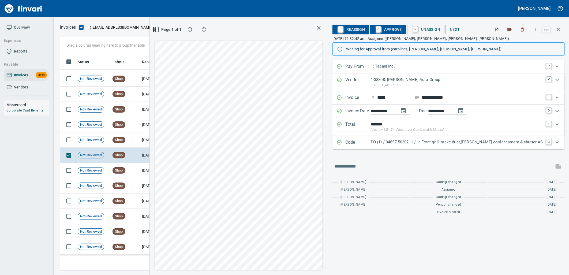
click at [412, 146] on div "PO (1) / 94657.5030211 / 1: Front grill,intake duct,tran cooler,camera & shutte…" at bounding box center [457, 142] width 172 height 7
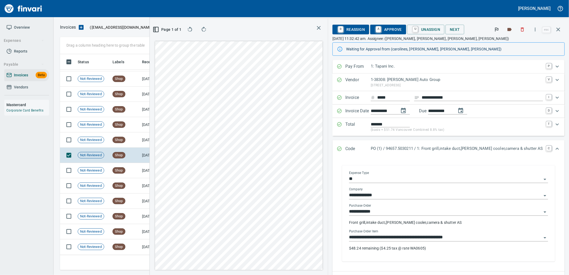
click at [428, 231] on div "**********" at bounding box center [448, 235] width 199 height 12
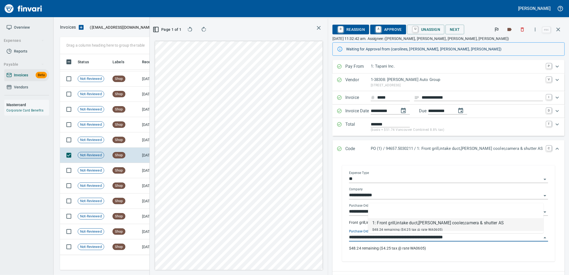
click at [481, 240] on input "**********" at bounding box center [445, 238] width 193 height 8
click at [147, 144] on td "8/8/2025" at bounding box center [154, 139] width 29 height 15
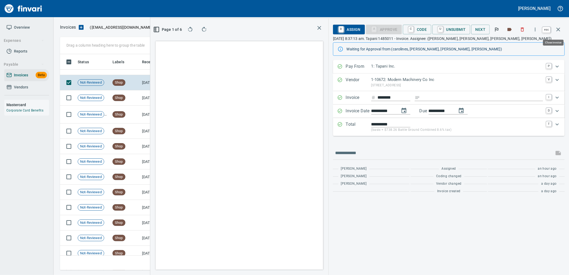
scroll to position [207, 355]
click at [558, 28] on icon "button" at bounding box center [558, 29] width 6 height 6
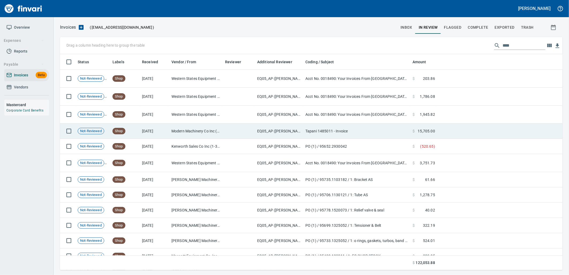
scroll to position [212, 494]
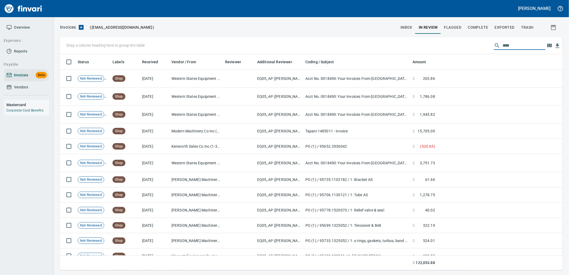
click at [519, 42] on input "****" at bounding box center [524, 45] width 43 height 9
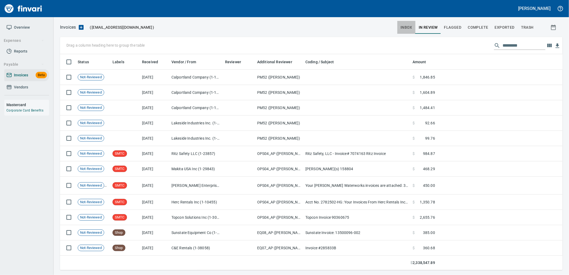
click at [409, 31] on button "inbox" at bounding box center [406, 27] width 18 height 13
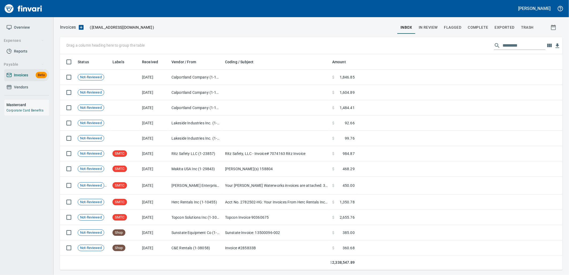
scroll to position [212, 494]
